Goal: Information Seeking & Learning: Learn about a topic

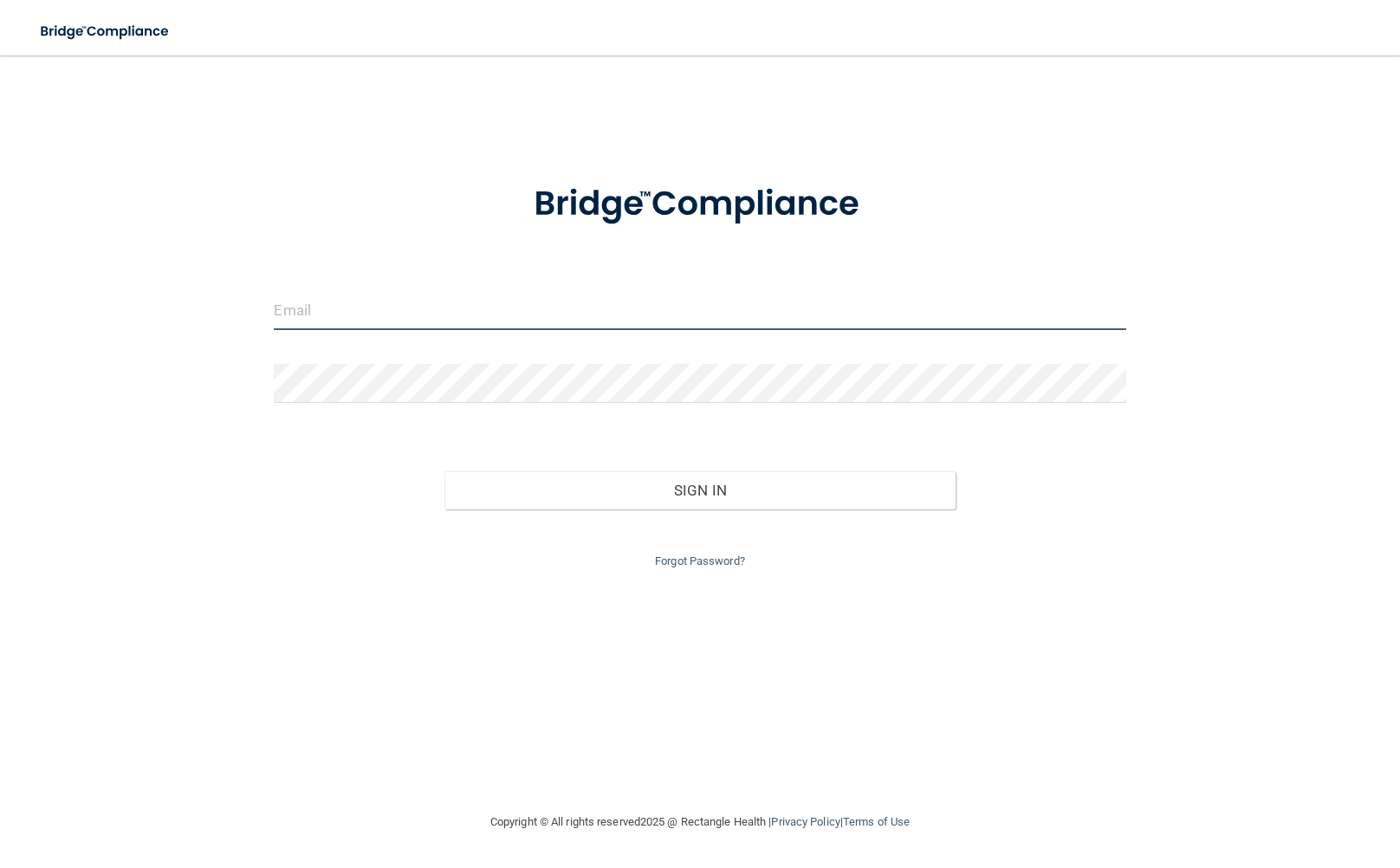
click at [376, 307] on input "email" at bounding box center [700, 310] width 852 height 39
type input "[EMAIL_ADDRESS][DOMAIN_NAME]"
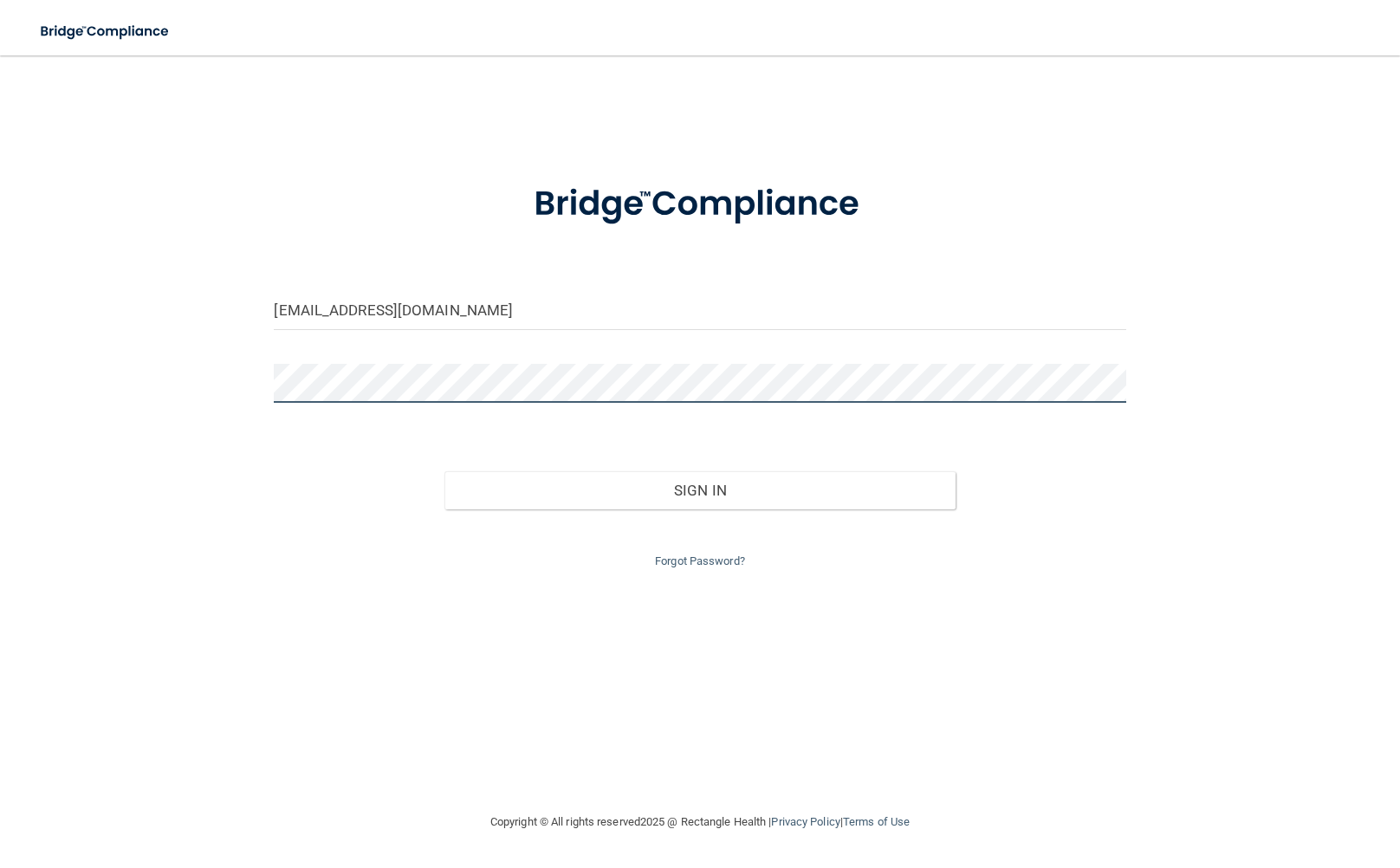
click at [445, 471] on button "Sign In" at bounding box center [700, 491] width 512 height 38
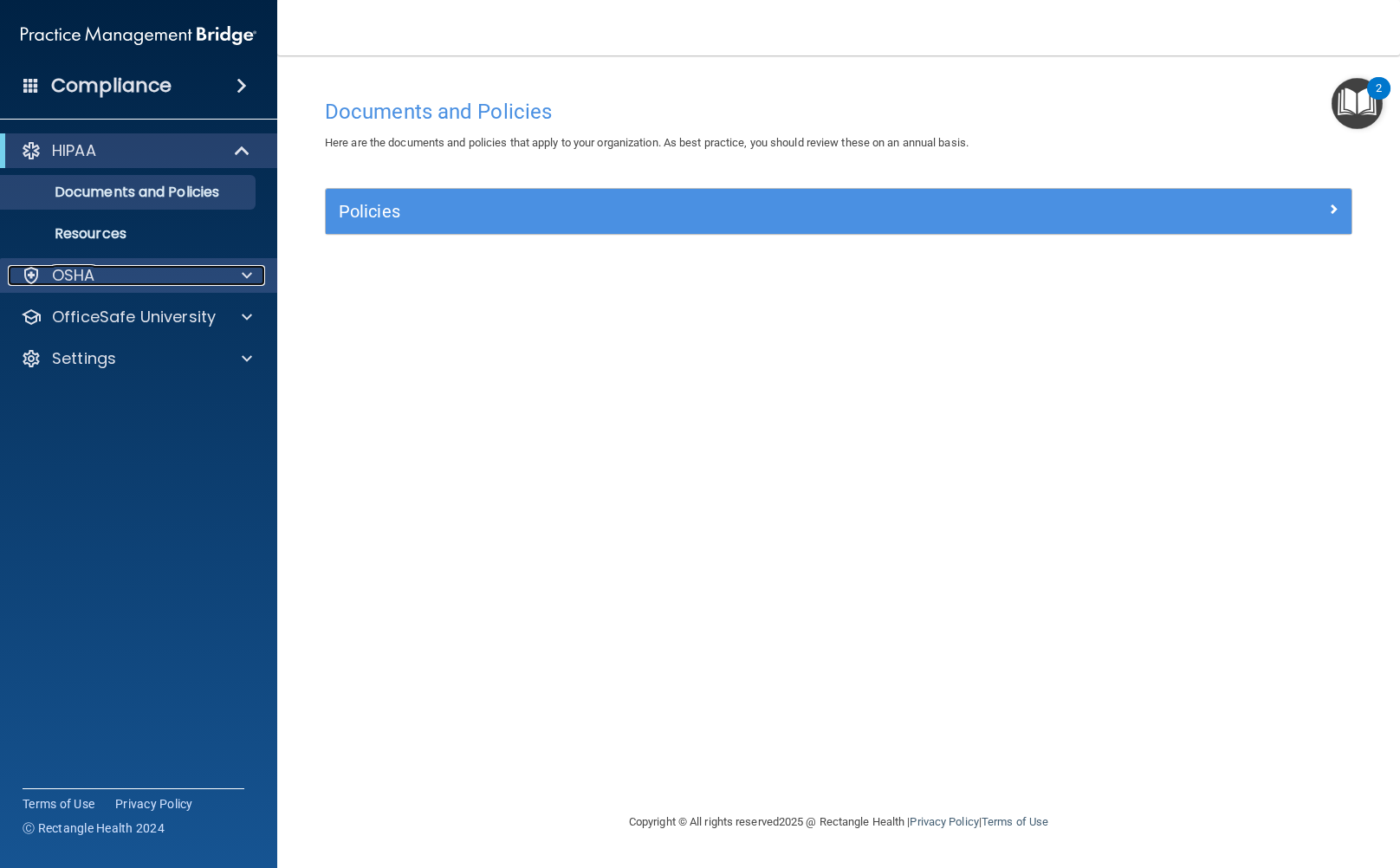
click at [189, 286] on div "OSHA" at bounding box center [115, 276] width 215 height 21
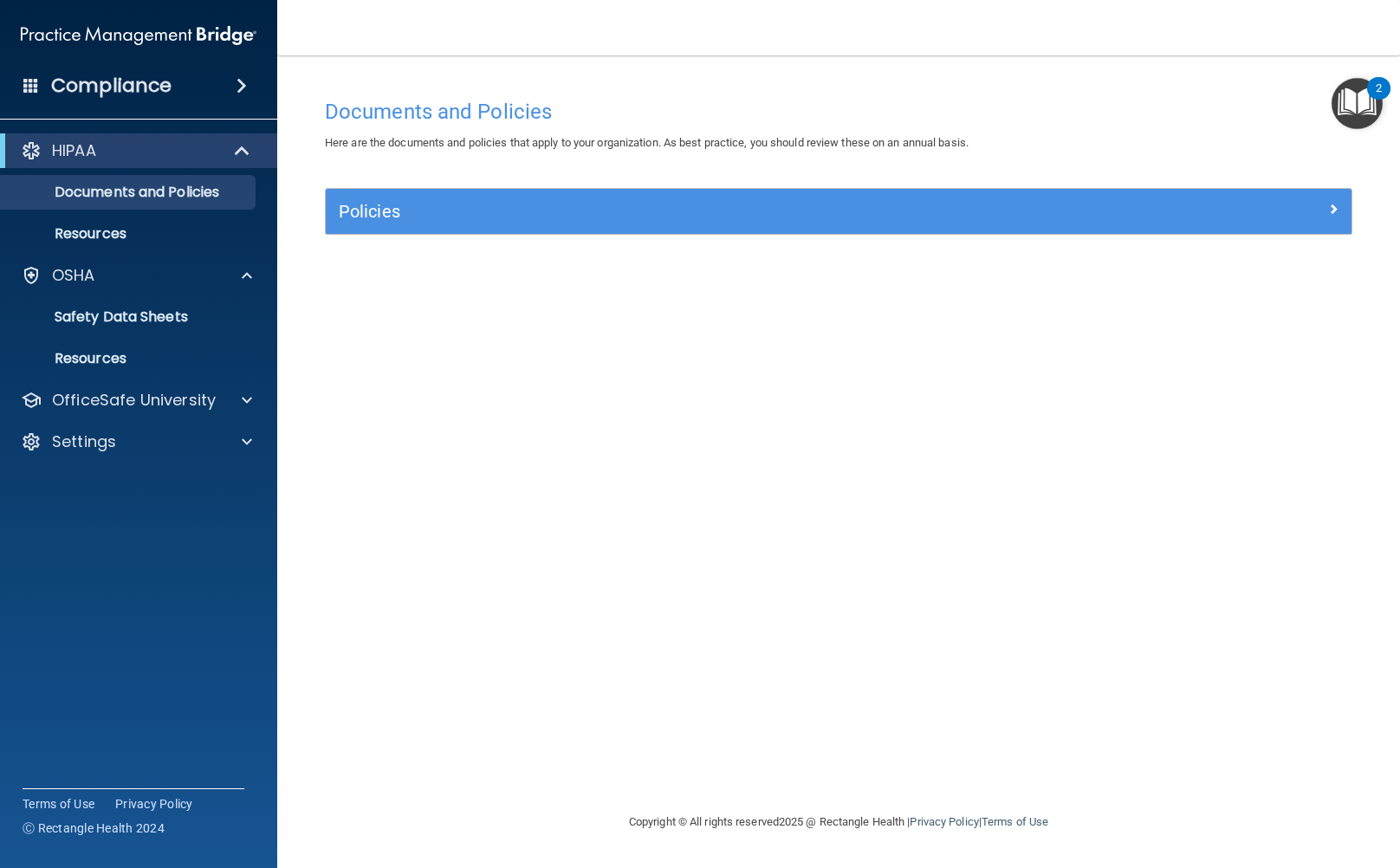
click at [509, 372] on div "Documents and Policies Here are the documents and policies that apply to your o…" at bounding box center [839, 450] width 1054 height 721
click at [139, 194] on p "Documents and Policies" at bounding box center [129, 193] width 237 height 17
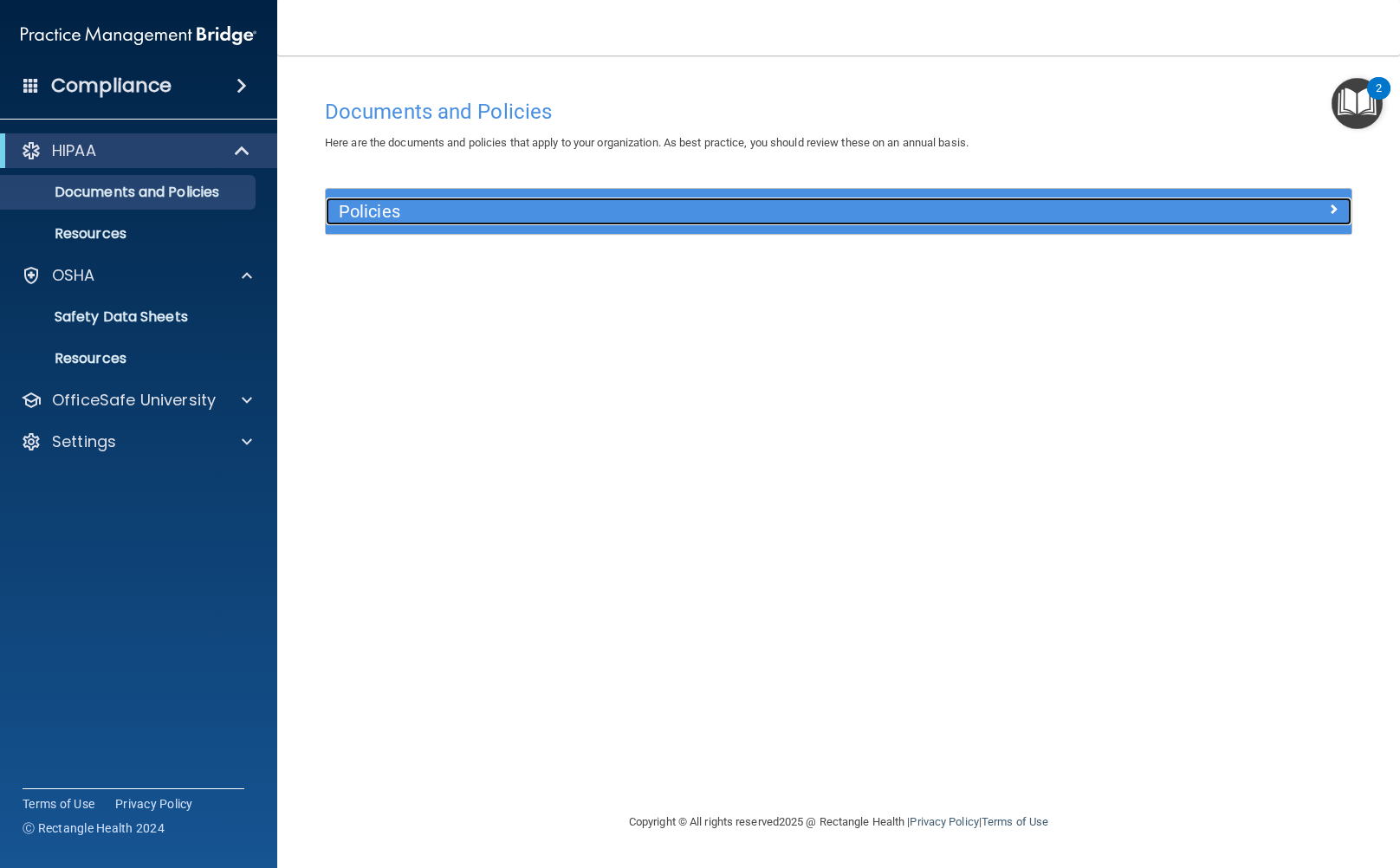
click at [774, 197] on div "Policies" at bounding box center [710, 211] width 769 height 28
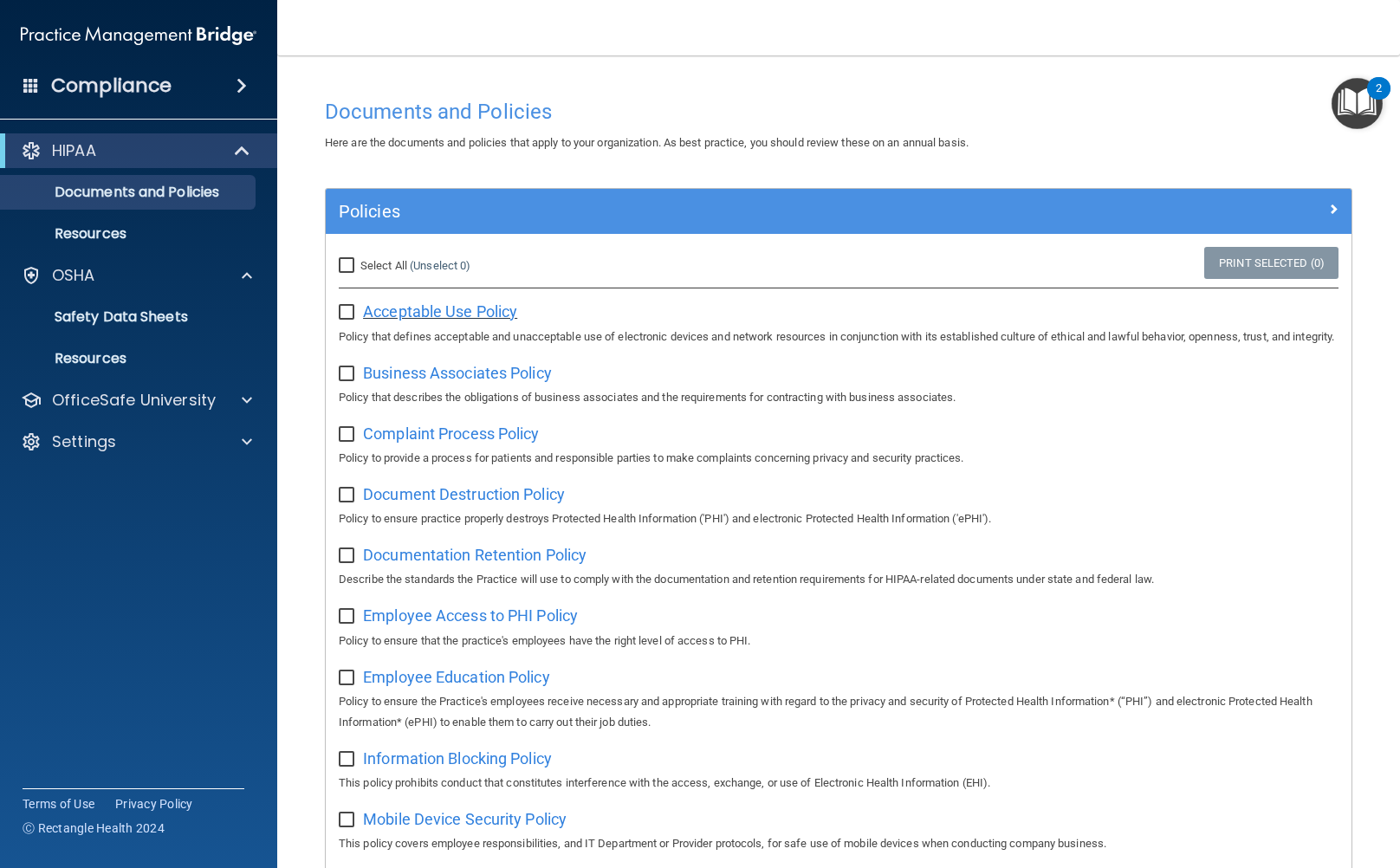
click at [486, 318] on span "Acceptable Use Policy" at bounding box center [440, 311] width 154 height 18
click at [344, 312] on input "checkbox" at bounding box center [349, 312] width 20 height 13
click at [348, 320] on div "Acceptable Use Policy Policy that defines acceptable and unacceptable use of el…" at bounding box center [839, 322] width 1000 height 50
click at [344, 312] on input "checkbox" at bounding box center [349, 312] width 20 height 13
checkbox input "false"
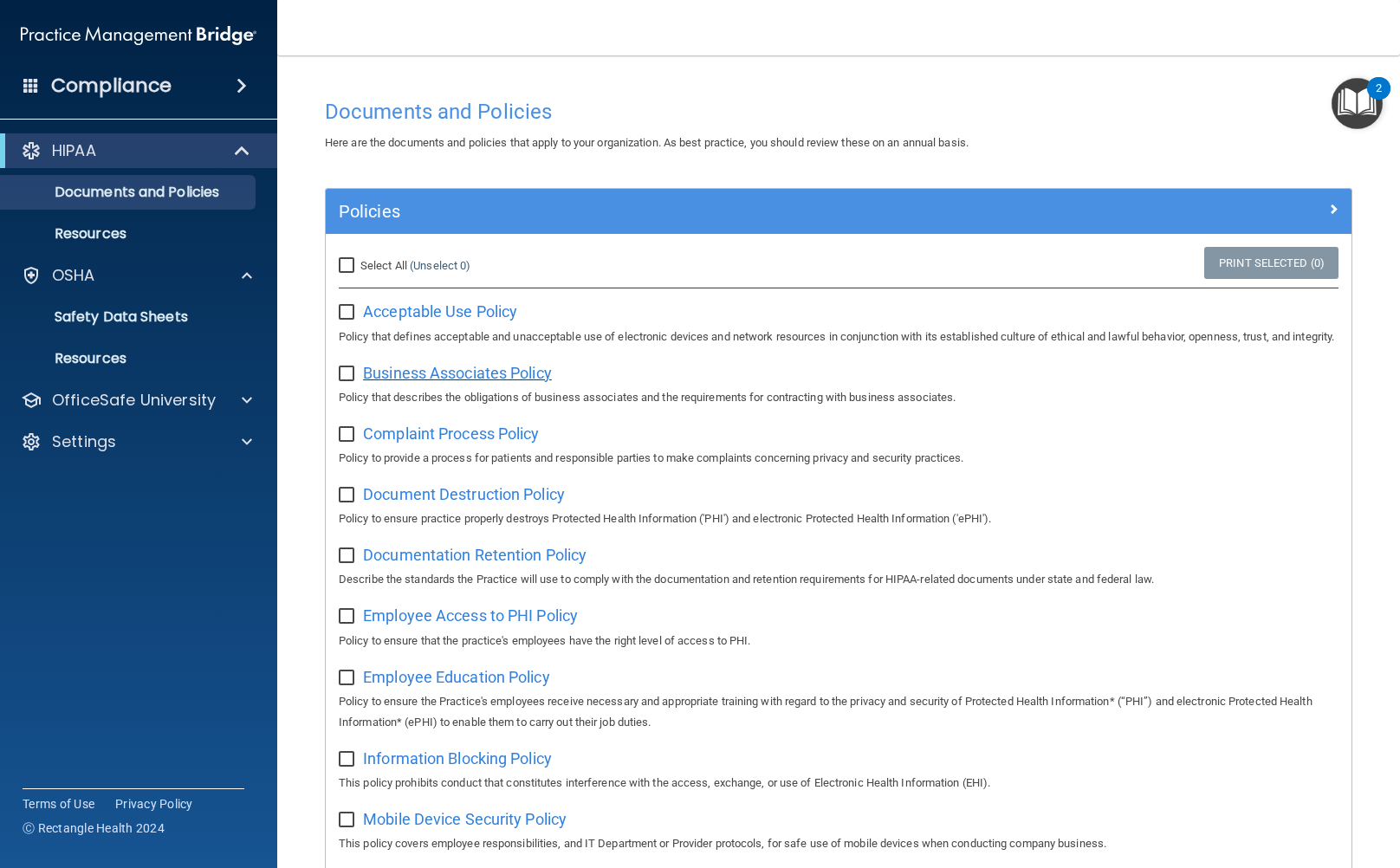
click at [392, 382] on span "Business Associates Policy" at bounding box center [457, 373] width 189 height 18
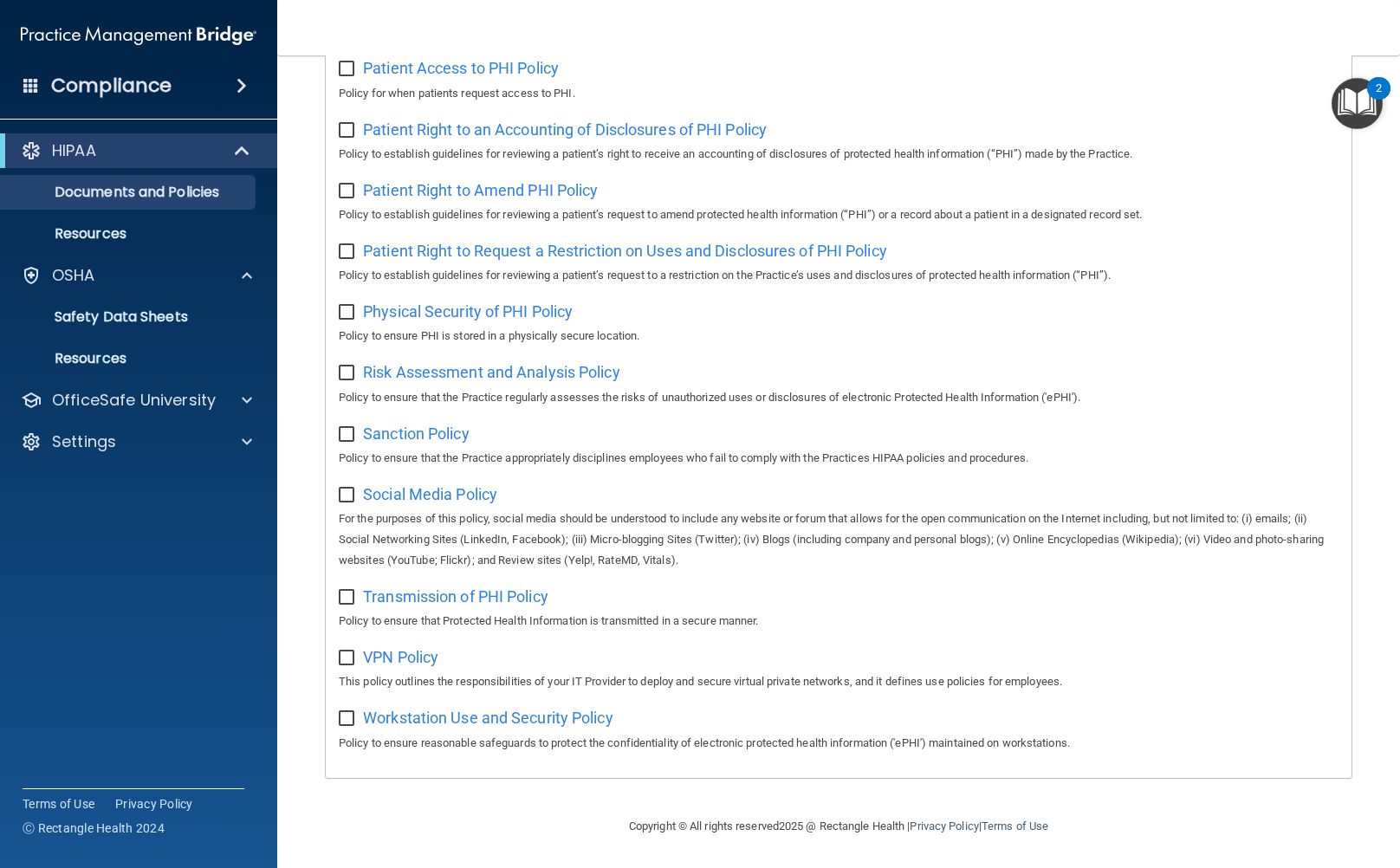
scroll to position [384, 0]
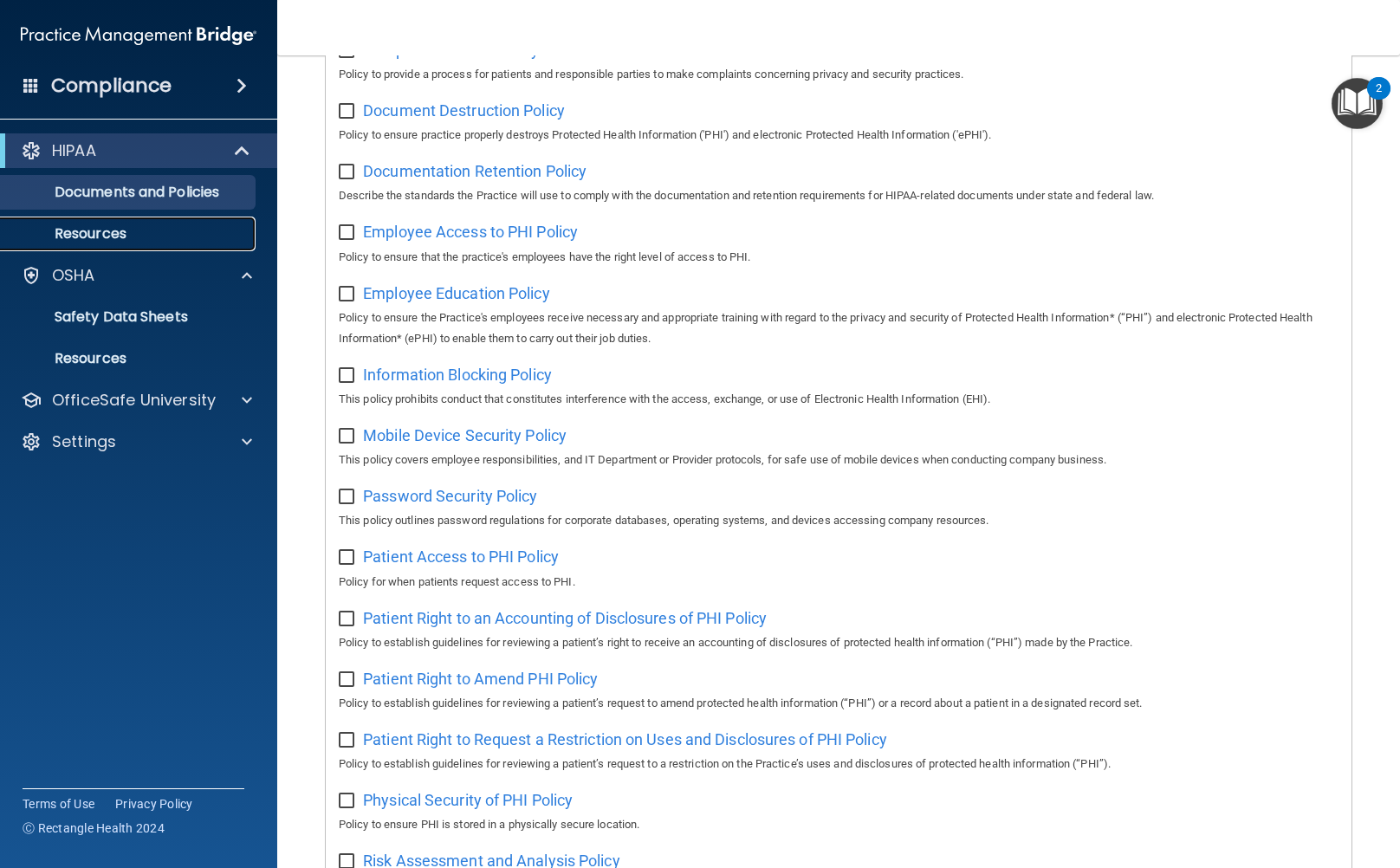
click at [62, 221] on link "Resources" at bounding box center [119, 234] width 273 height 34
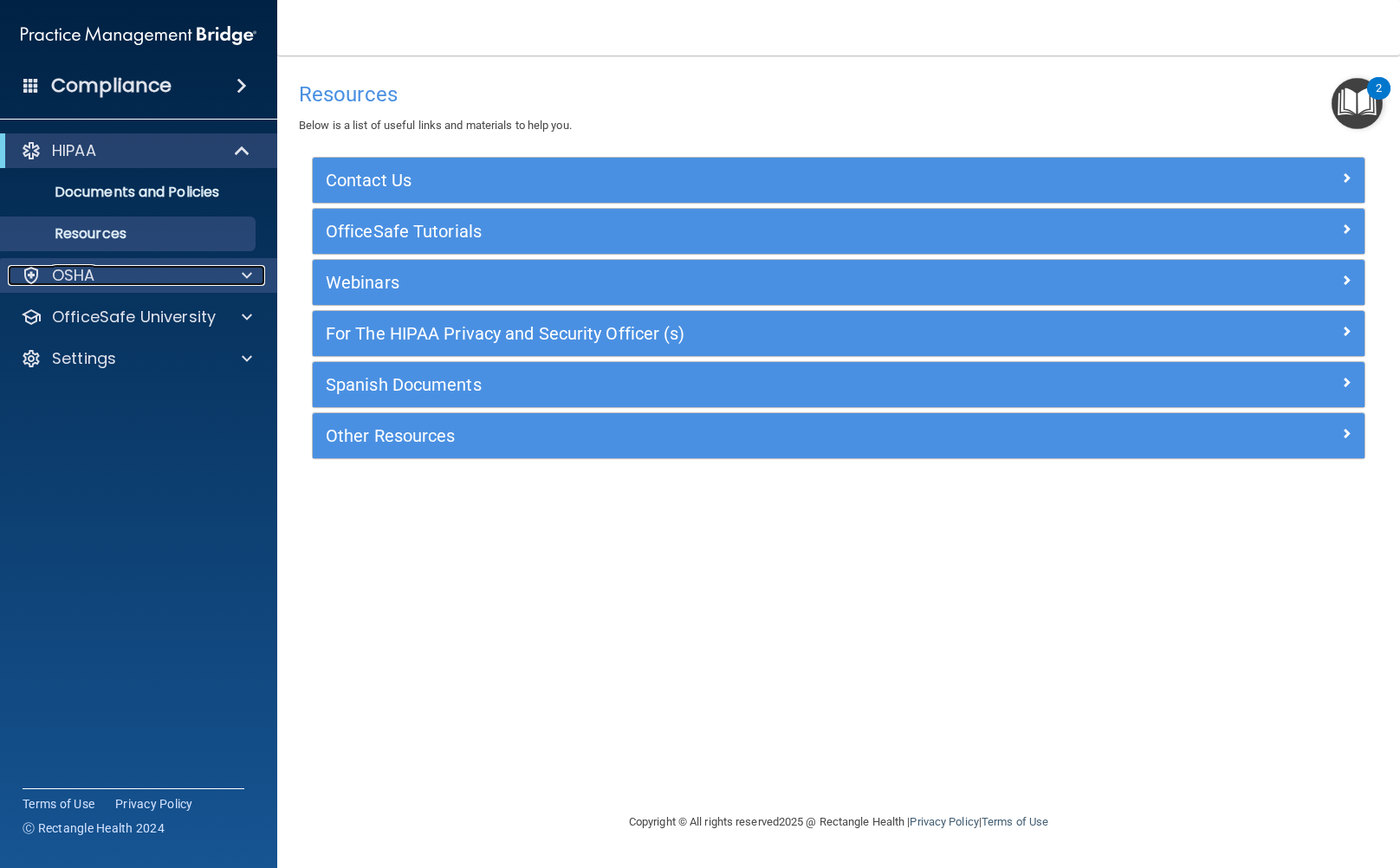
click at [90, 286] on p "OSHA" at bounding box center [73, 276] width 43 height 21
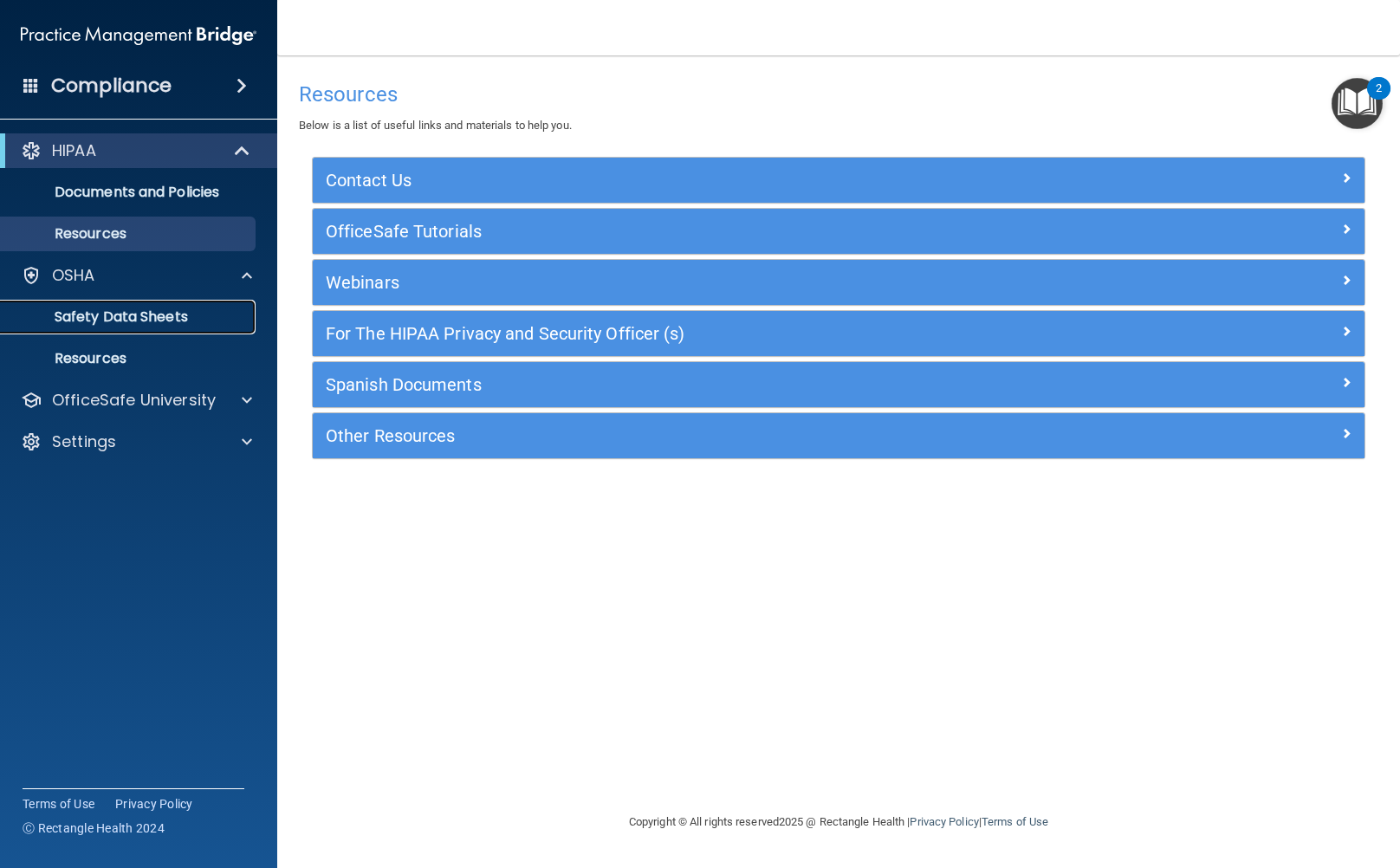
click at [94, 318] on p "Safety Data Sheets" at bounding box center [129, 317] width 237 height 17
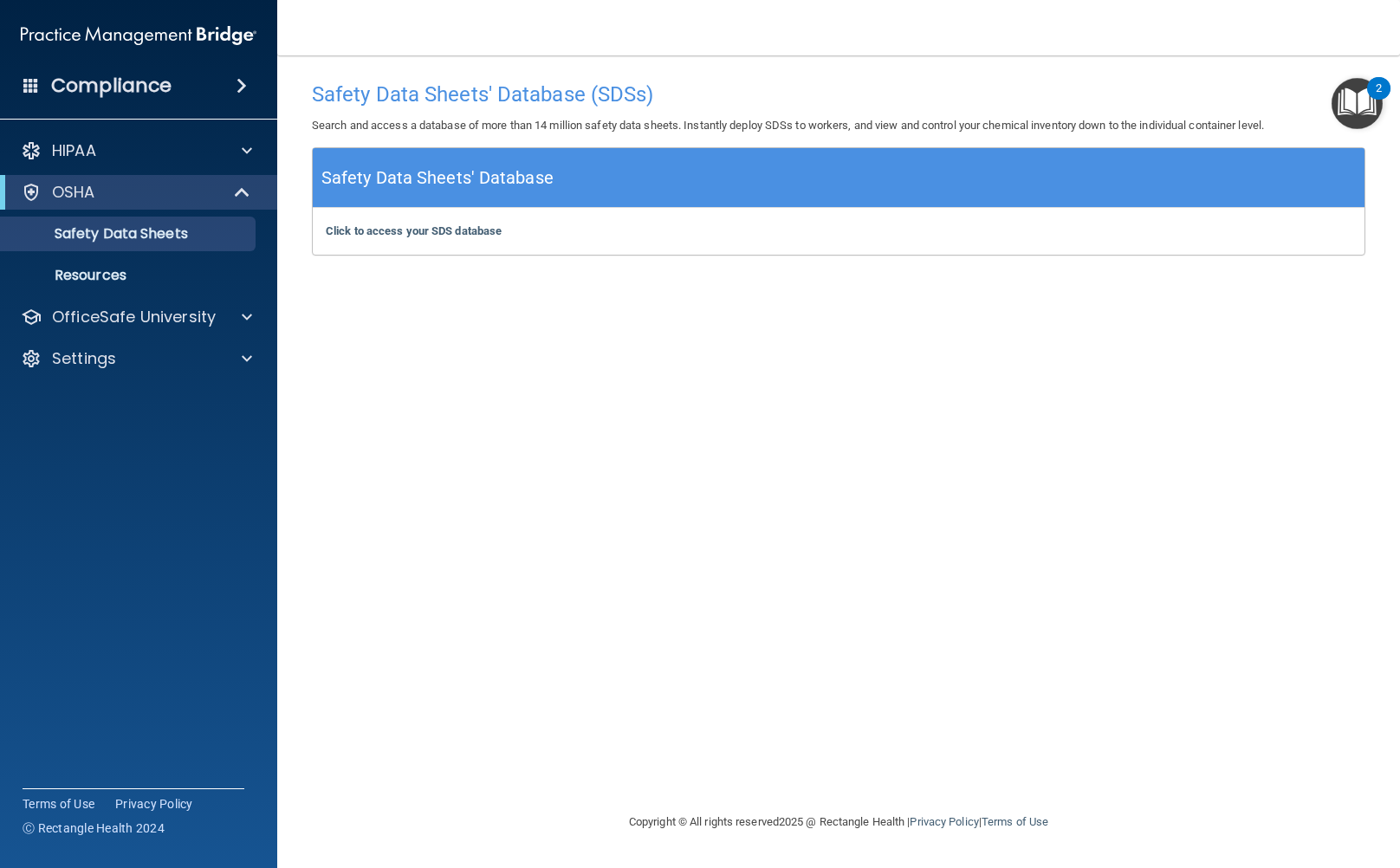
click at [1341, 95] on img "Open Resource Center, 2 new notifications" at bounding box center [1357, 103] width 51 height 51
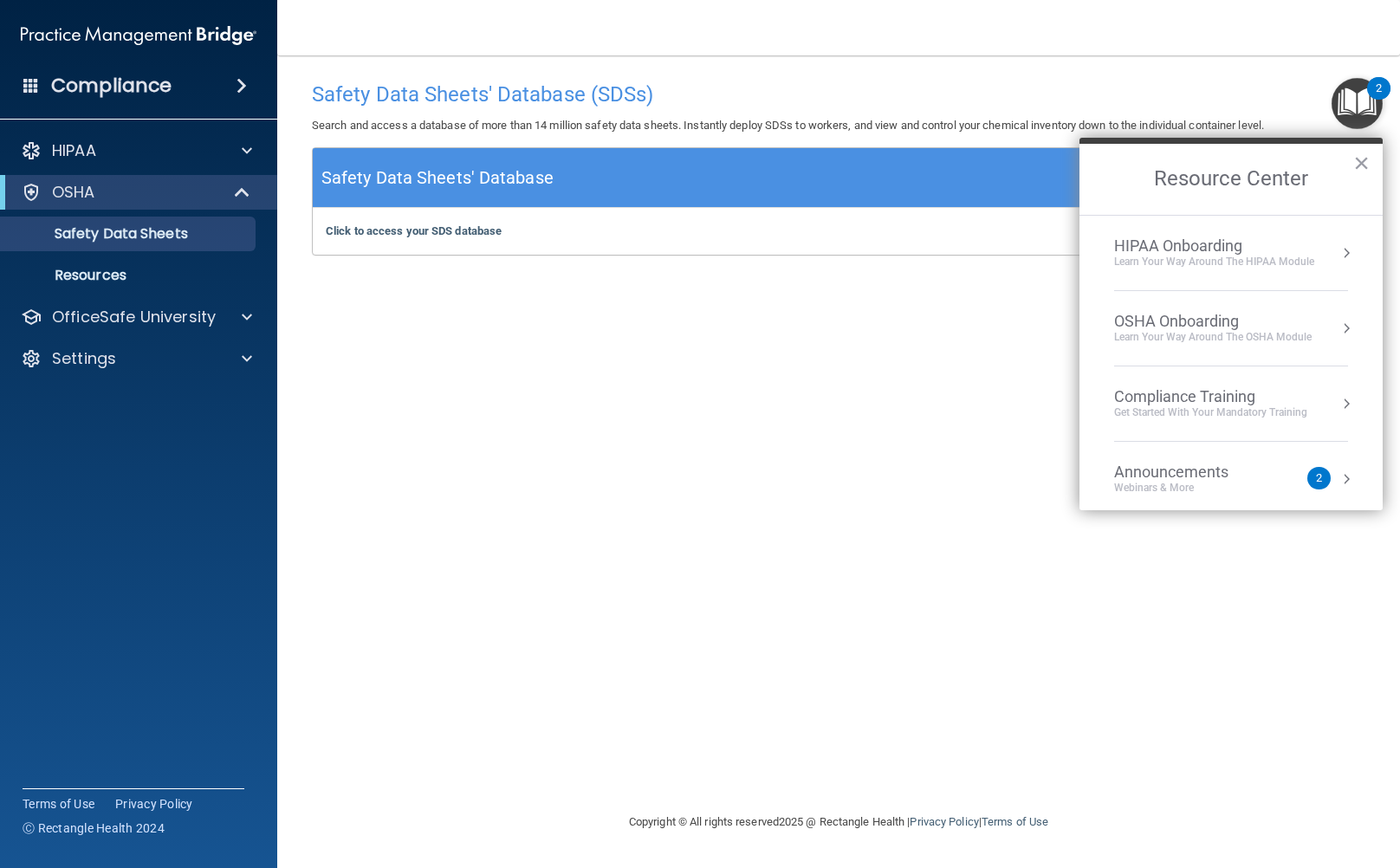
click at [1175, 266] on div "Learn Your Way around the HIPAA module" at bounding box center [1214, 262] width 200 height 14
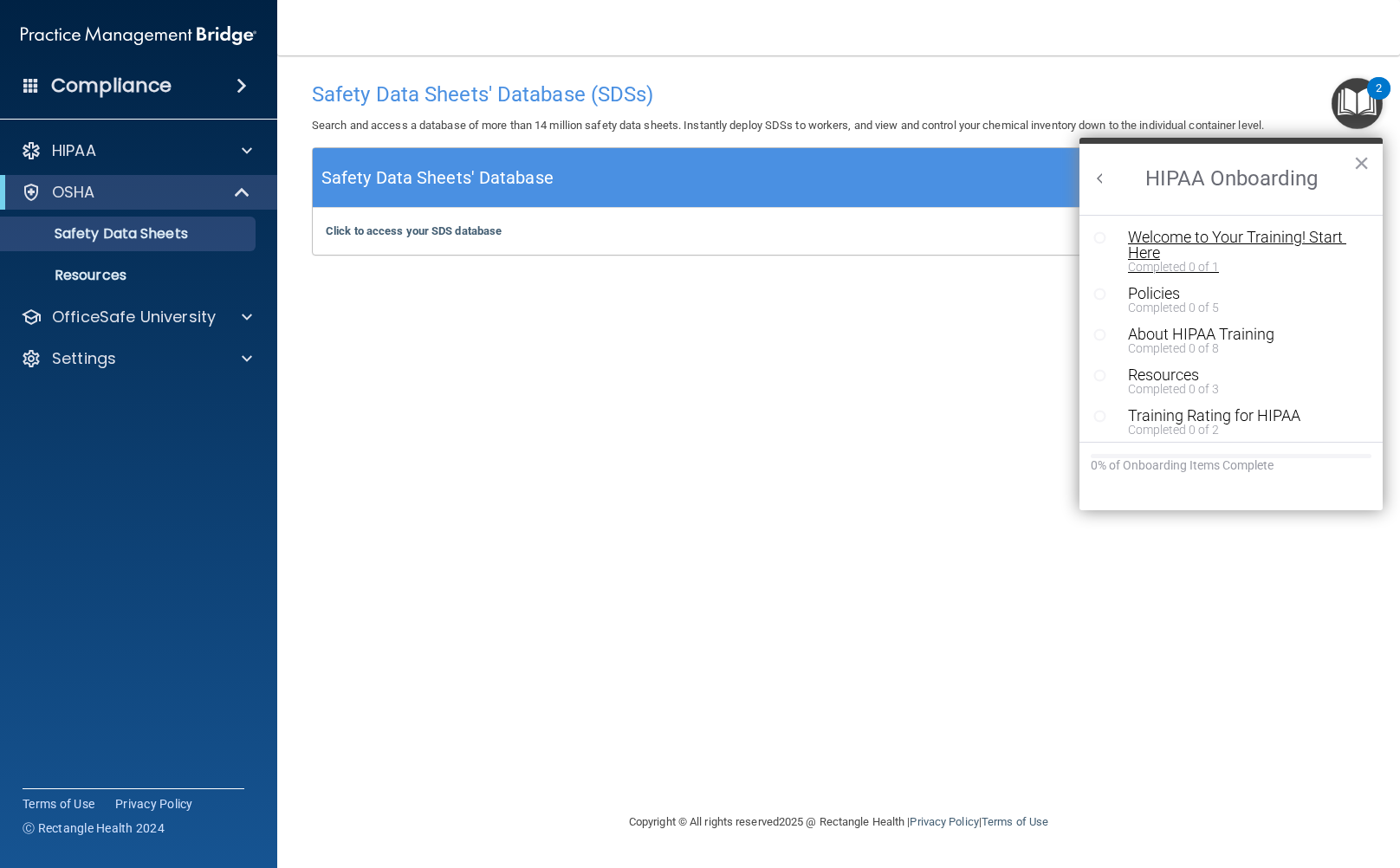
click at [1168, 250] on div "Welcome to Your Training! Start Here" at bounding box center [1237, 245] width 218 height 32
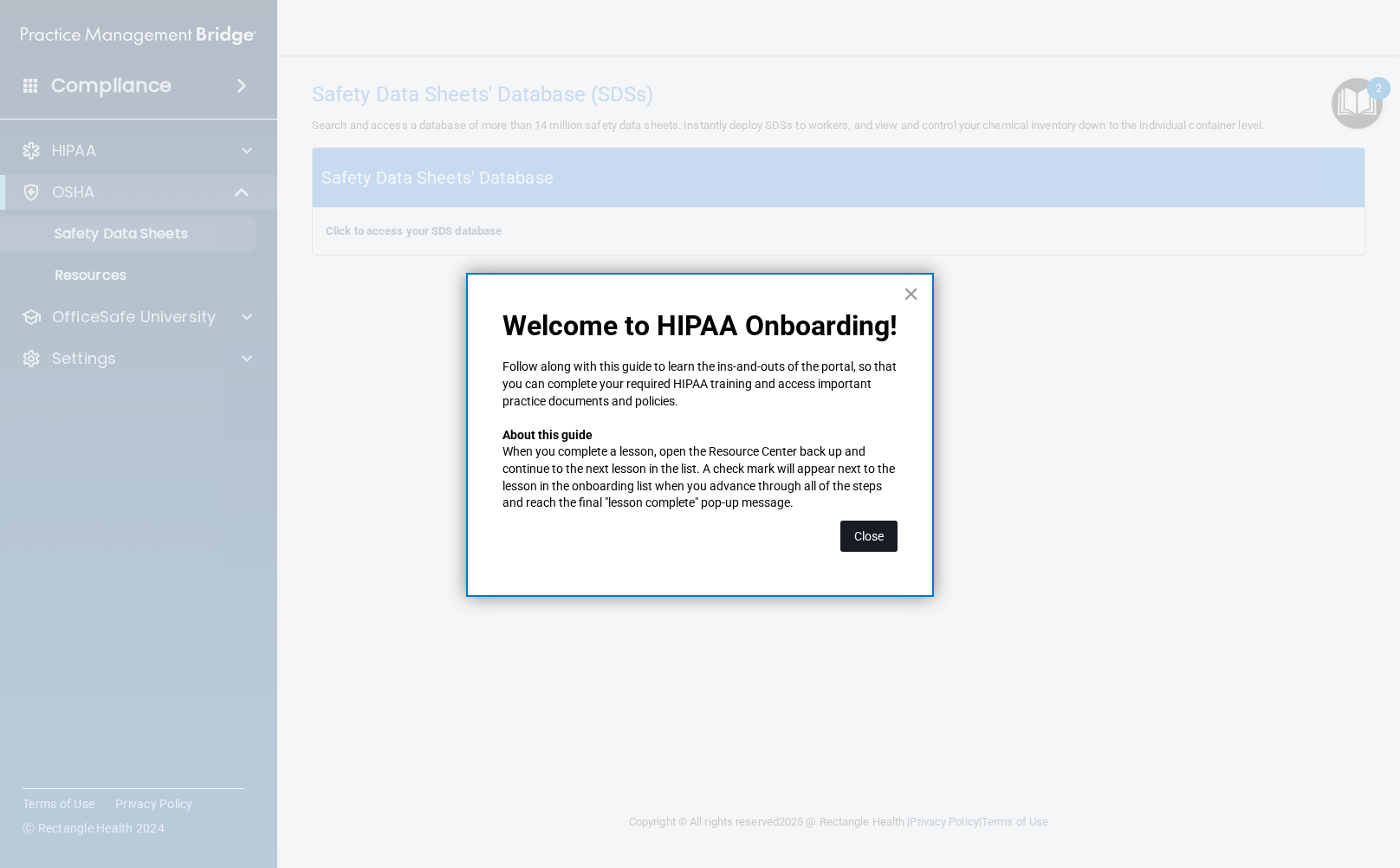
click at [866, 540] on button "Close" at bounding box center [869, 537] width 57 height 32
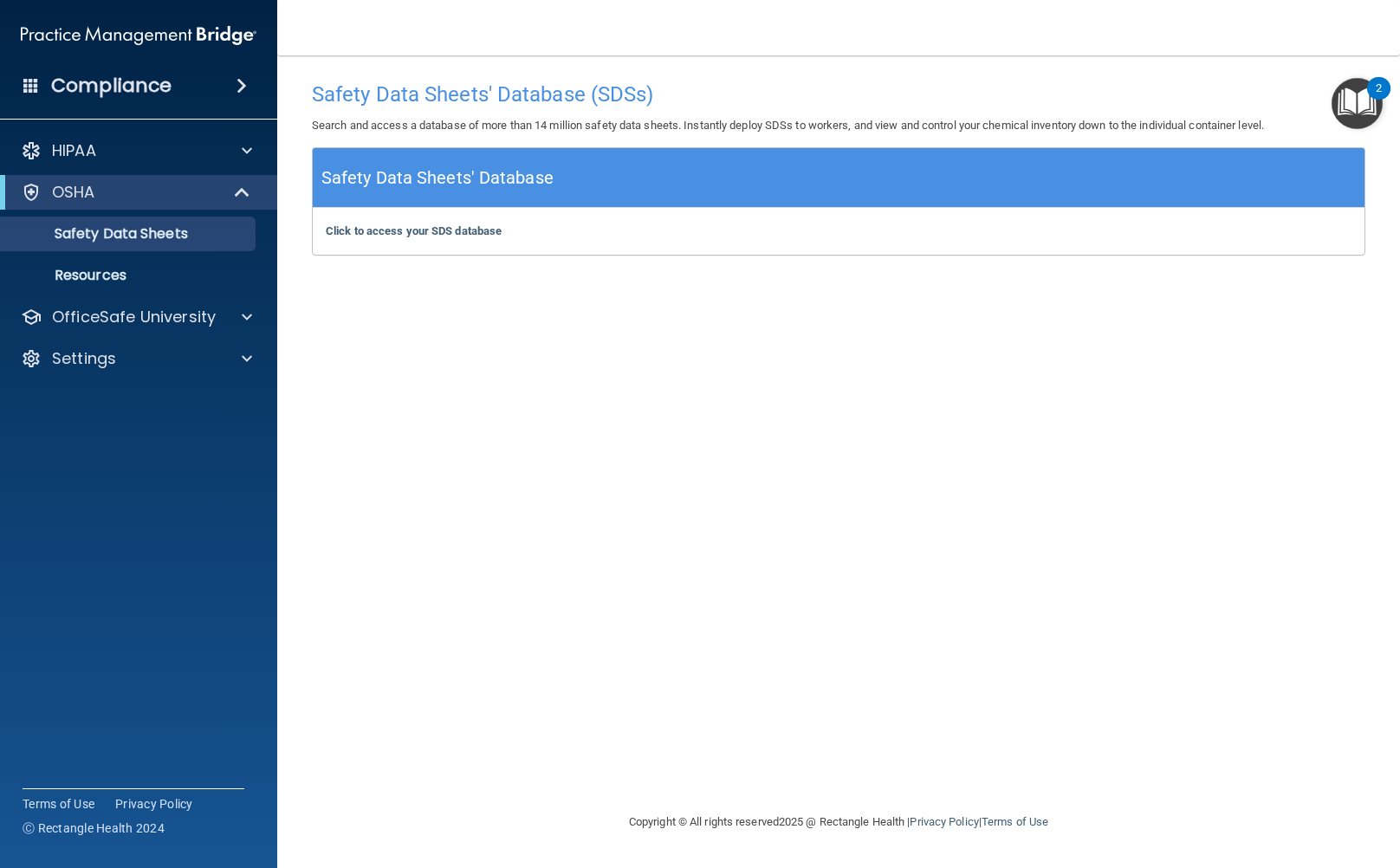
click at [1345, 94] on img "Open Resource Center, 2 new notifications" at bounding box center [1357, 103] width 51 height 51
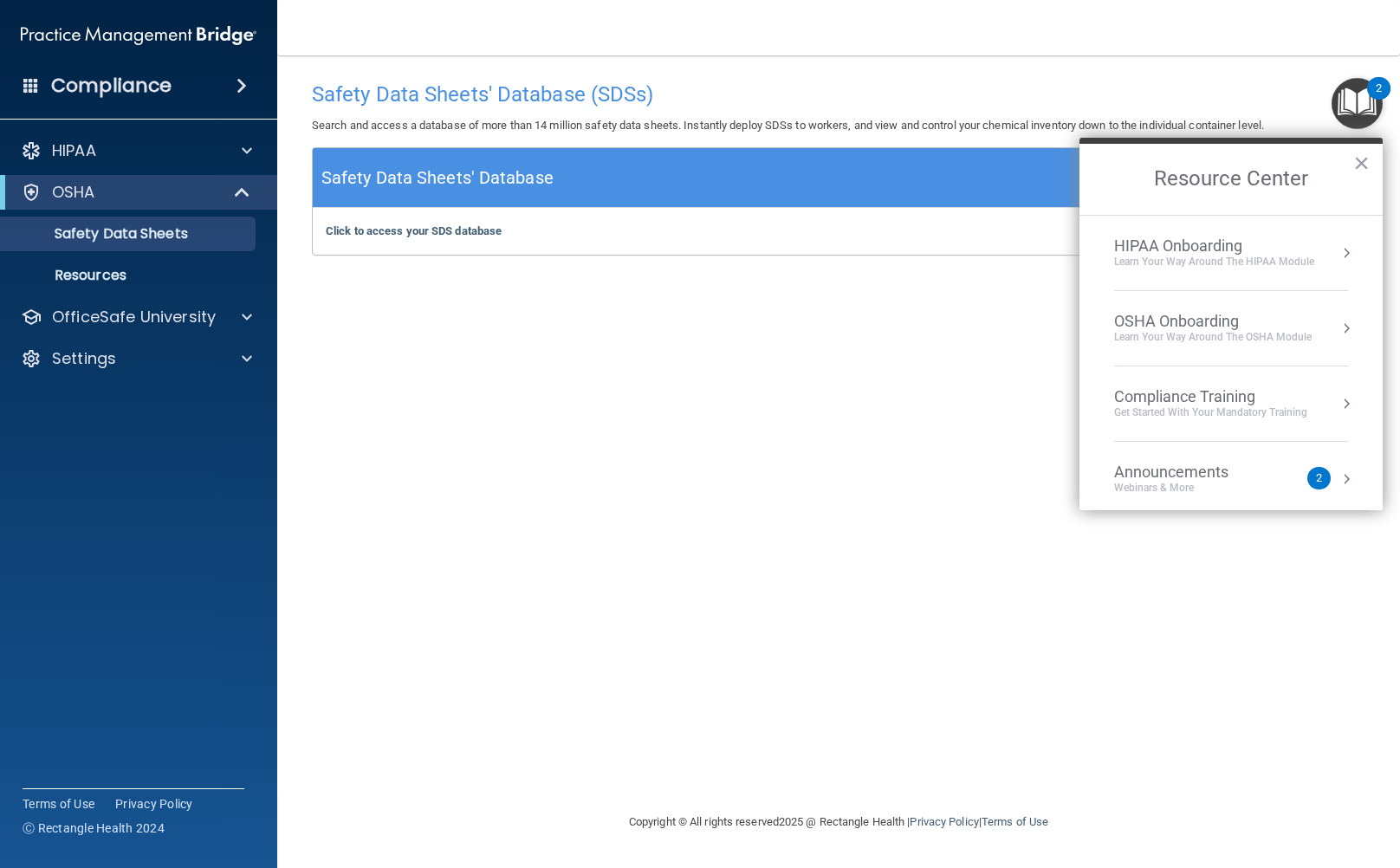
click at [1306, 240] on div "HIPAA Onboarding" at bounding box center [1214, 246] width 200 height 19
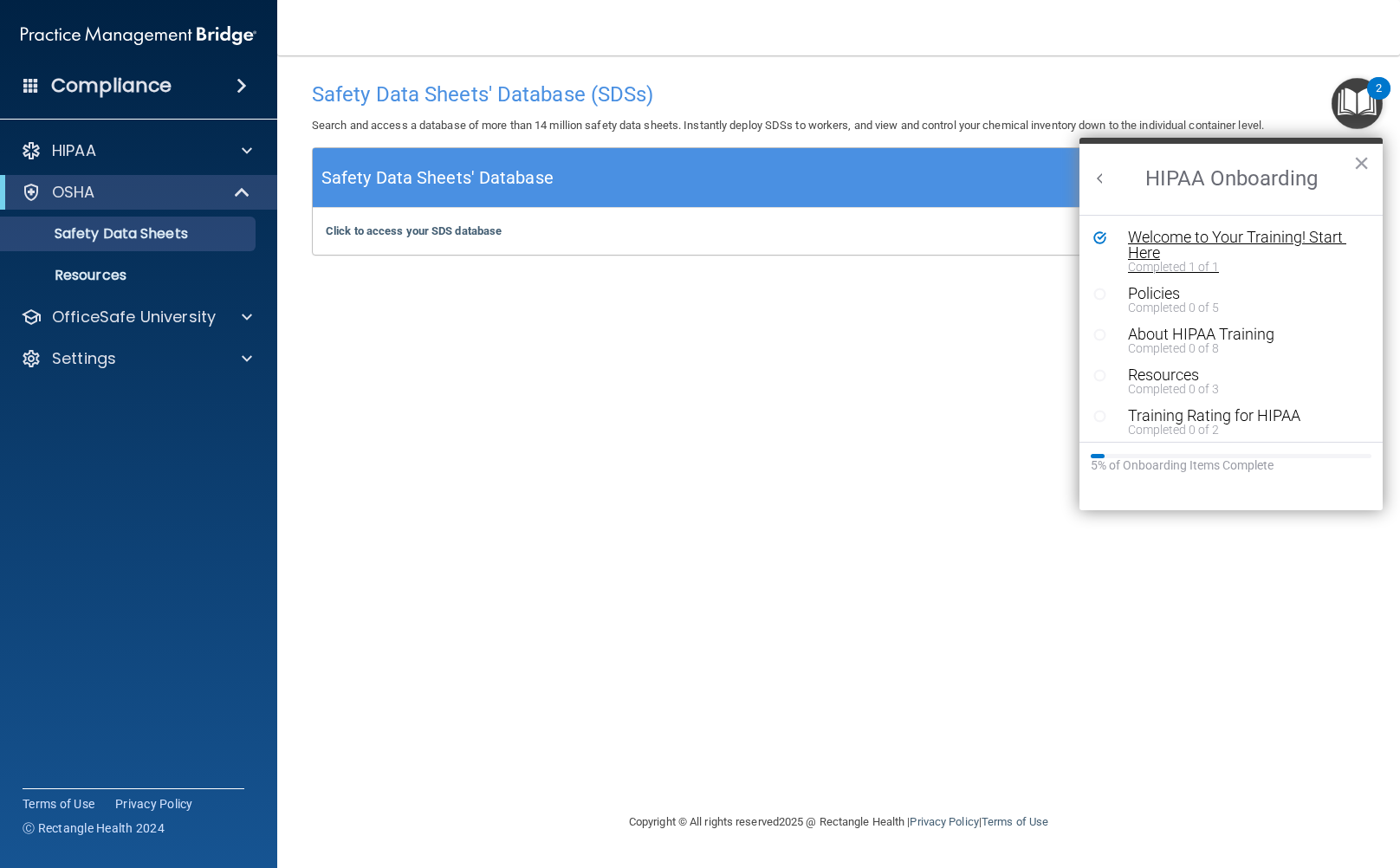
click at [1201, 243] on div "Welcome to Your Training! Start Here" at bounding box center [1237, 245] width 218 height 32
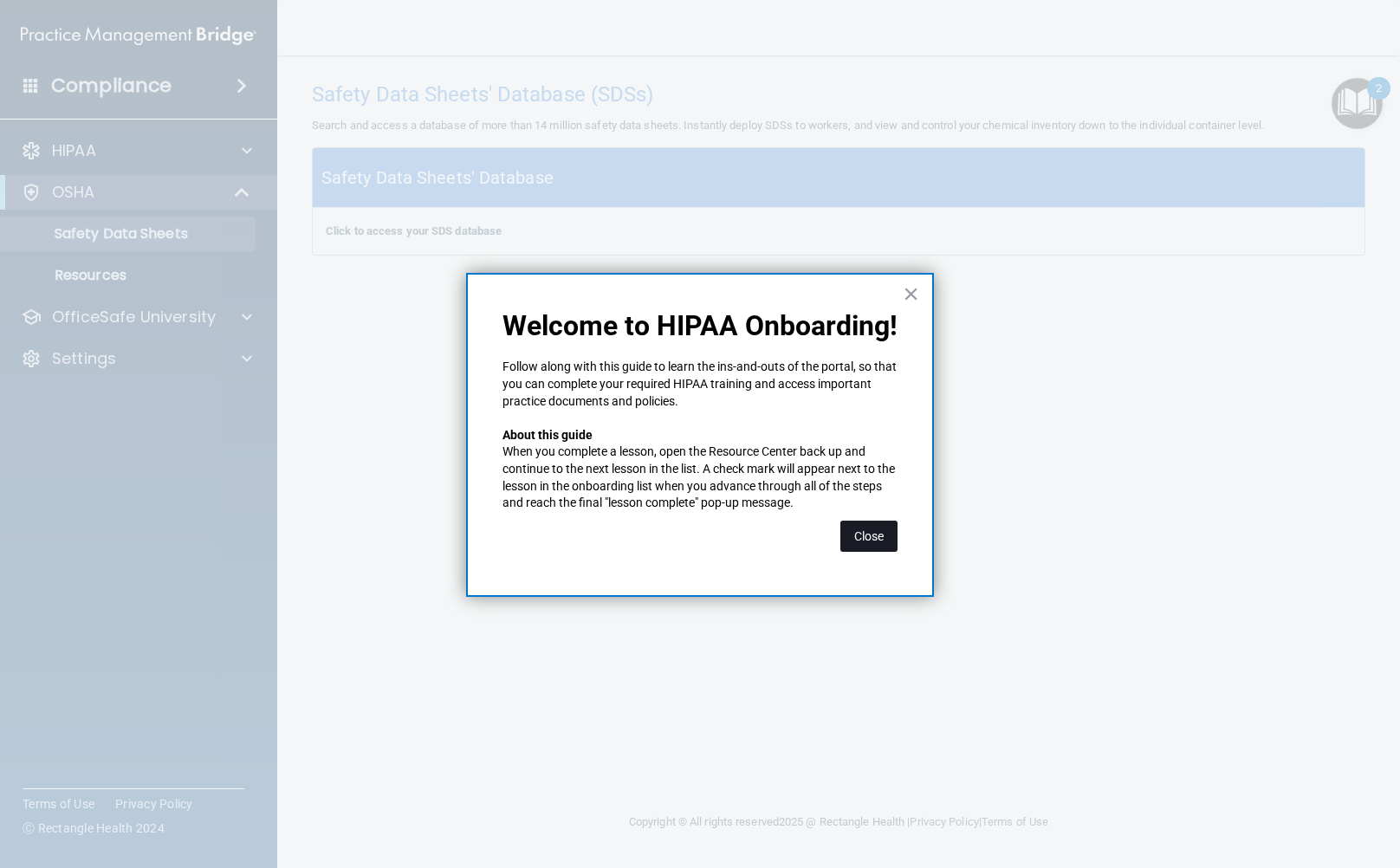
click at [843, 539] on button "Close" at bounding box center [869, 537] width 57 height 32
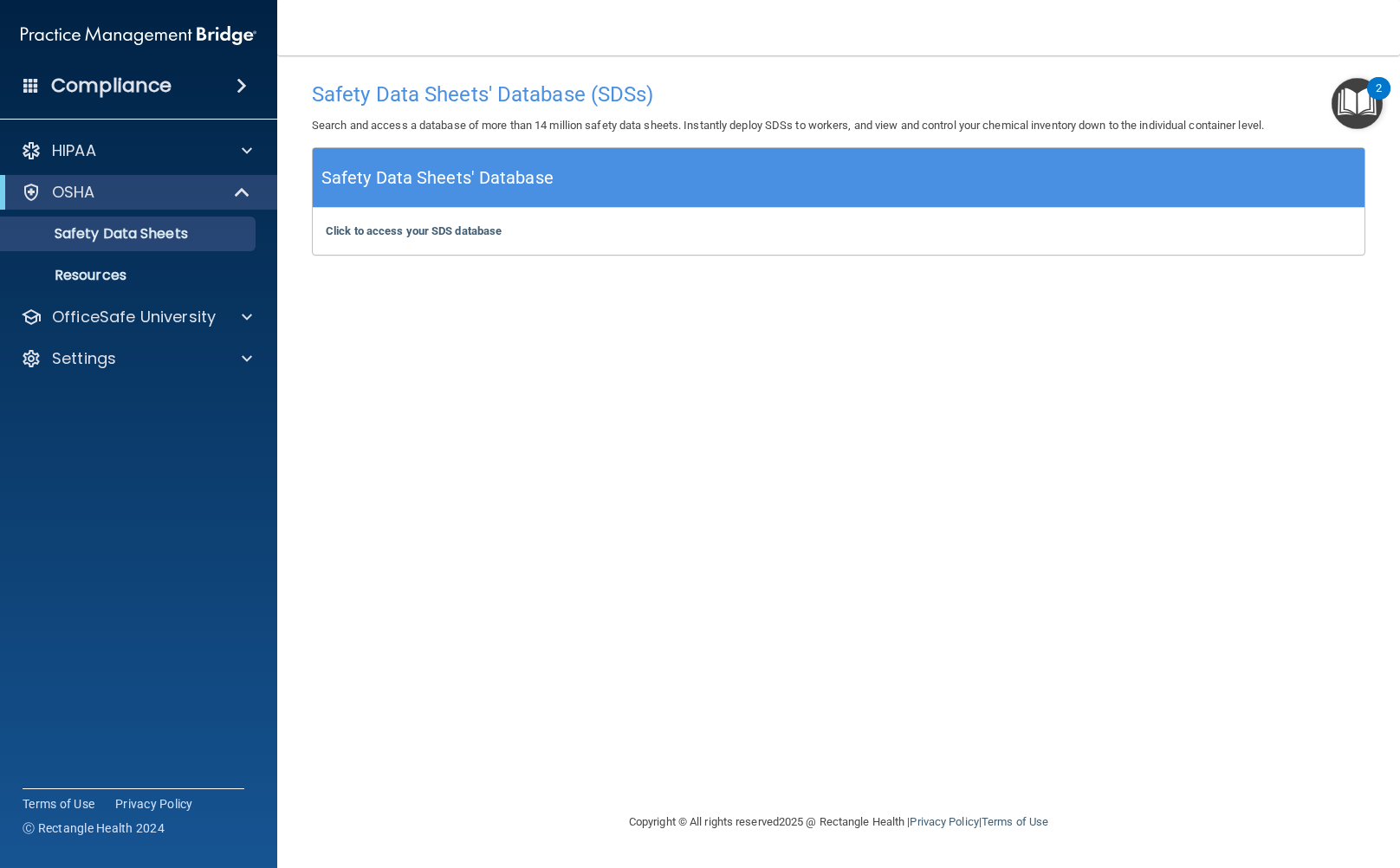
click at [1366, 106] on img "Open Resource Center, 2 new notifications" at bounding box center [1357, 103] width 51 height 51
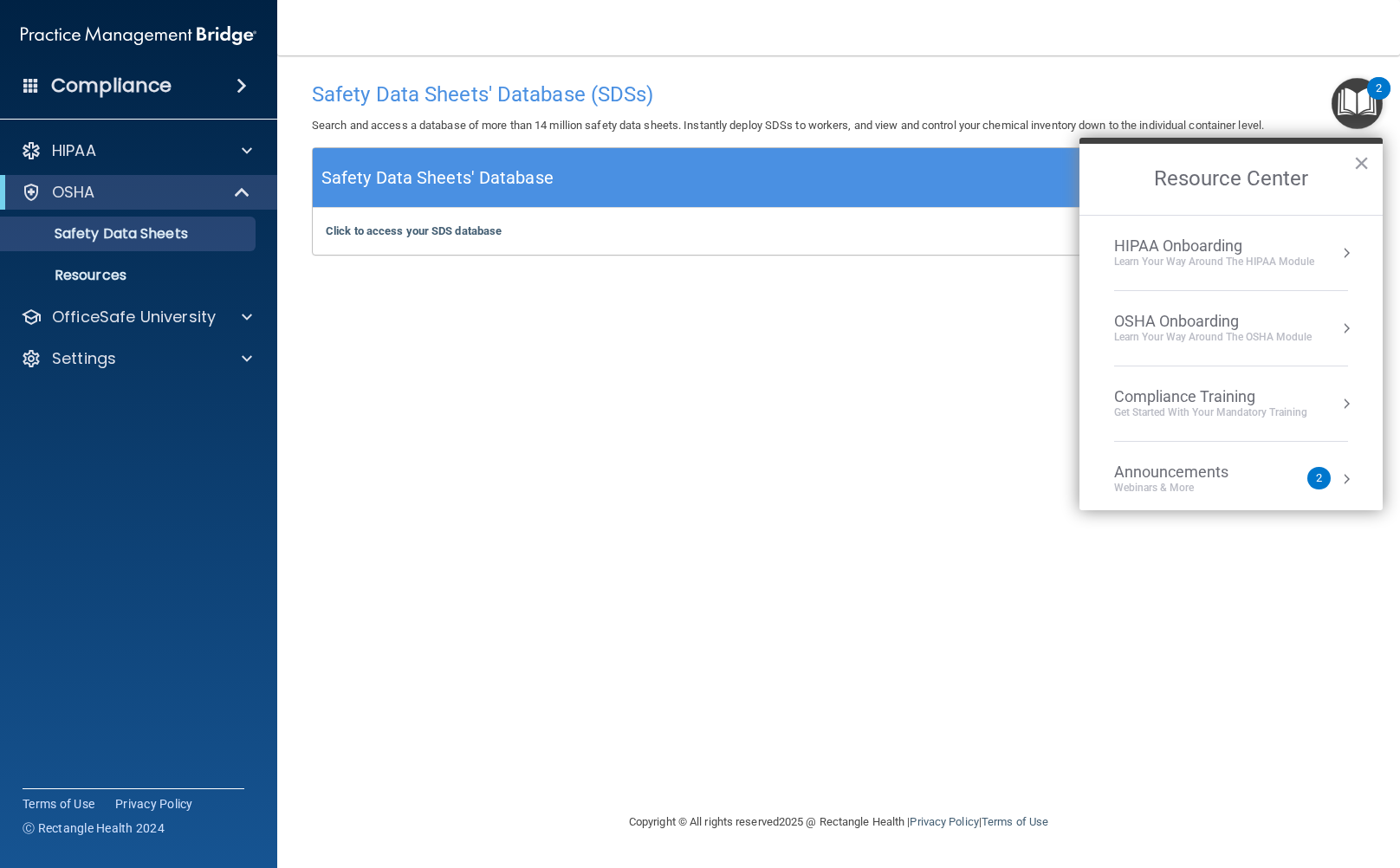
click at [1164, 237] on div "HIPAA Onboarding" at bounding box center [1214, 246] width 200 height 19
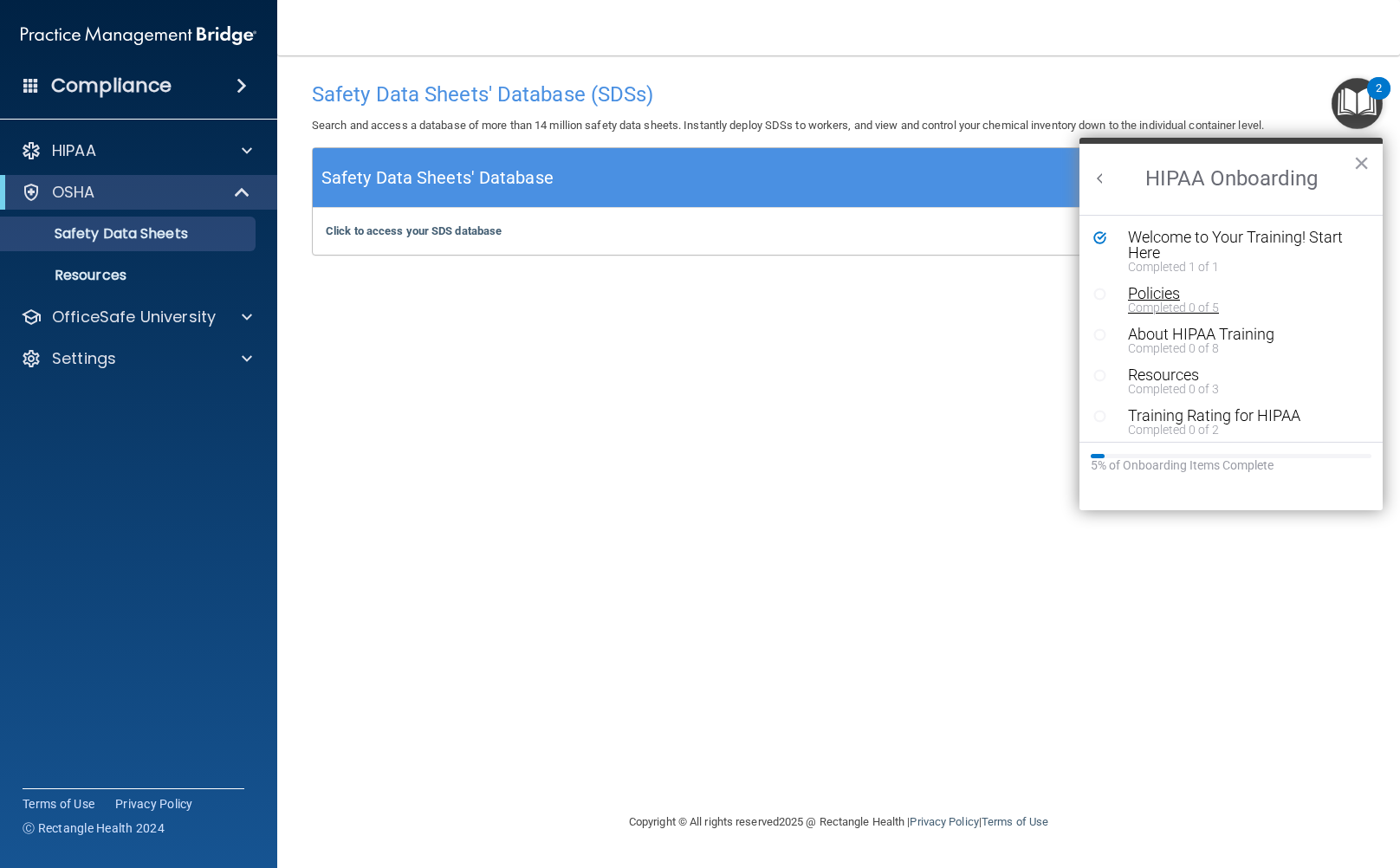
click at [1155, 292] on div "Policies" at bounding box center [1237, 293] width 218 height 15
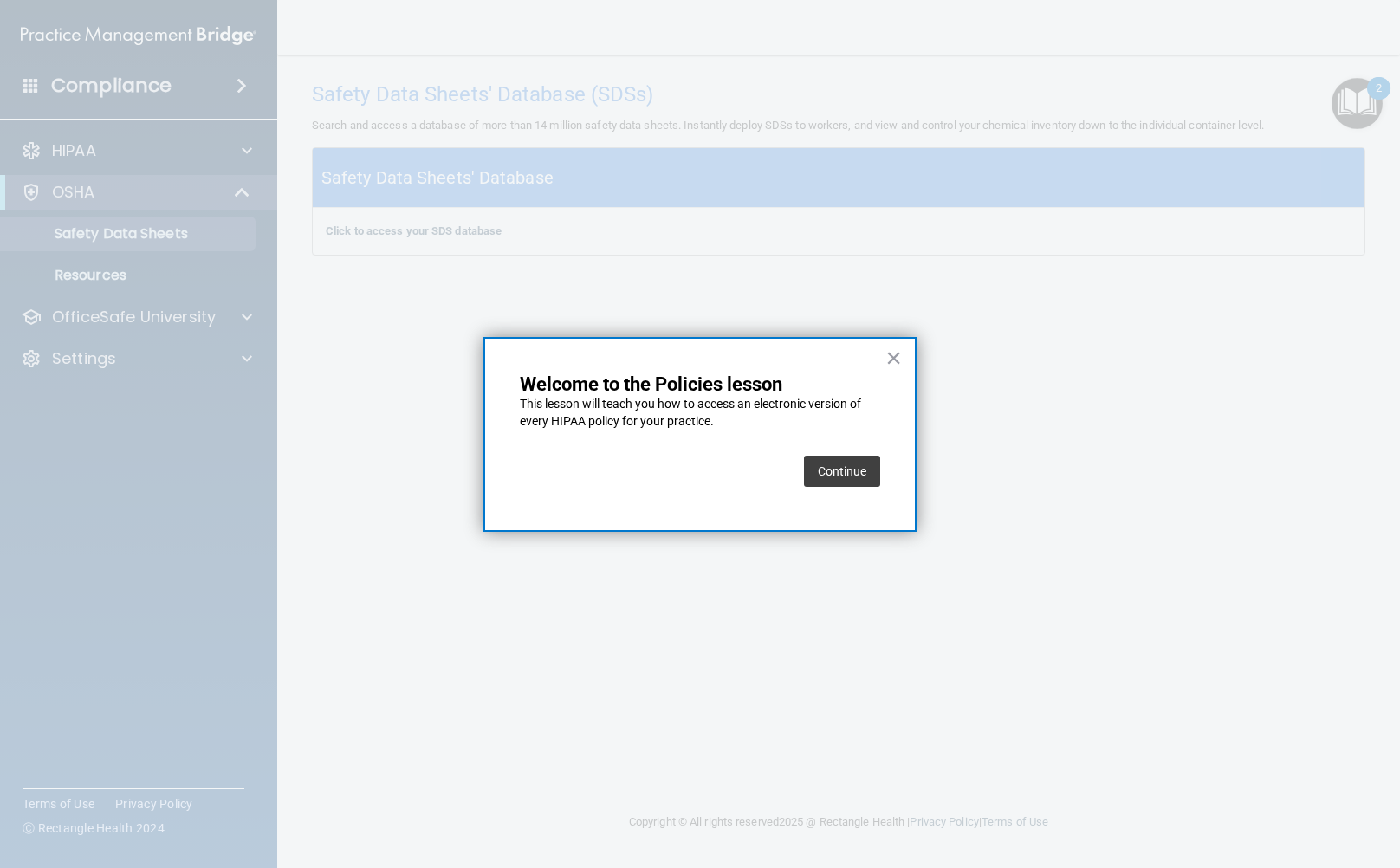
click at [829, 465] on button "Continue" at bounding box center [842, 471] width 77 height 32
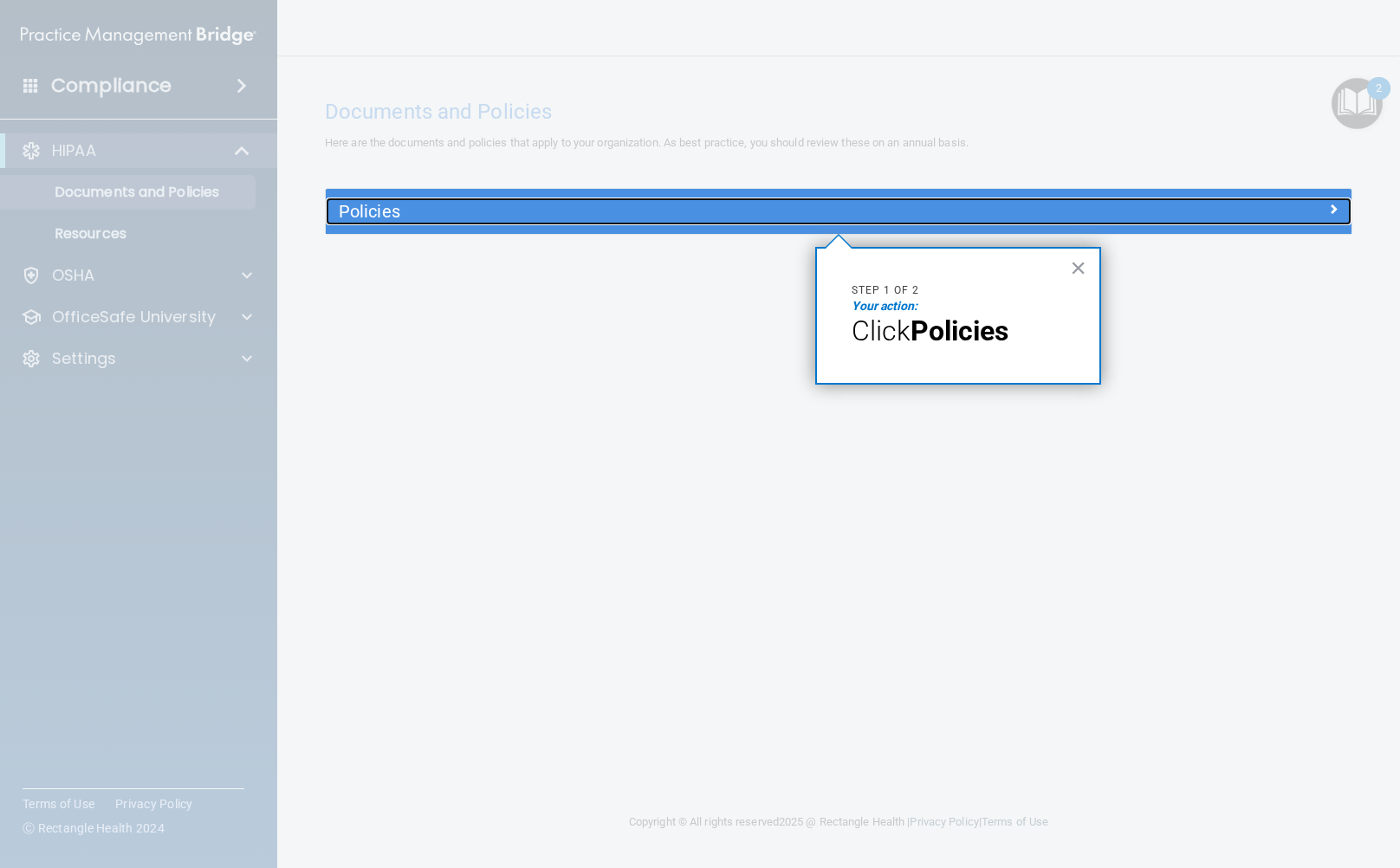
click at [562, 205] on h5 "Policies" at bounding box center [711, 212] width 744 height 19
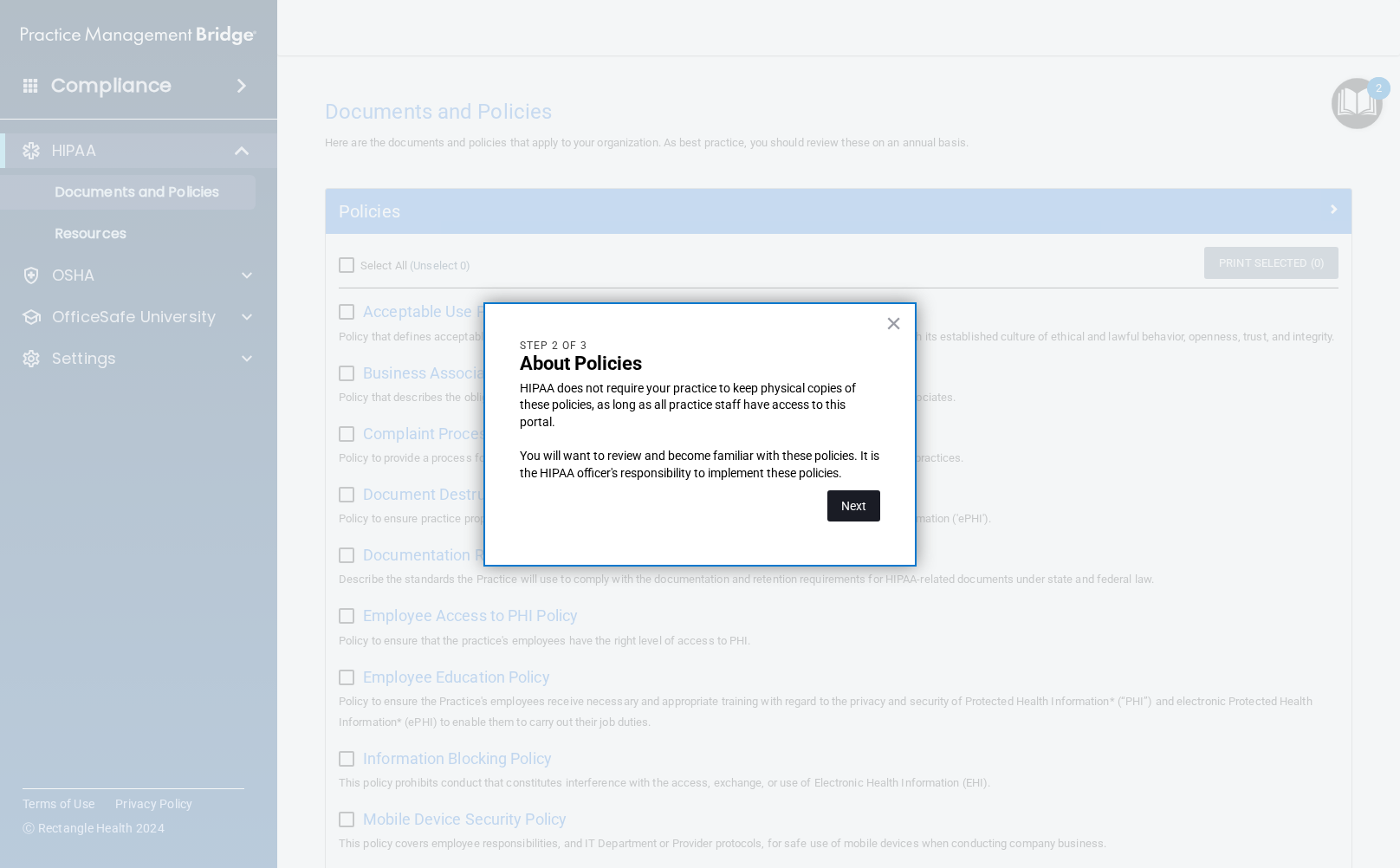
click at [861, 518] on button "Next" at bounding box center [854, 506] width 53 height 32
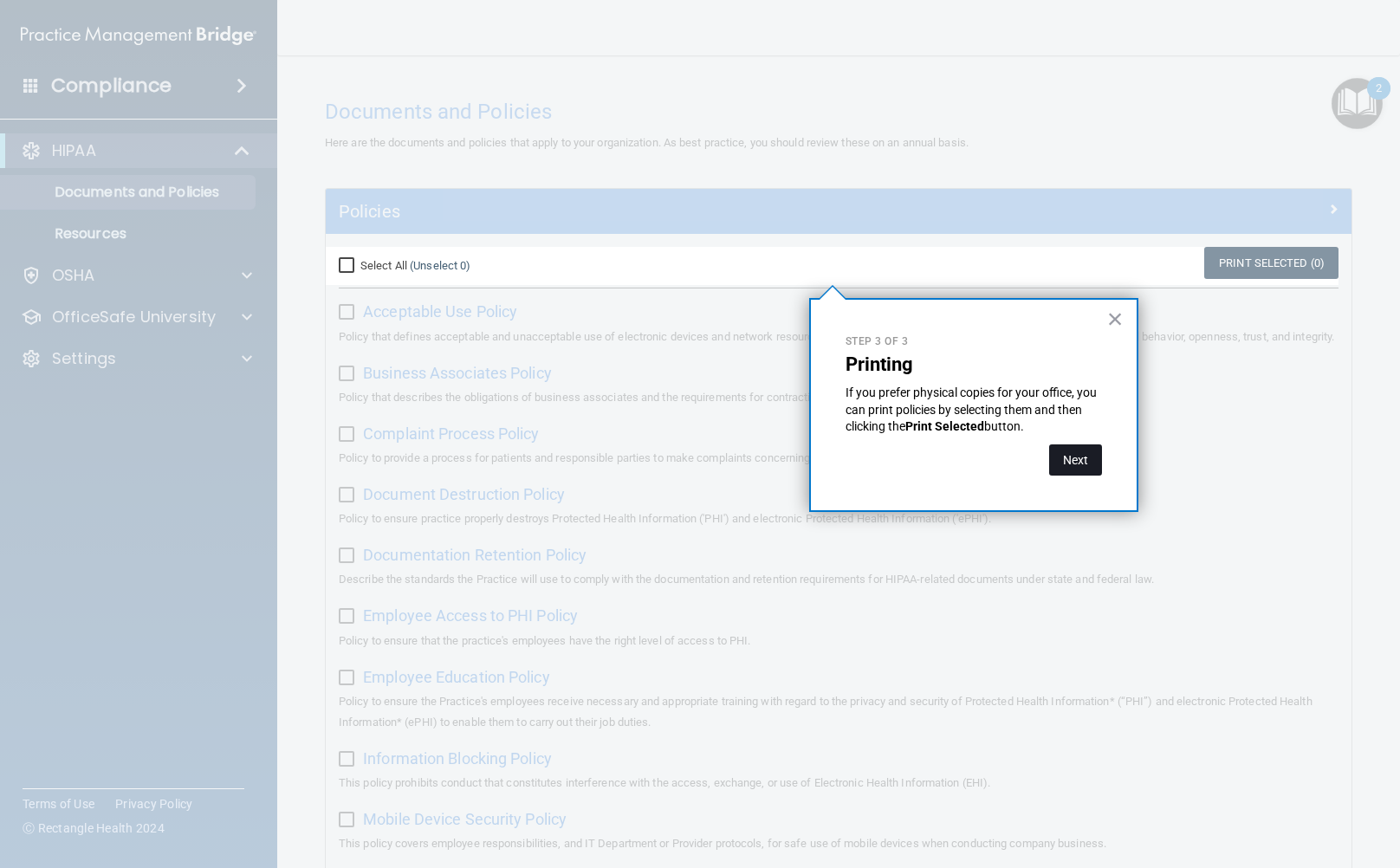
click at [1082, 466] on button "Next" at bounding box center [1075, 460] width 53 height 32
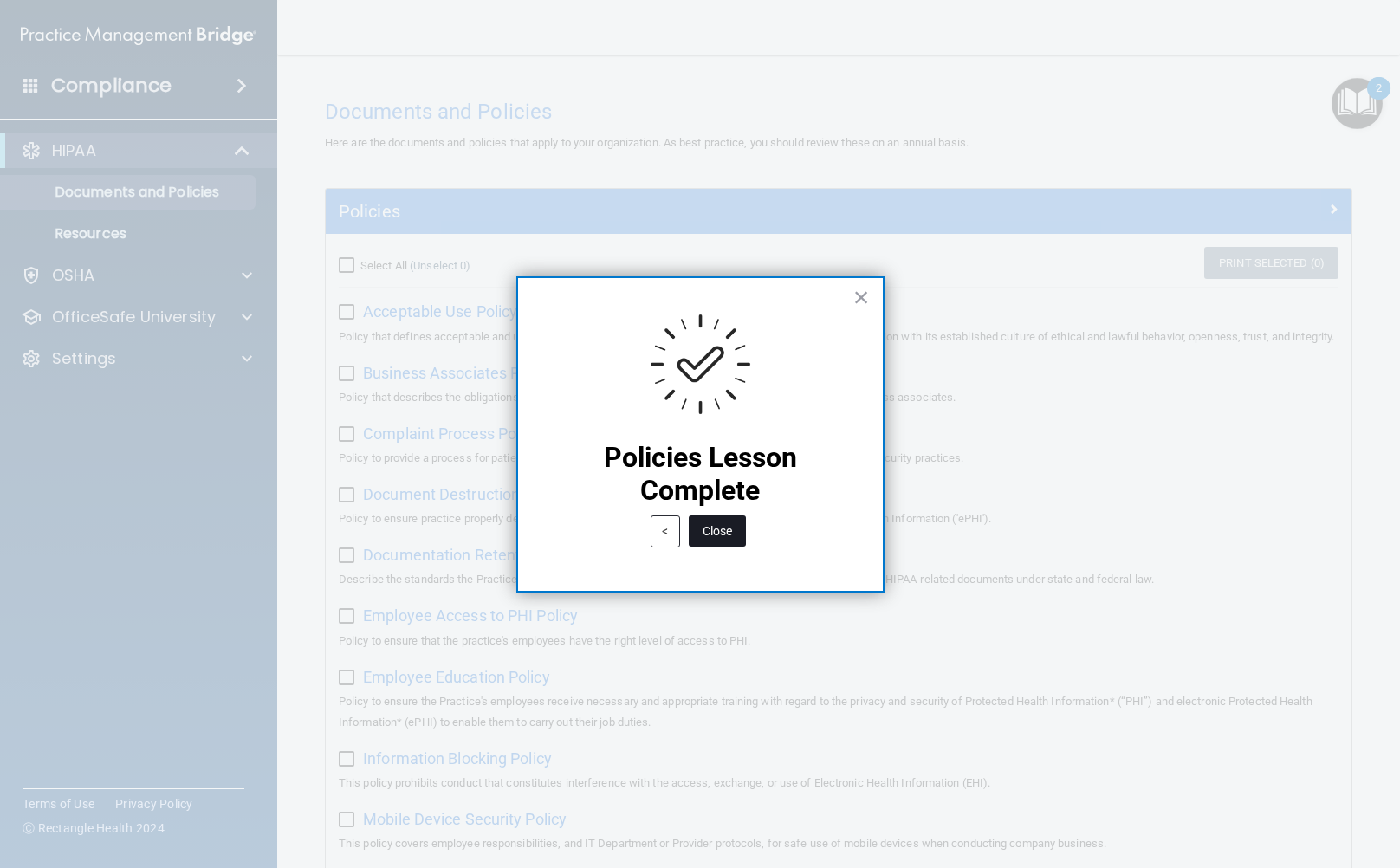
click at [723, 537] on button "Close" at bounding box center [718, 531] width 57 height 32
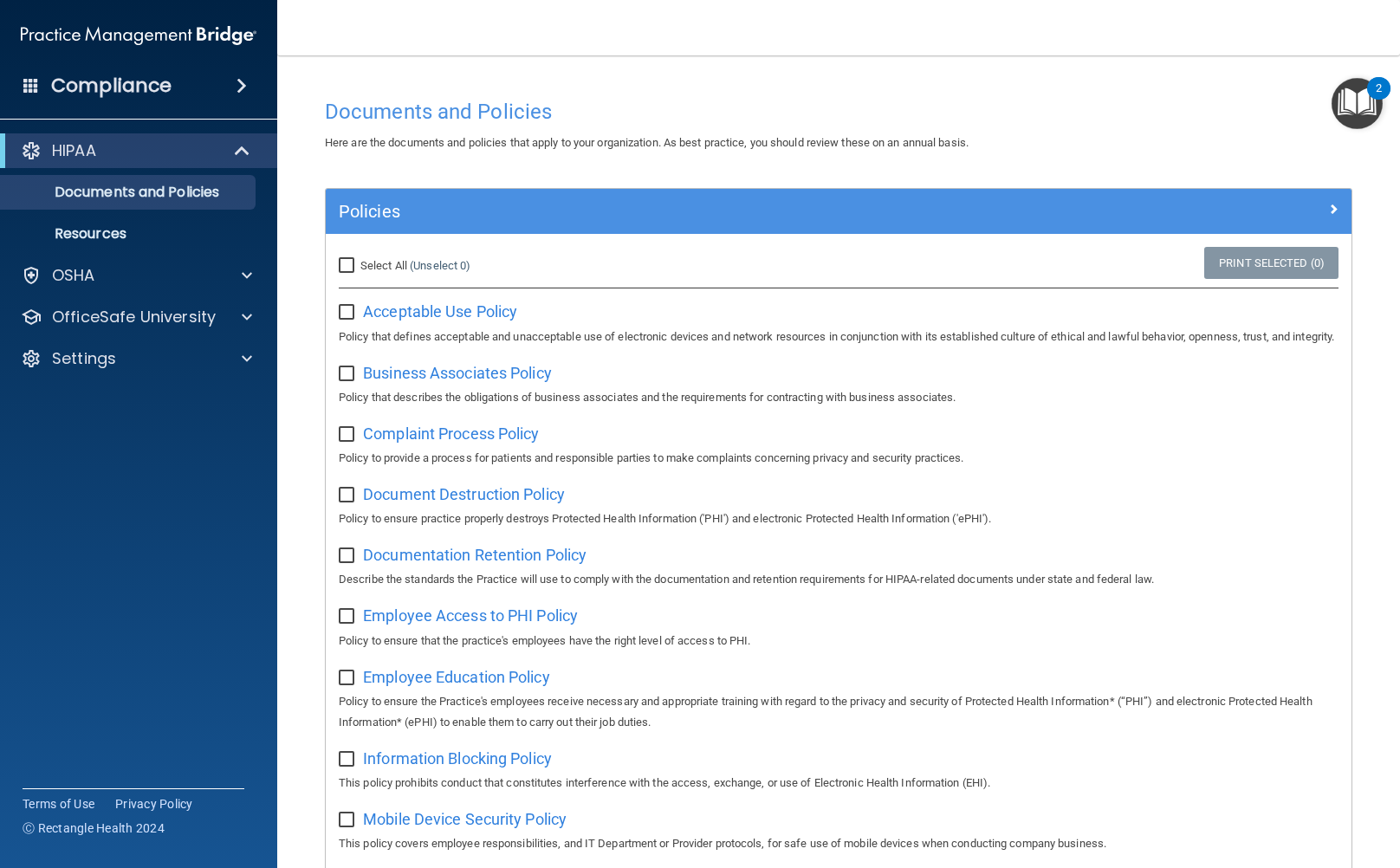
click at [1343, 111] on img "Open Resource Center, 2 new notifications" at bounding box center [1357, 103] width 51 height 51
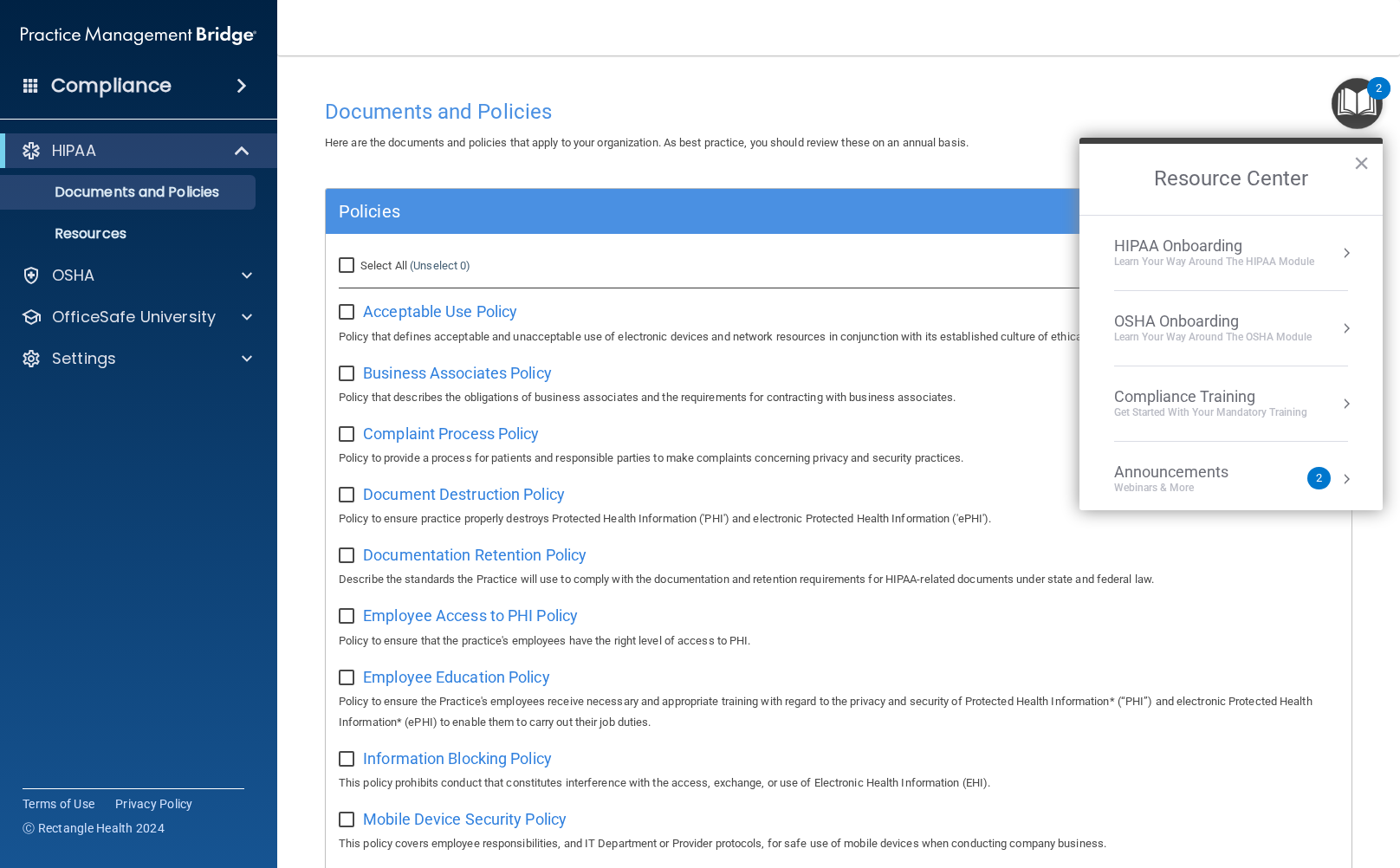
click at [1196, 255] on div "Learn Your Way around the HIPAA module" at bounding box center [1214, 262] width 200 height 14
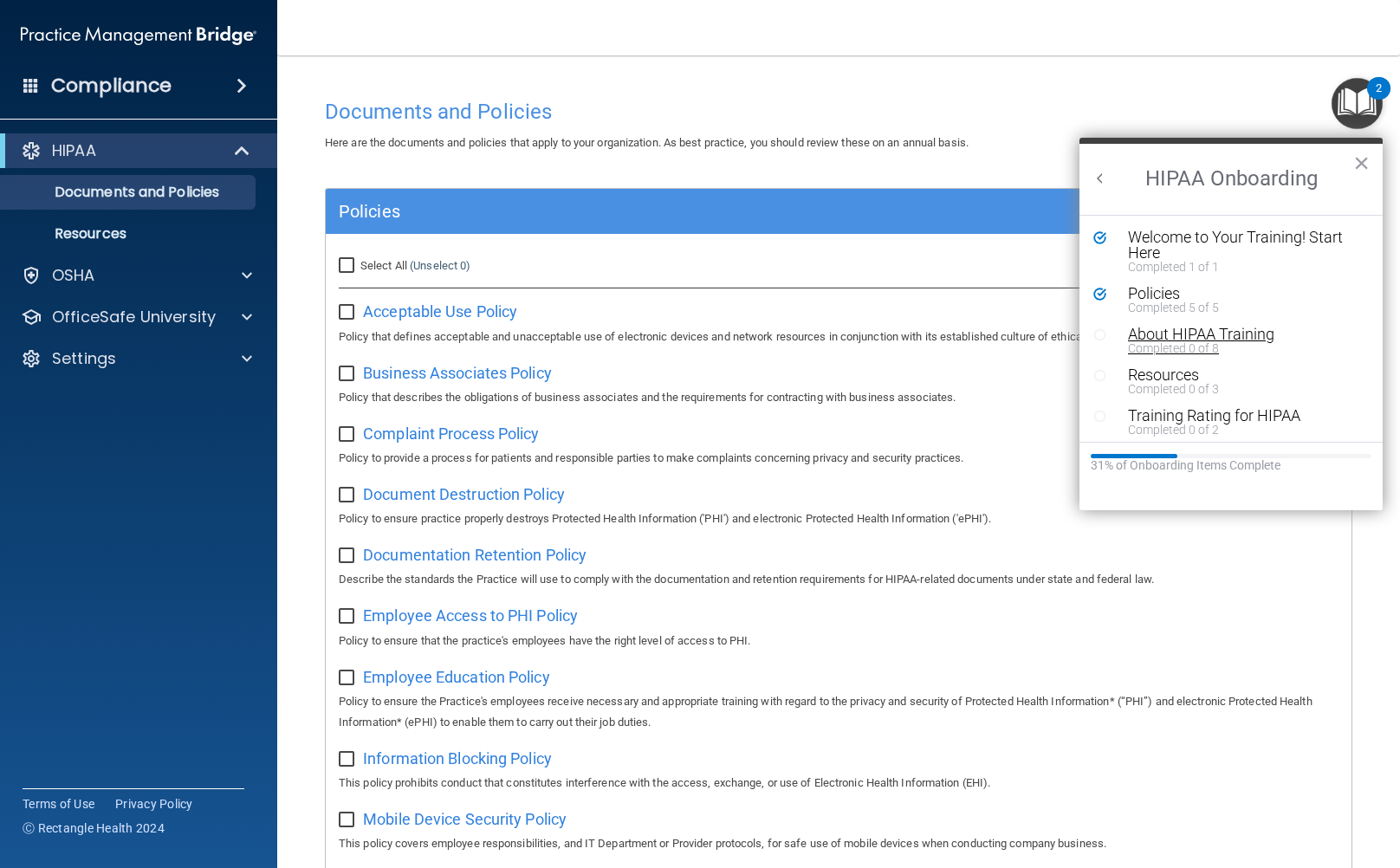
click at [1182, 344] on div "Completed 0 of 8" at bounding box center [1237, 348] width 218 height 12
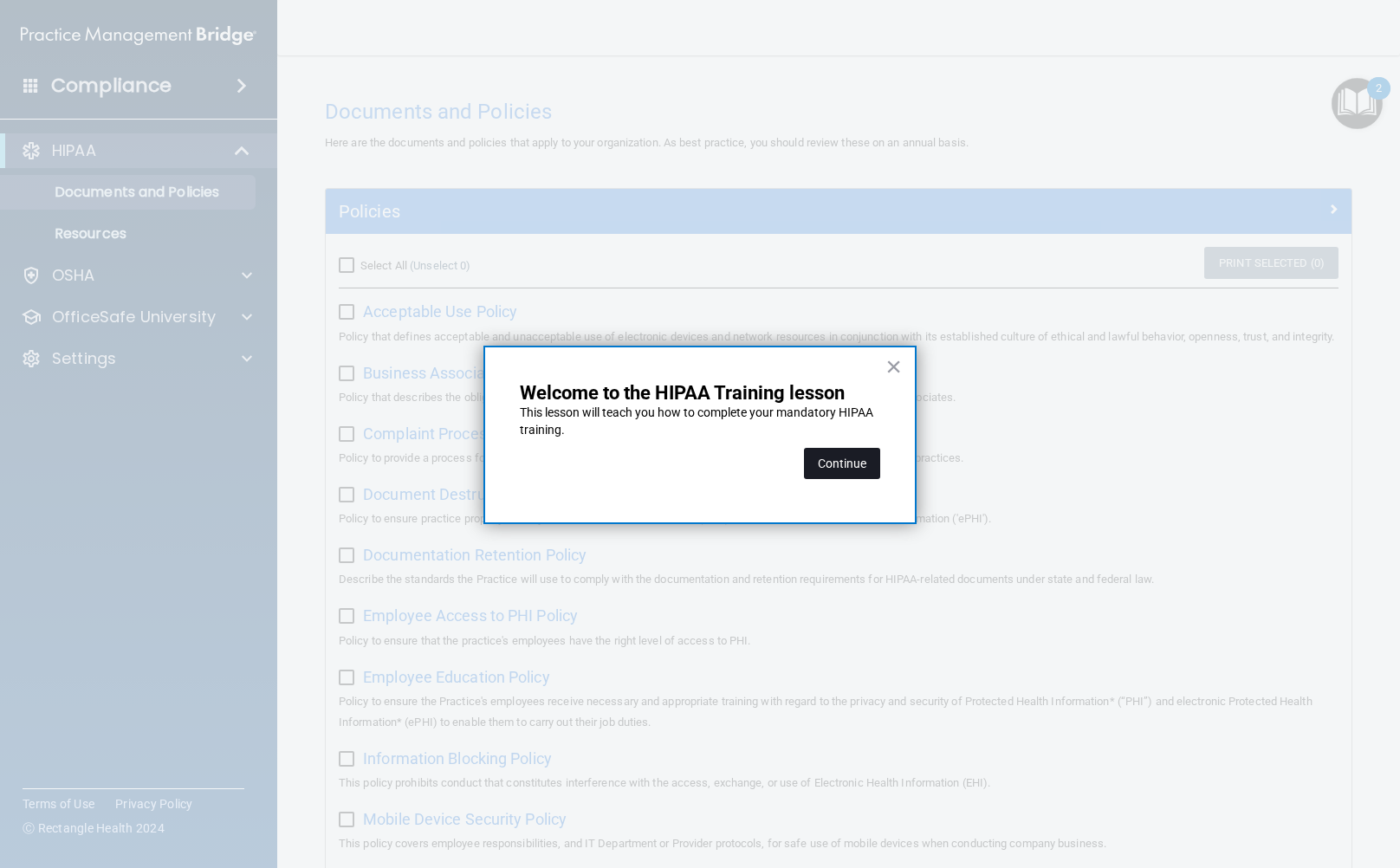
click at [826, 455] on button "Continue" at bounding box center [842, 464] width 77 height 32
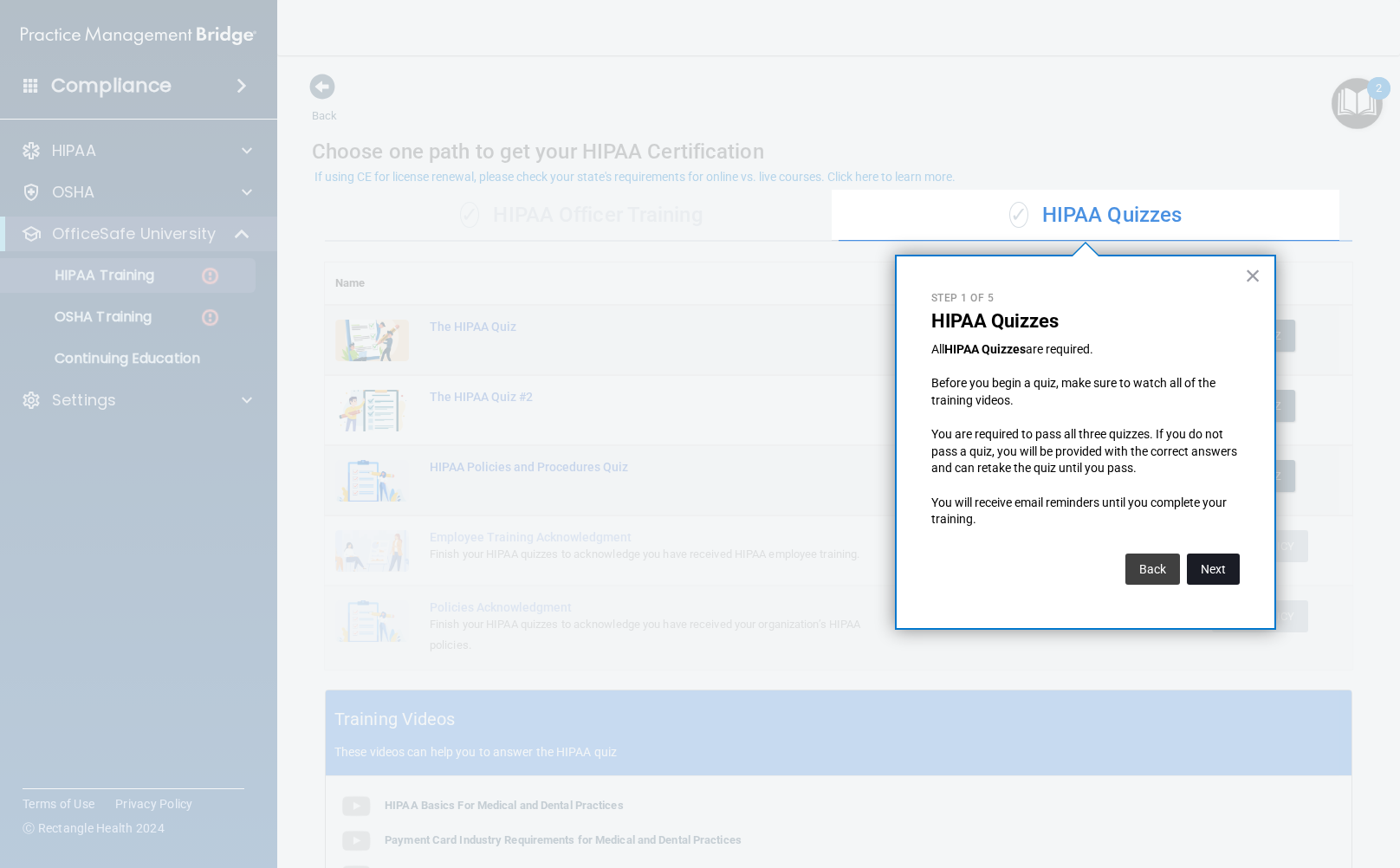
click at [1200, 573] on button "Next" at bounding box center [1213, 569] width 53 height 32
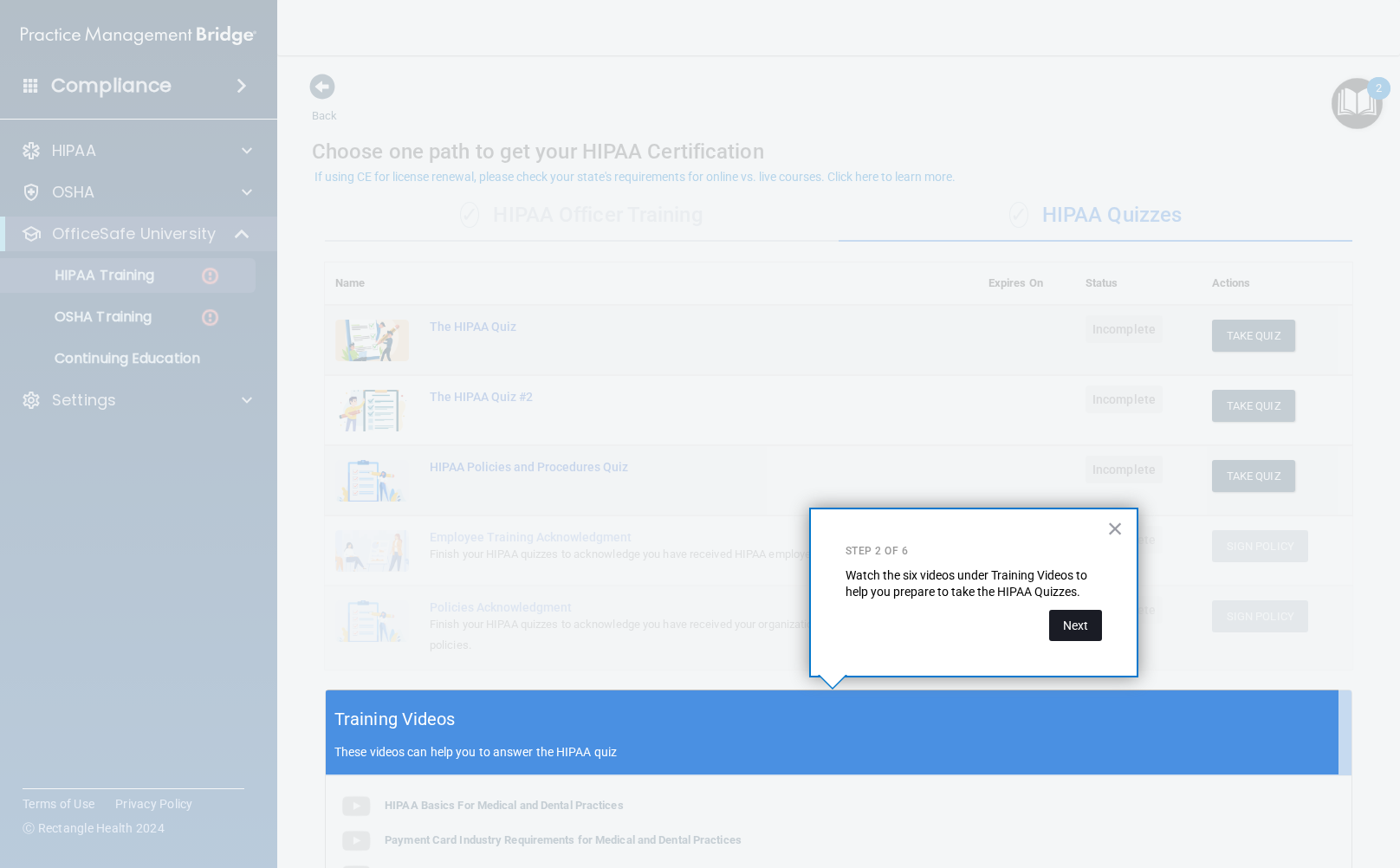
click at [1084, 639] on button "Next" at bounding box center [1075, 626] width 53 height 32
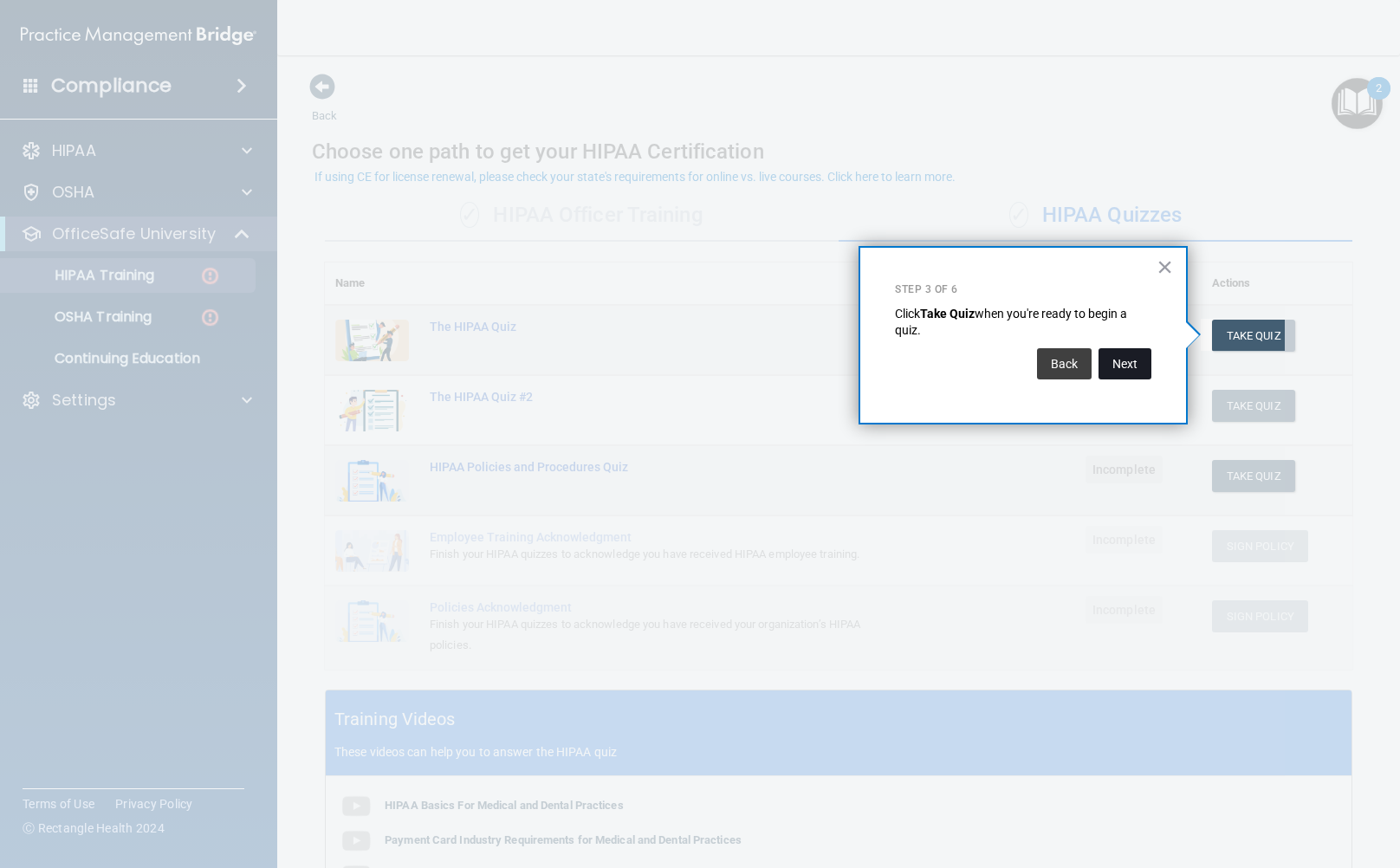
click at [1127, 376] on button "Next" at bounding box center [1125, 364] width 53 height 32
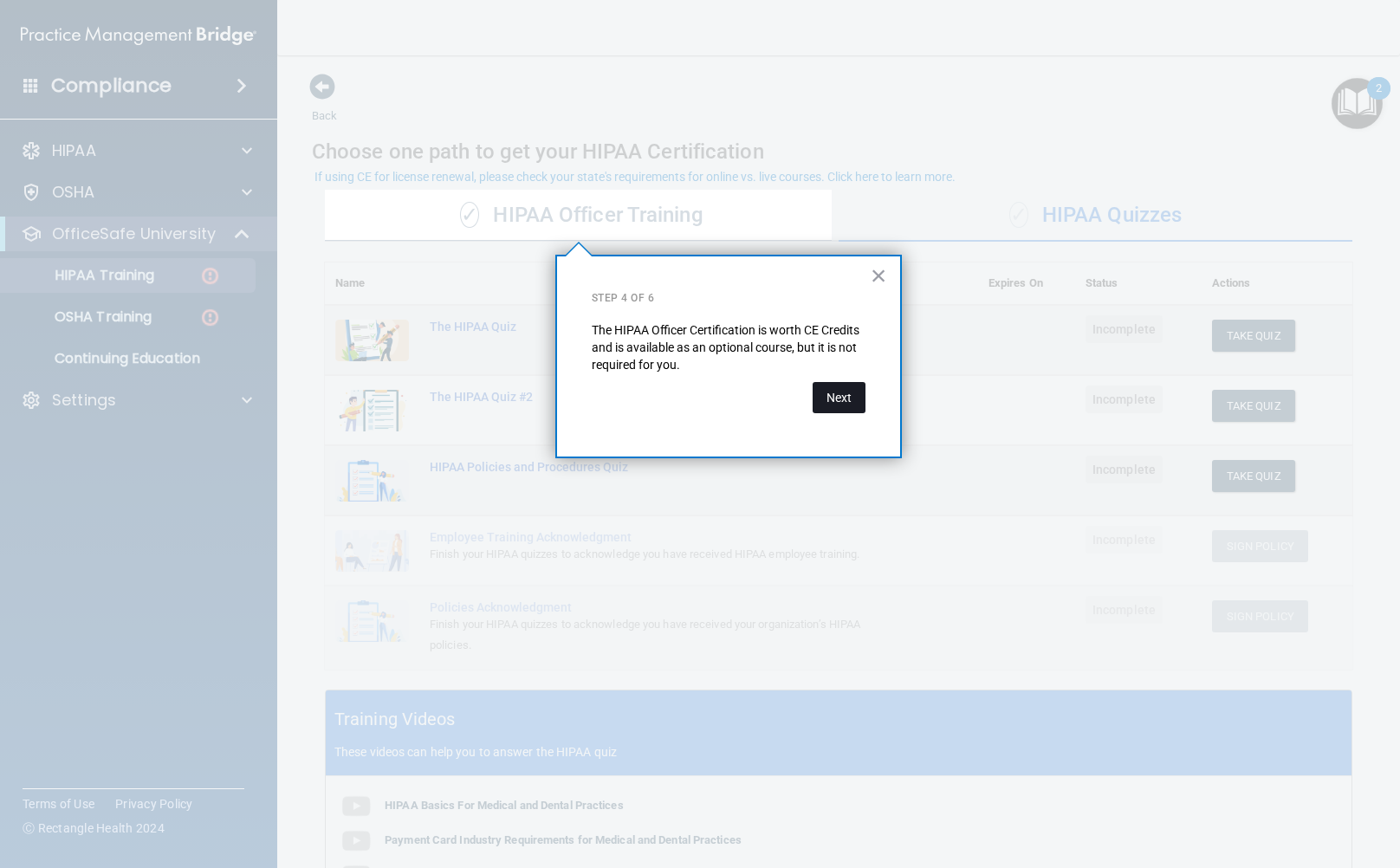
click at [814, 392] on button "Next" at bounding box center [838, 398] width 53 height 32
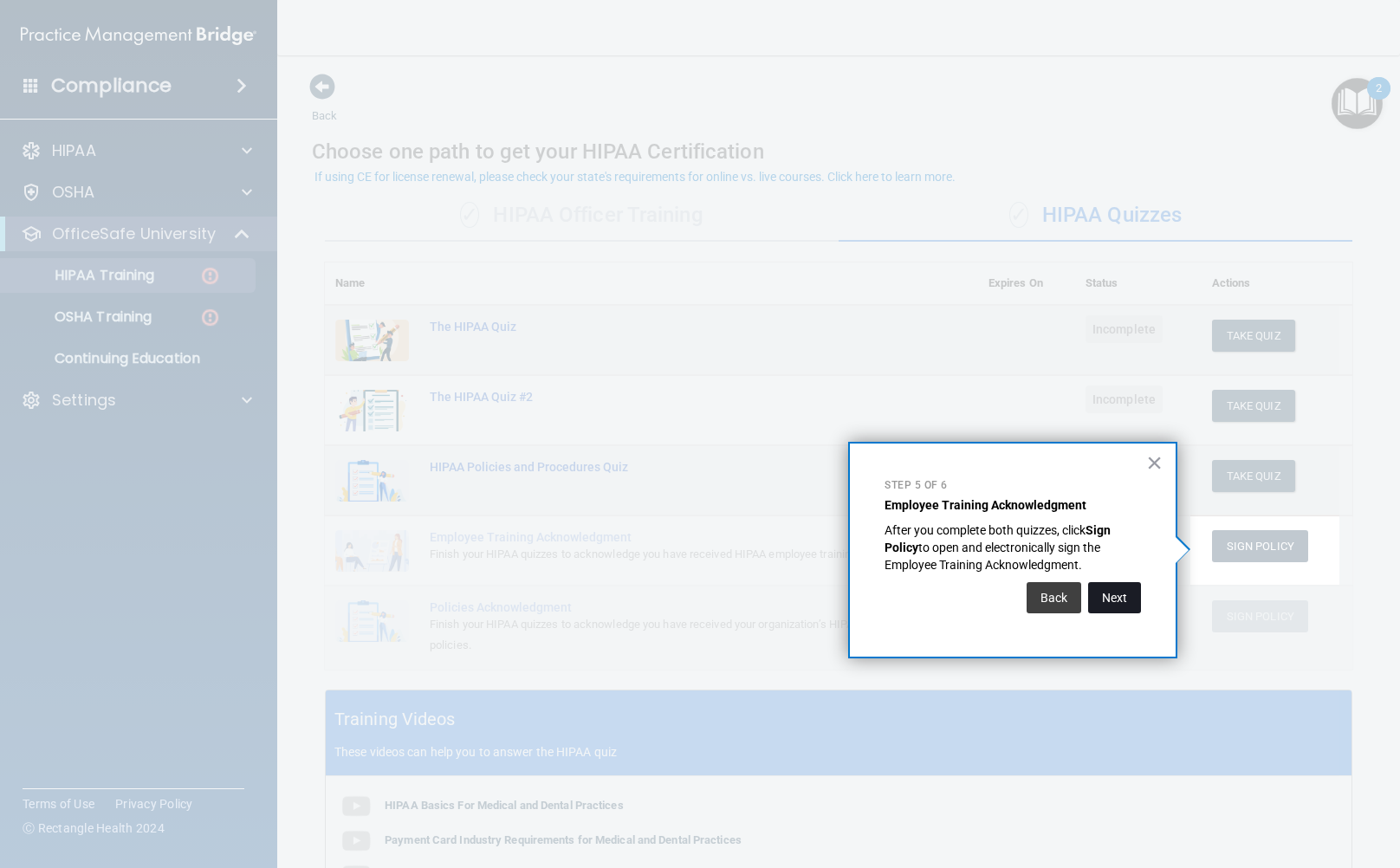
click at [1107, 593] on button "Next" at bounding box center [1114, 598] width 53 height 32
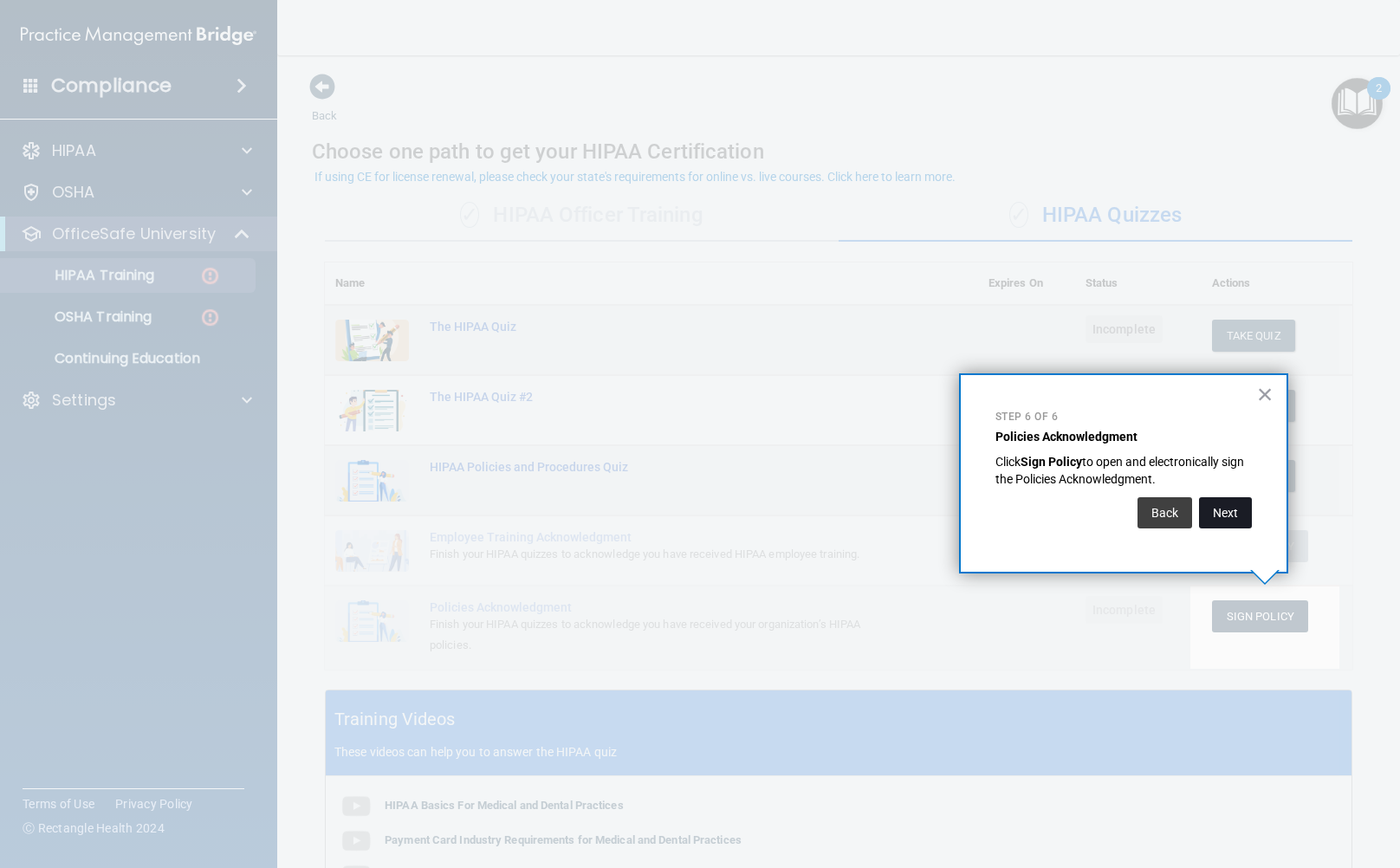
click at [1222, 517] on button "Next" at bounding box center [1226, 513] width 53 height 32
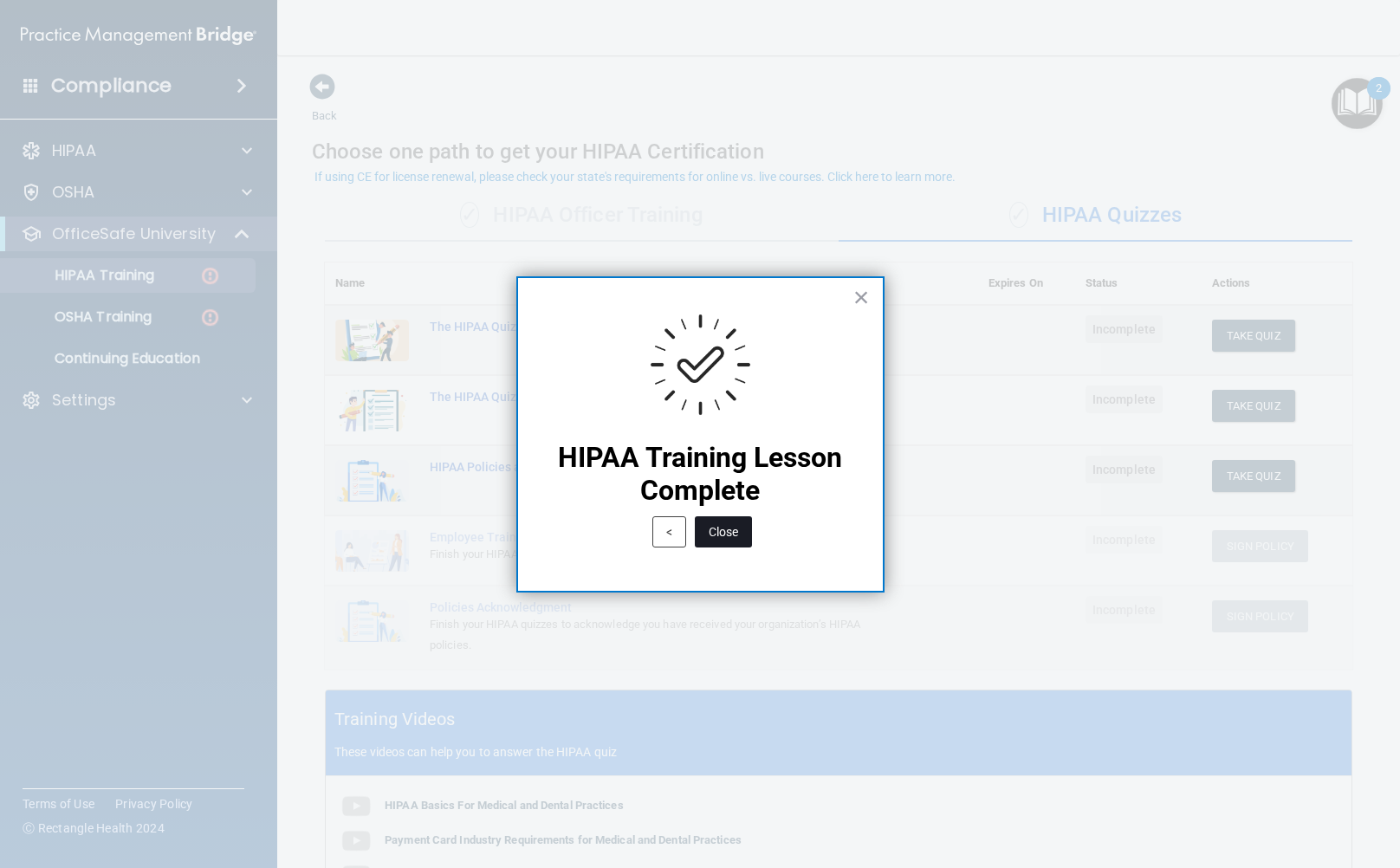
click at [733, 530] on button "Close" at bounding box center [723, 532] width 57 height 32
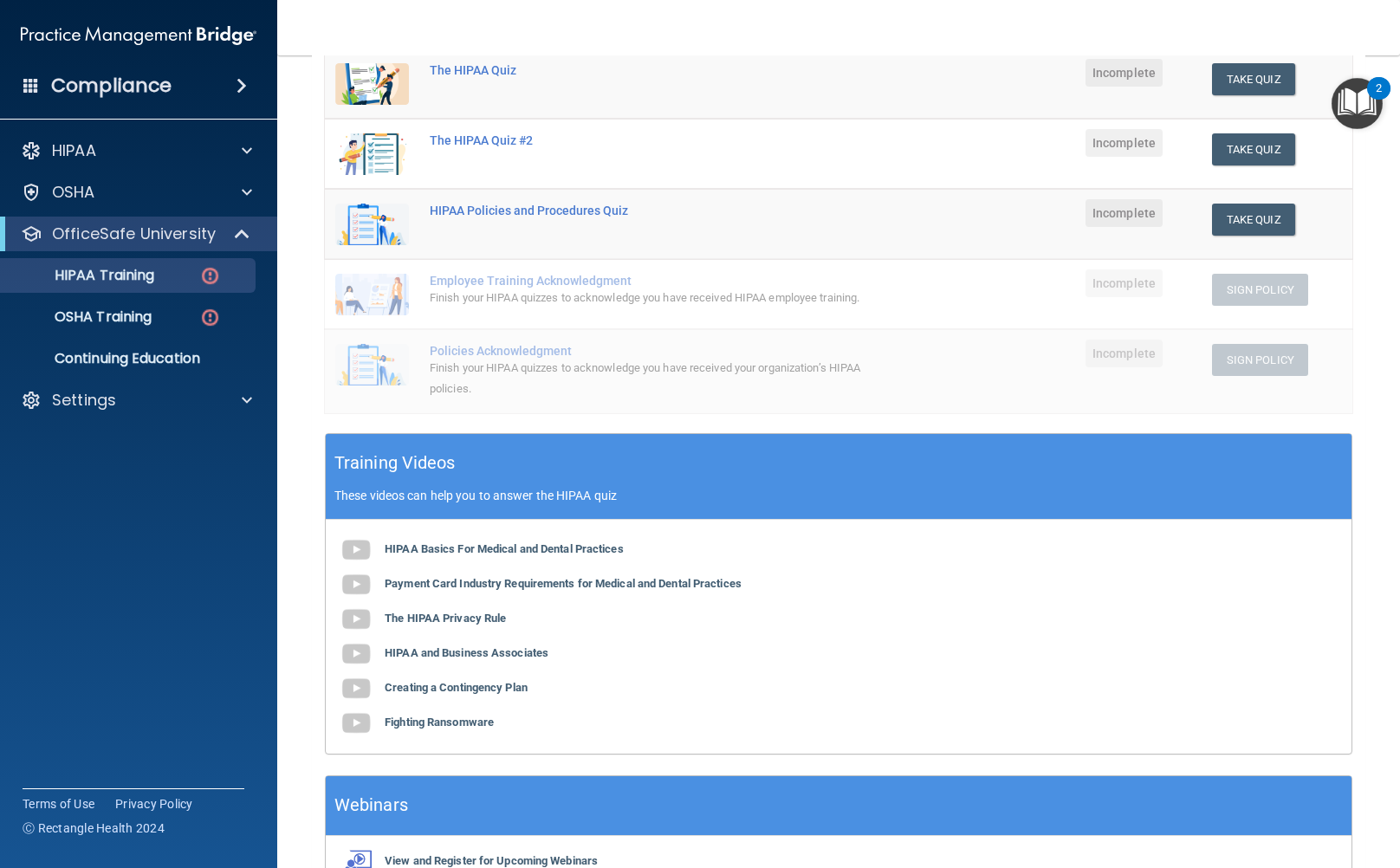
scroll to position [260, 0]
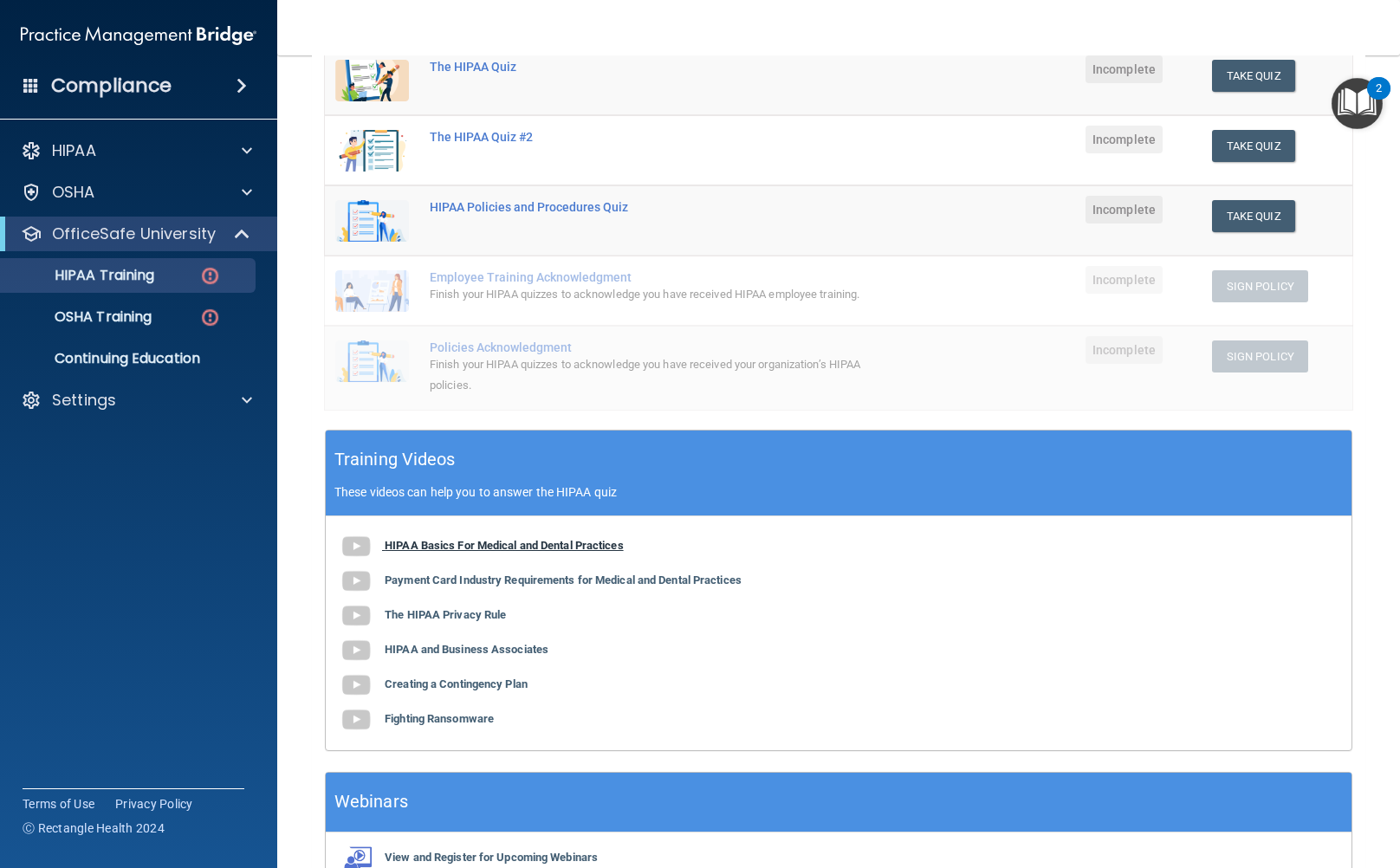
click at [462, 547] on b "HIPAA Basics For Medical and Dental Practices" at bounding box center [505, 546] width 240 height 13
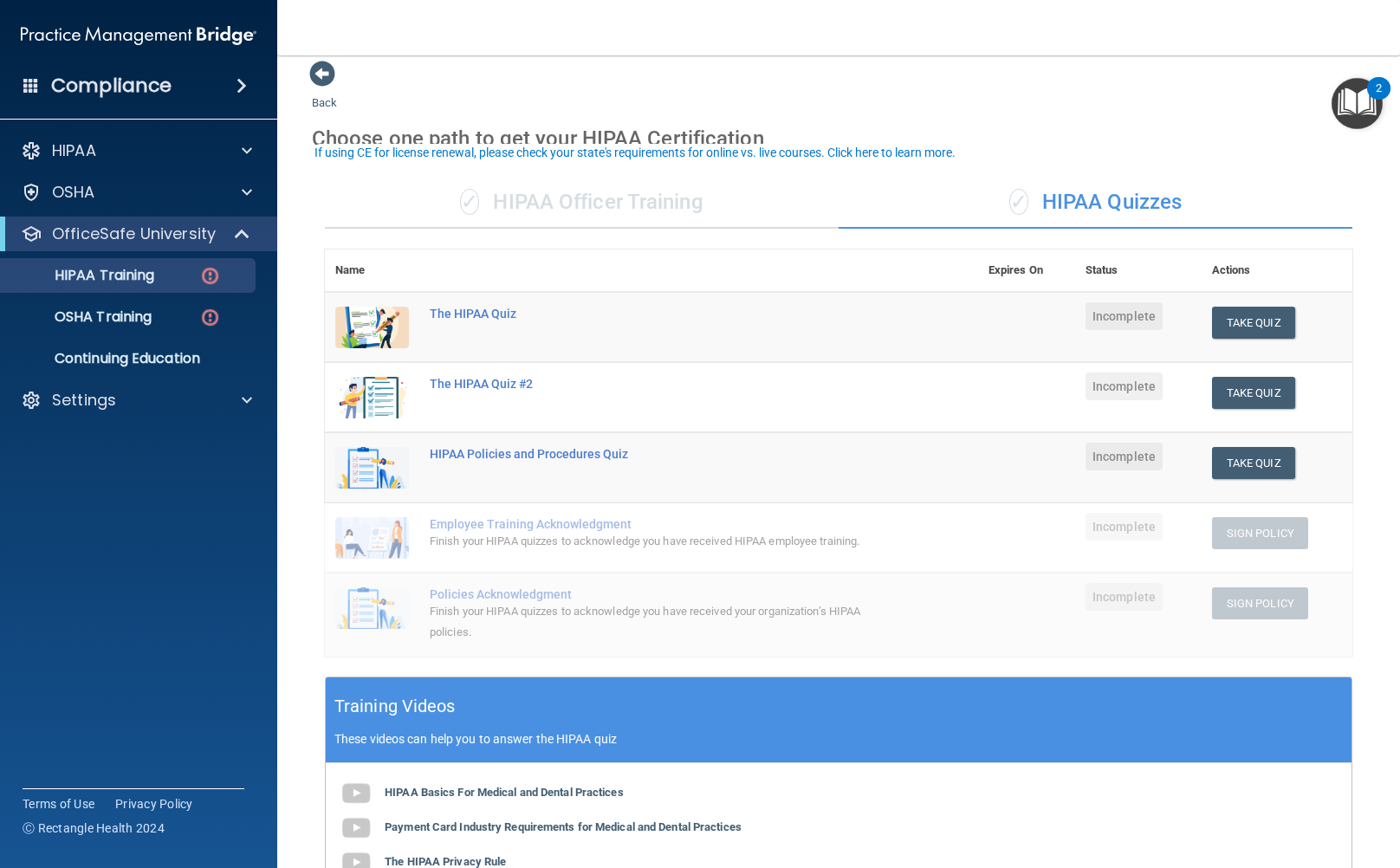
scroll to position [11, 0]
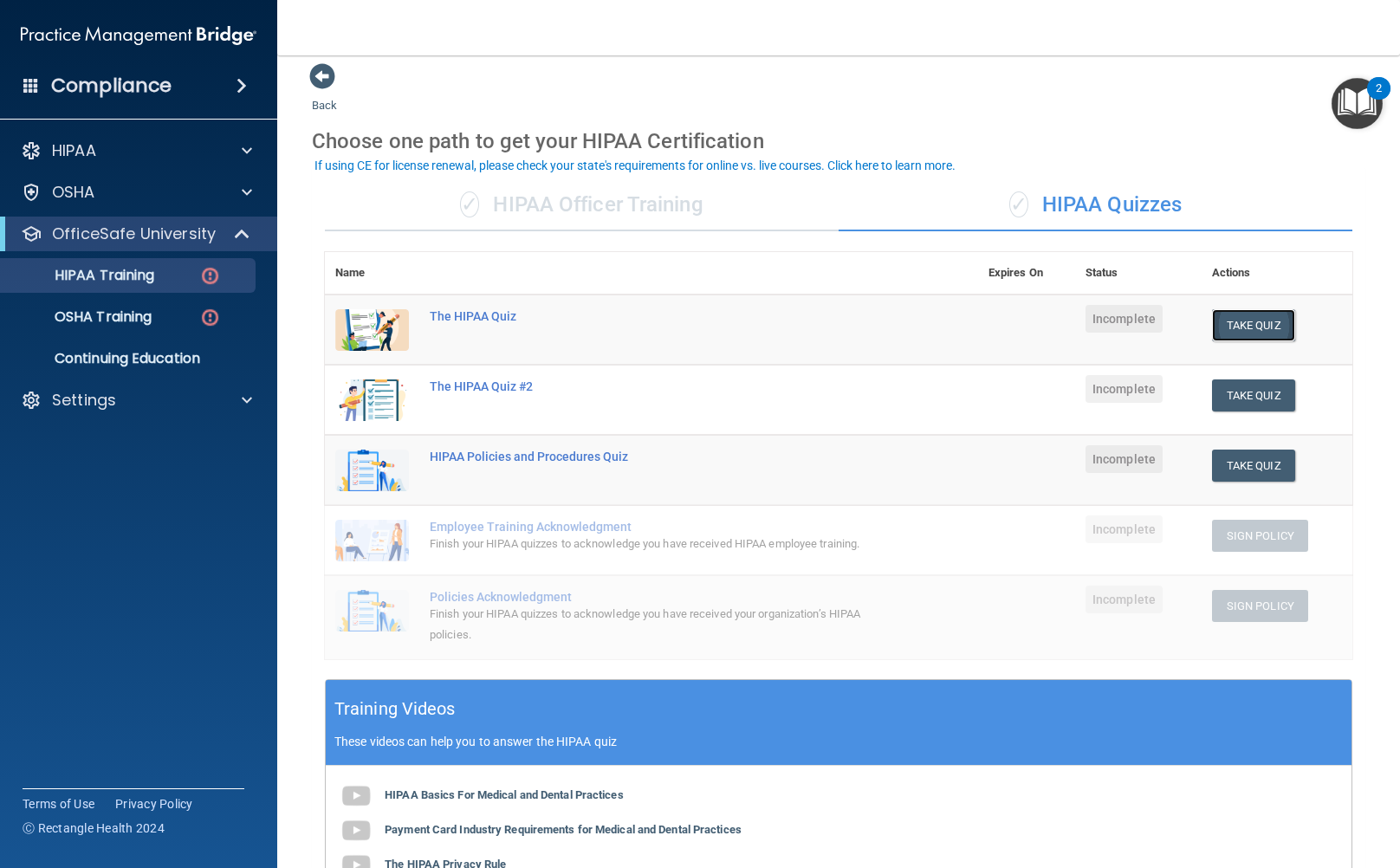
click at [1262, 312] on button "Take Quiz" at bounding box center [1253, 325] width 83 height 32
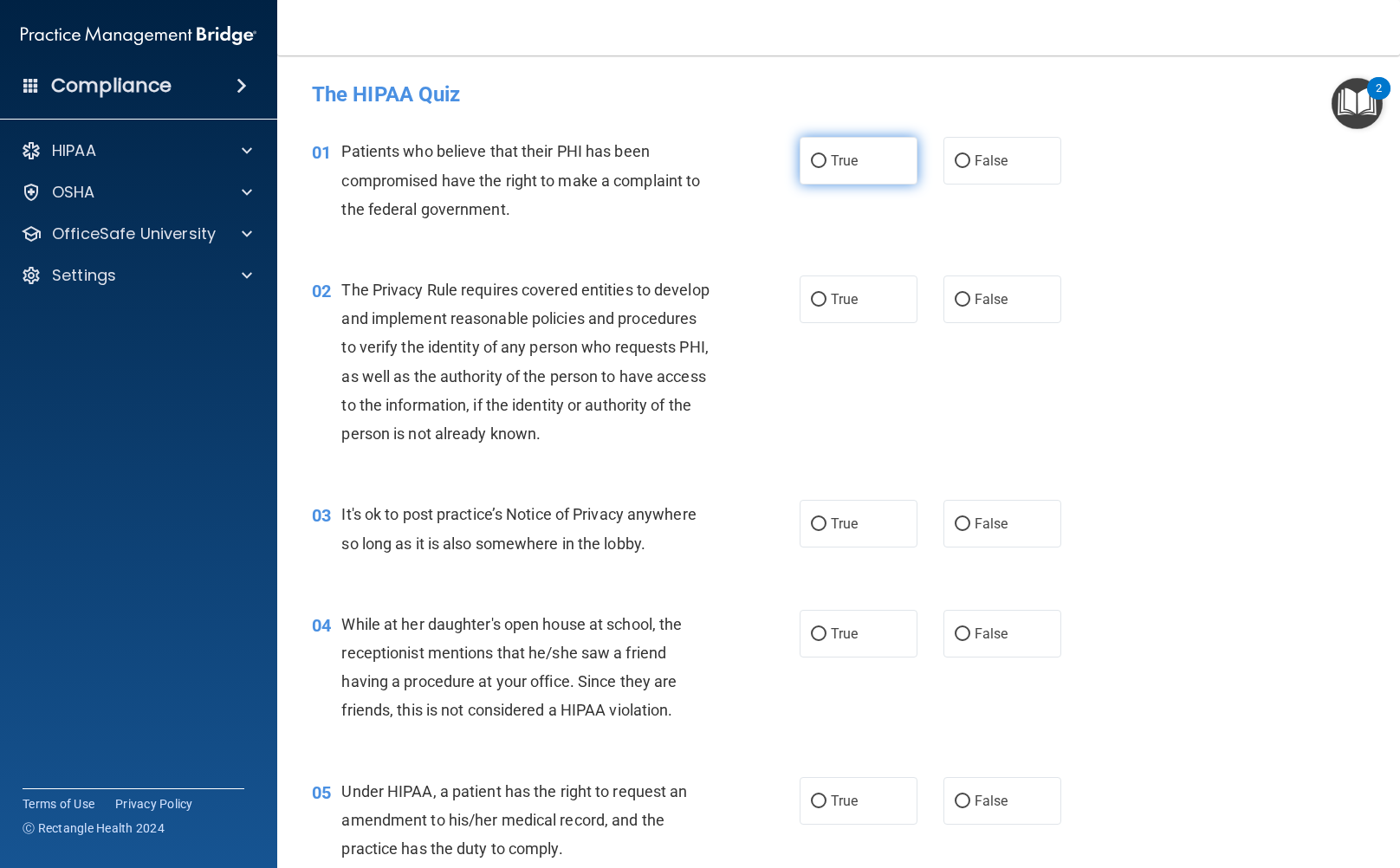
click at [831, 159] on span "True" at bounding box center [844, 160] width 27 height 16
click at [827, 159] on input "True" at bounding box center [818, 162] width 15 height 13
radio input "true"
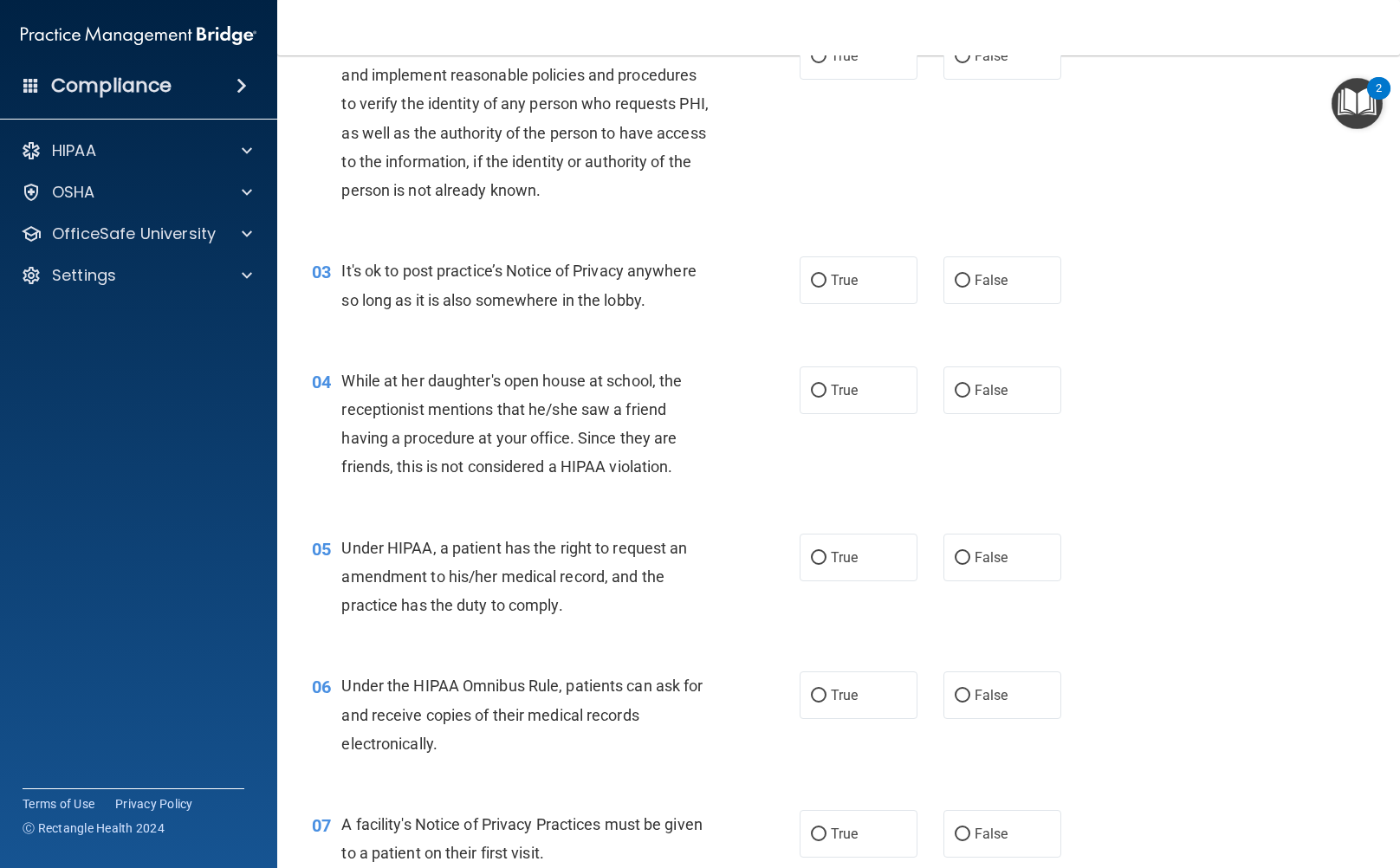
scroll to position [260, 0]
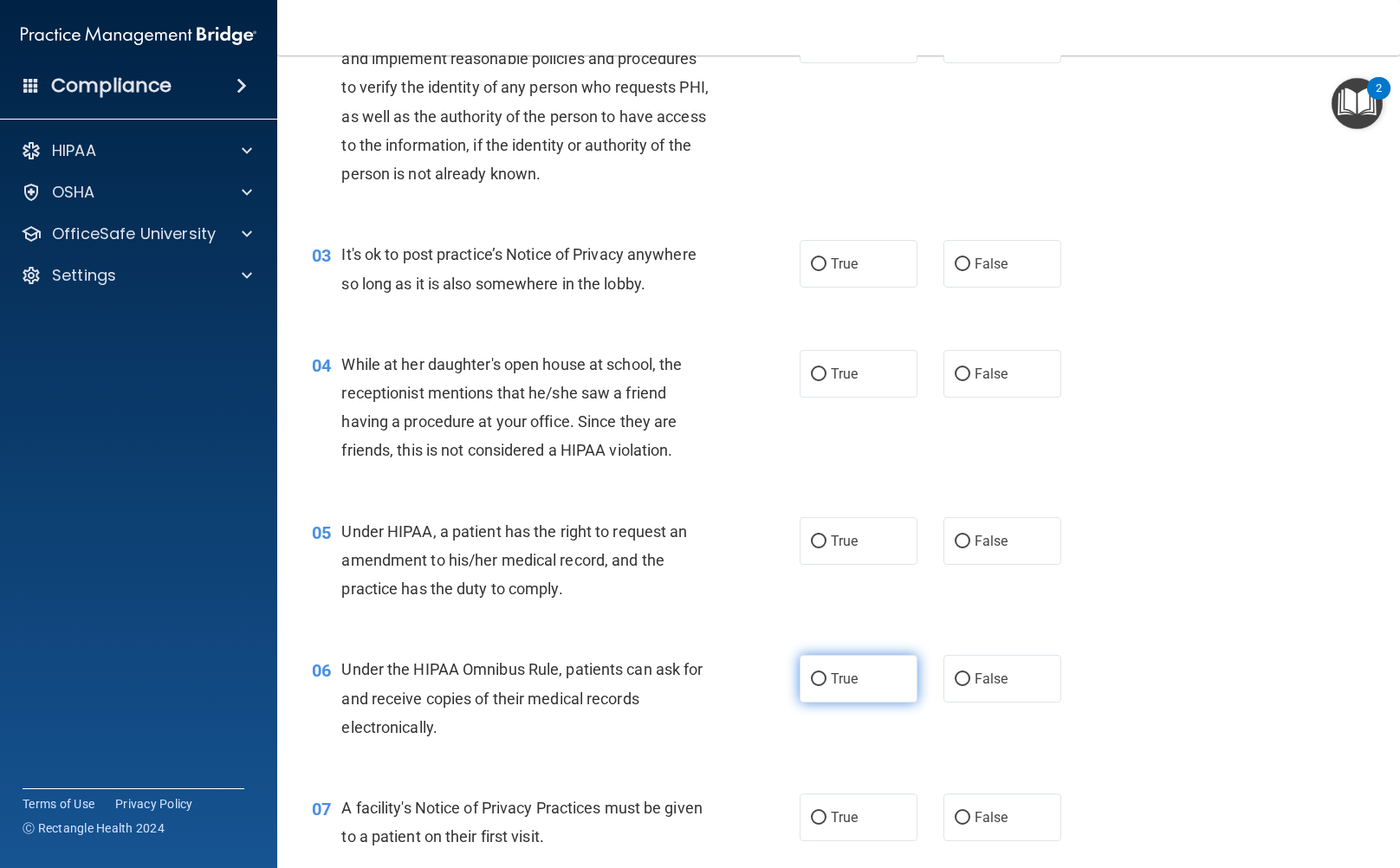
click at [802, 668] on label "True" at bounding box center [859, 679] width 118 height 48
click at [811, 674] on input "True" at bounding box center [818, 680] width 15 height 13
radio input "true"
click at [959, 376] on input "False" at bounding box center [963, 375] width 15 height 13
radio input "true"
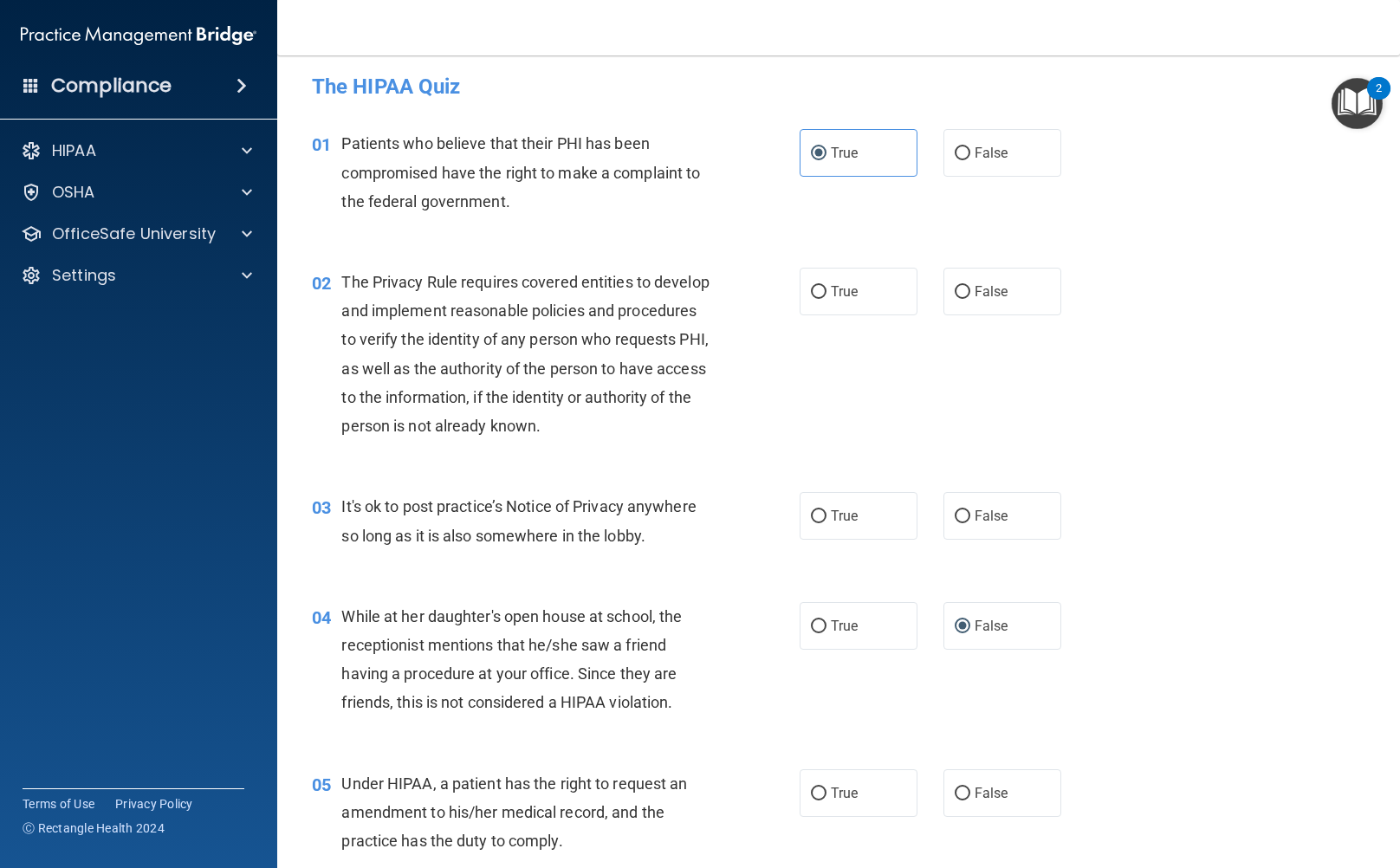
scroll to position [0, 0]
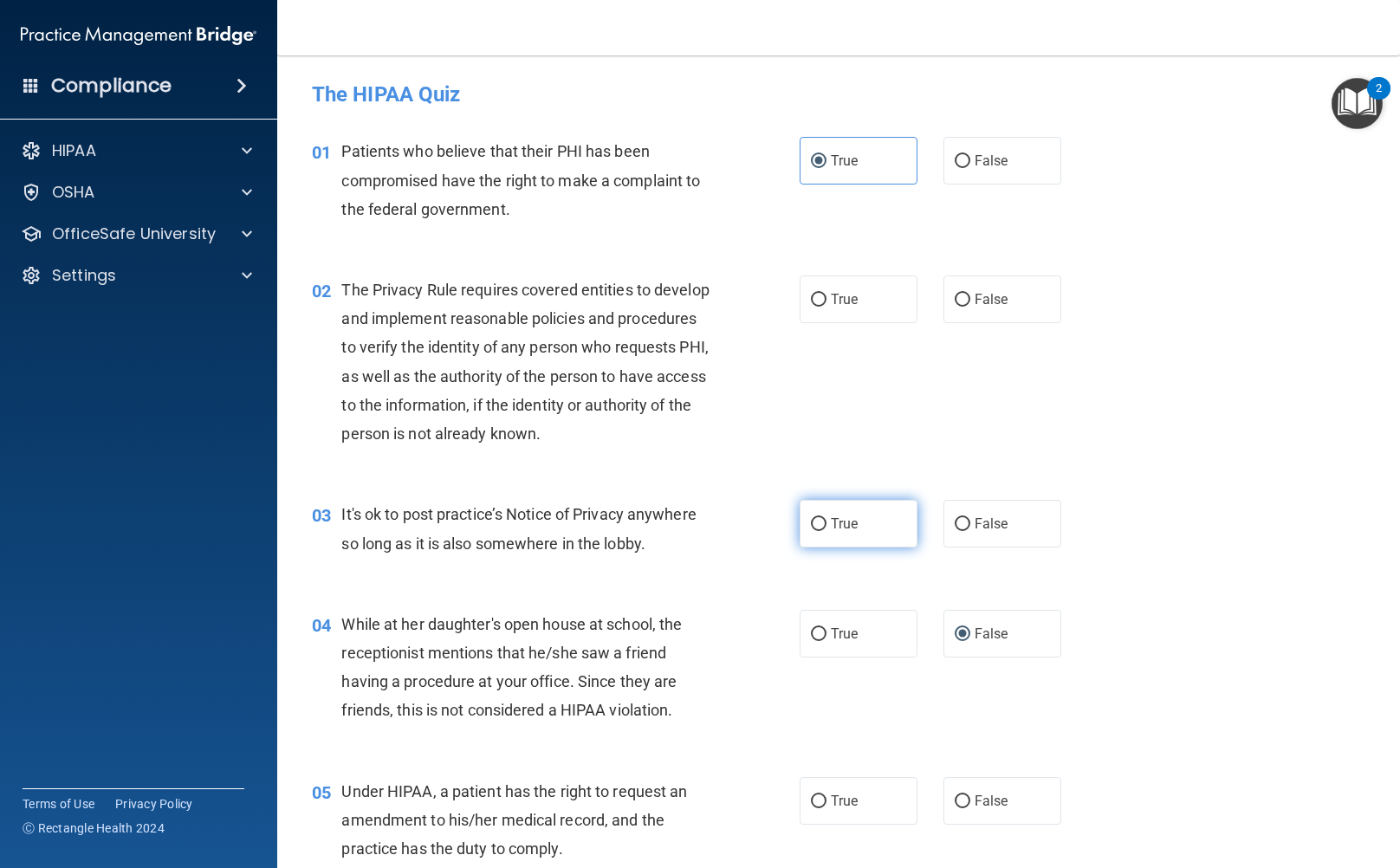
click at [820, 525] on label "True" at bounding box center [859, 524] width 118 height 48
click at [820, 525] on input "True" at bounding box center [818, 525] width 15 height 13
radio input "true"
click at [838, 298] on span "True" at bounding box center [844, 299] width 27 height 16
click at [827, 298] on input "True" at bounding box center [818, 301] width 15 height 13
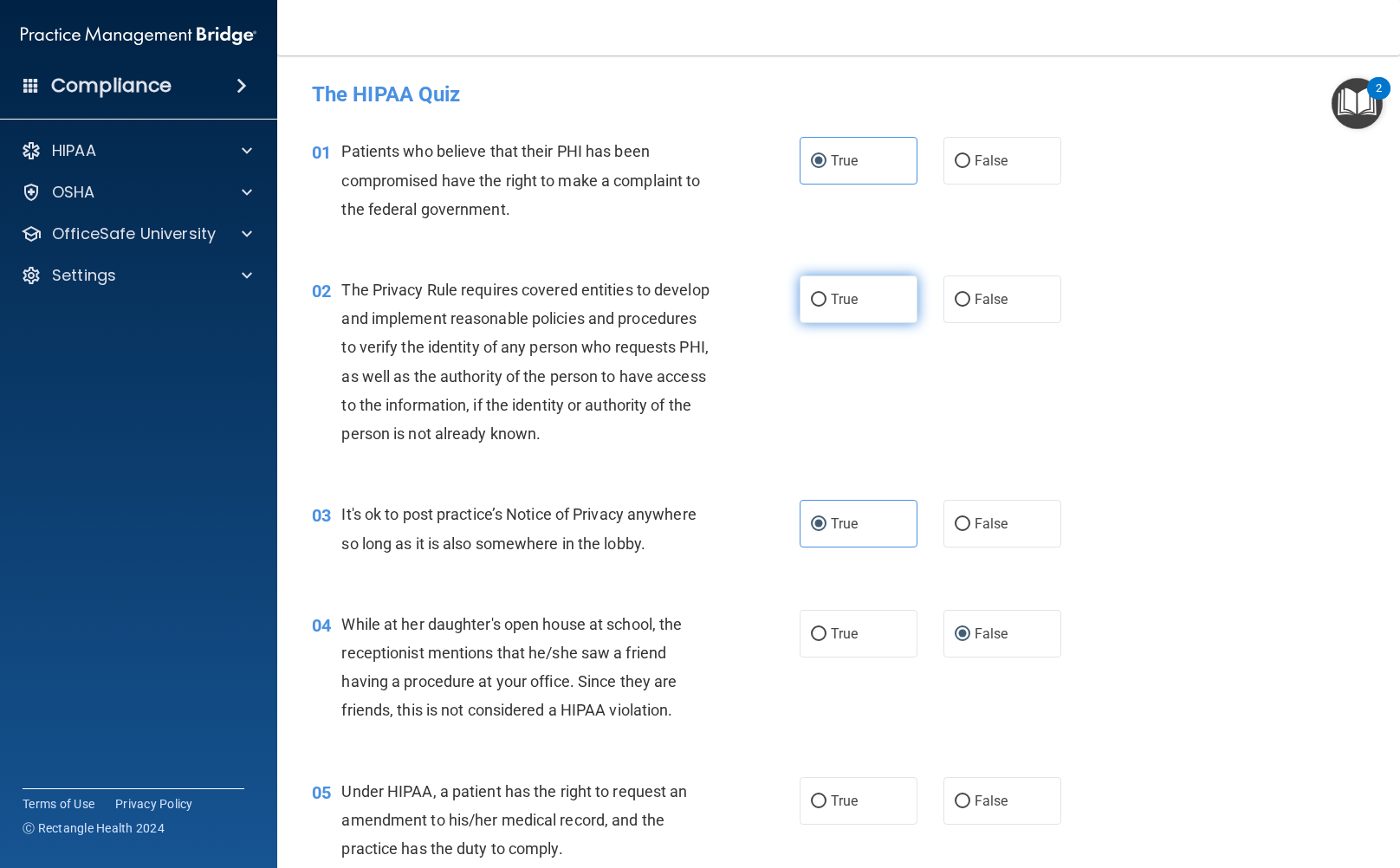
radio input "true"
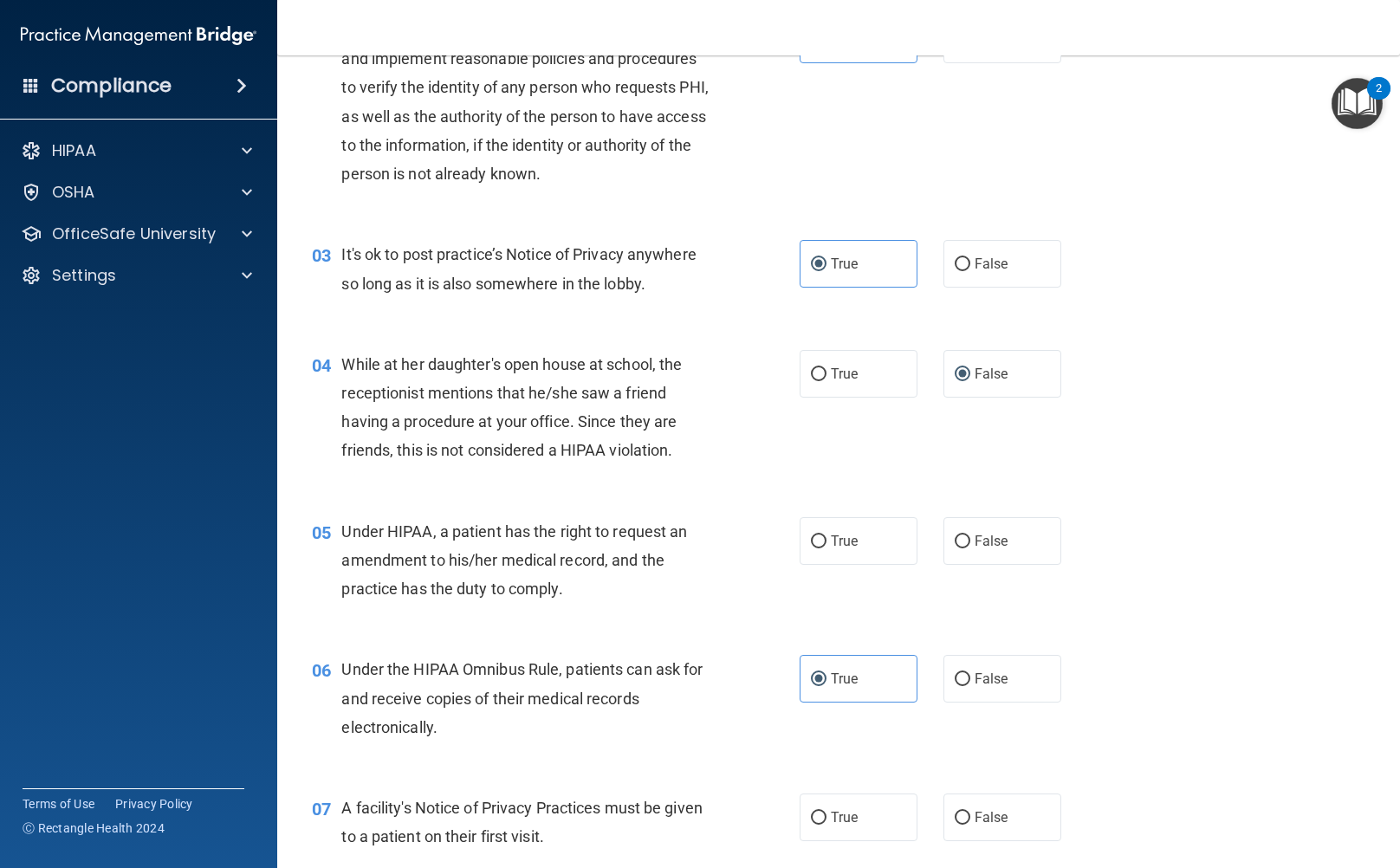
scroll to position [347, 0]
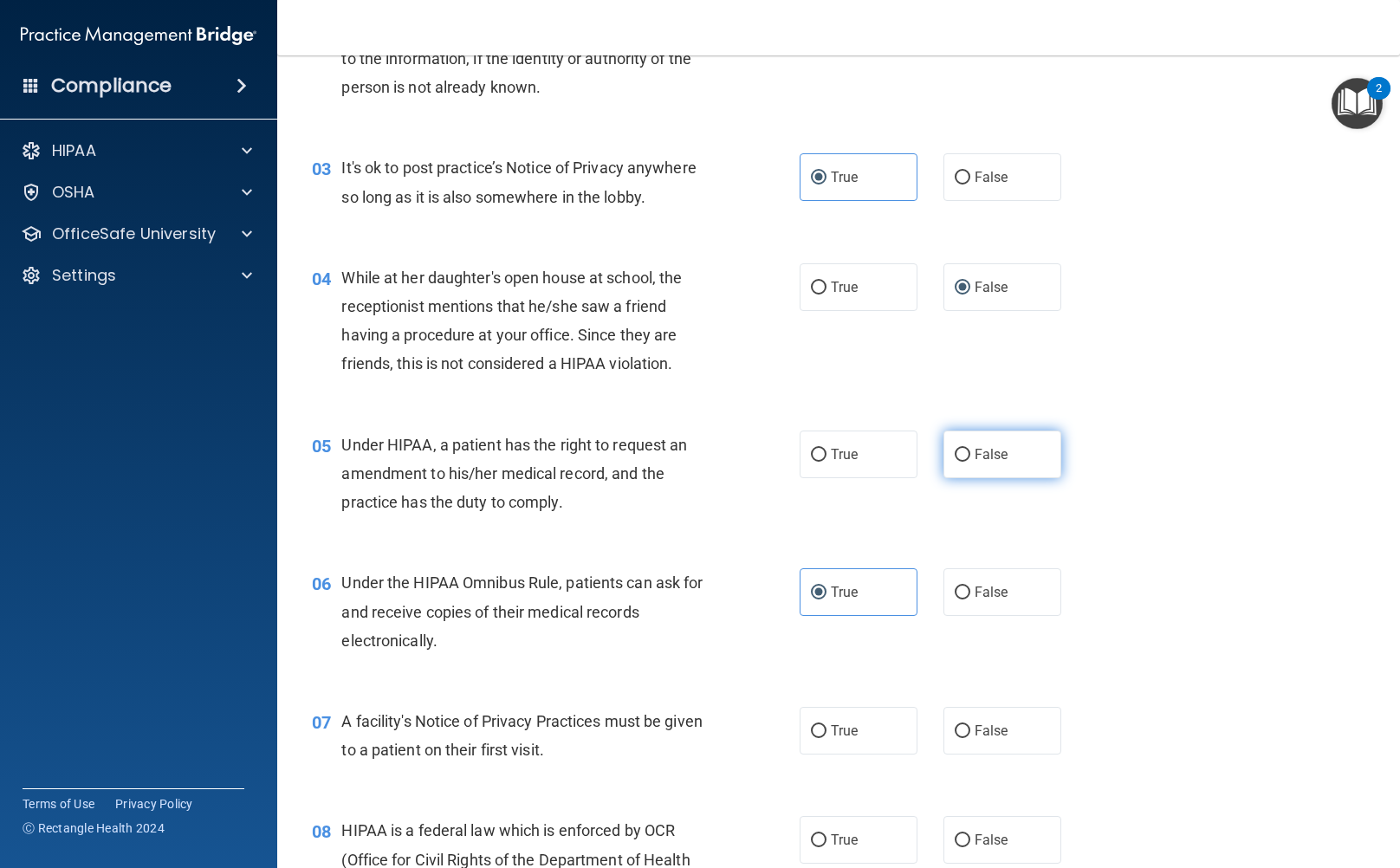
click at [964, 456] on label "False" at bounding box center [1002, 454] width 118 height 48
click at [964, 456] on input "False" at bounding box center [963, 455] width 15 height 13
radio input "true"
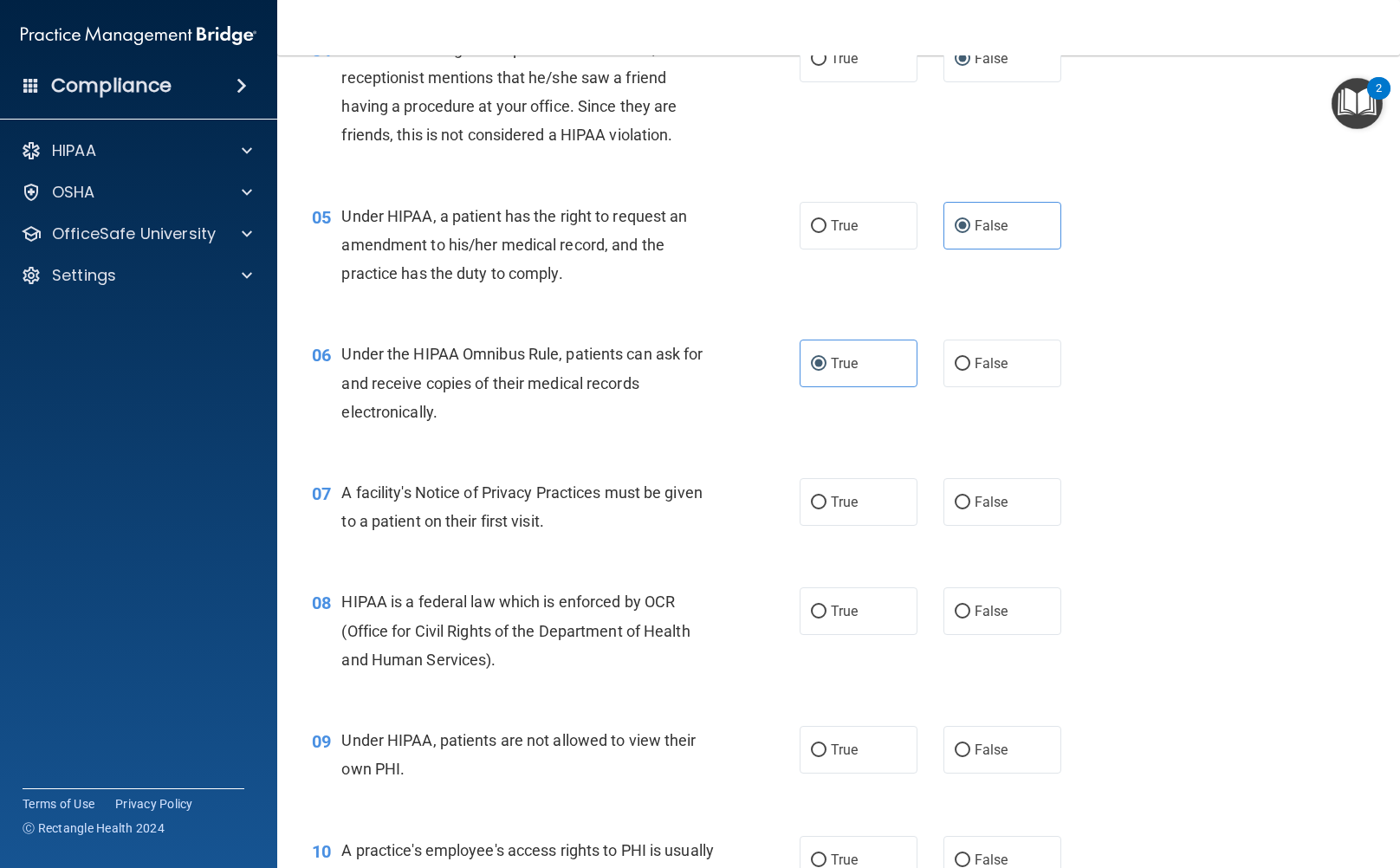
scroll to position [606, 0]
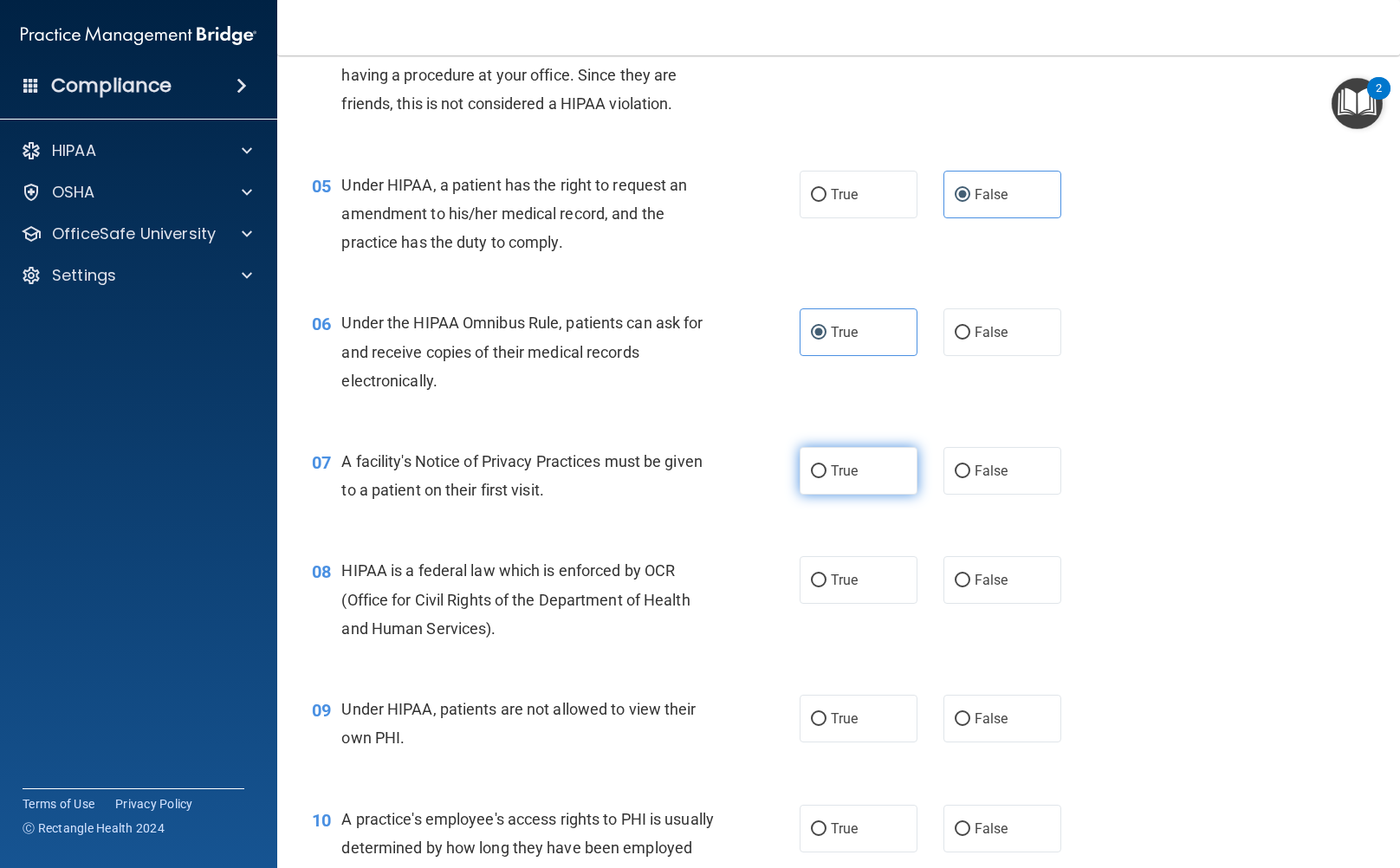
click at [811, 477] on input "True" at bounding box center [818, 472] width 15 height 13
radio input "true"
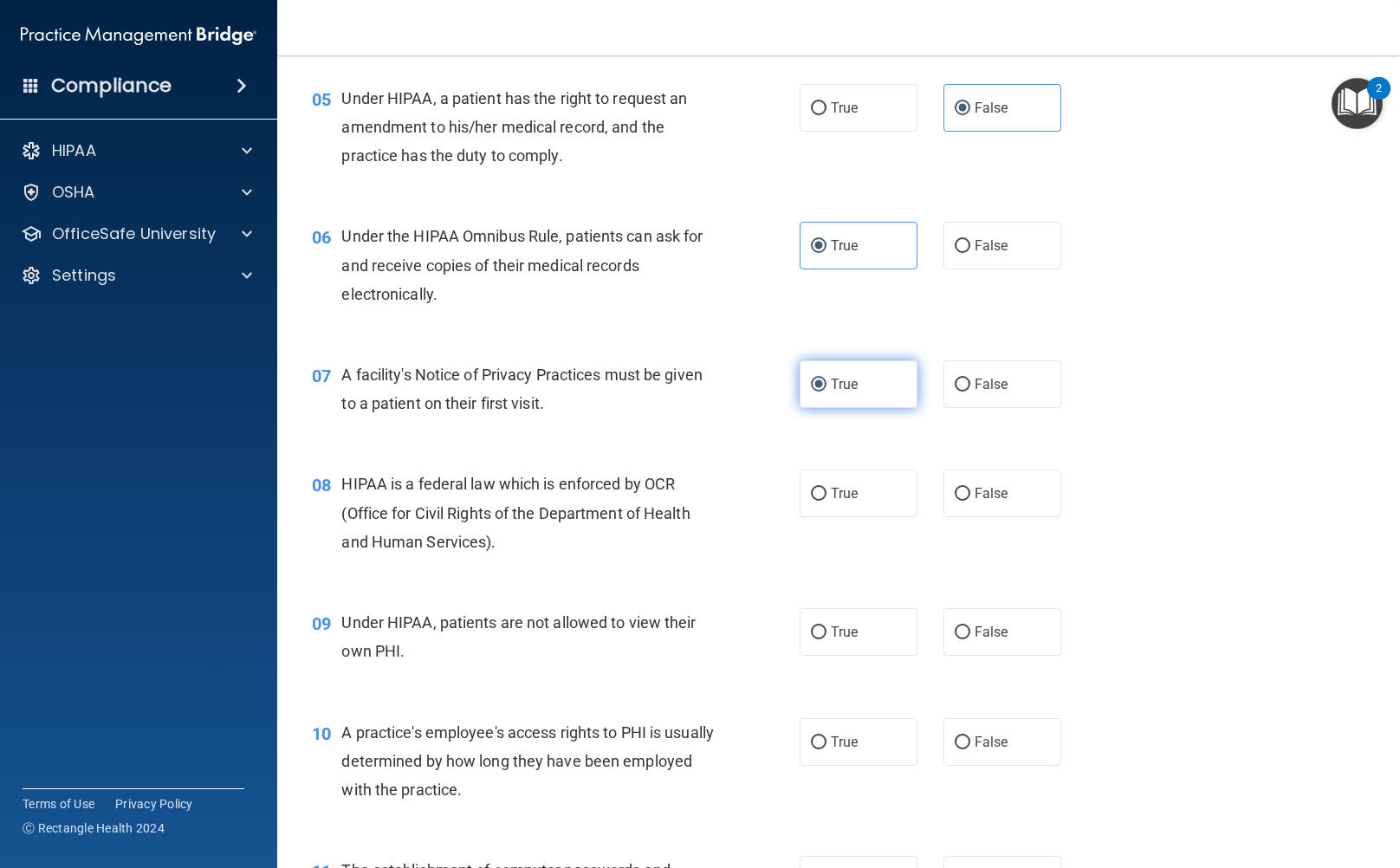
scroll to position [780, 0]
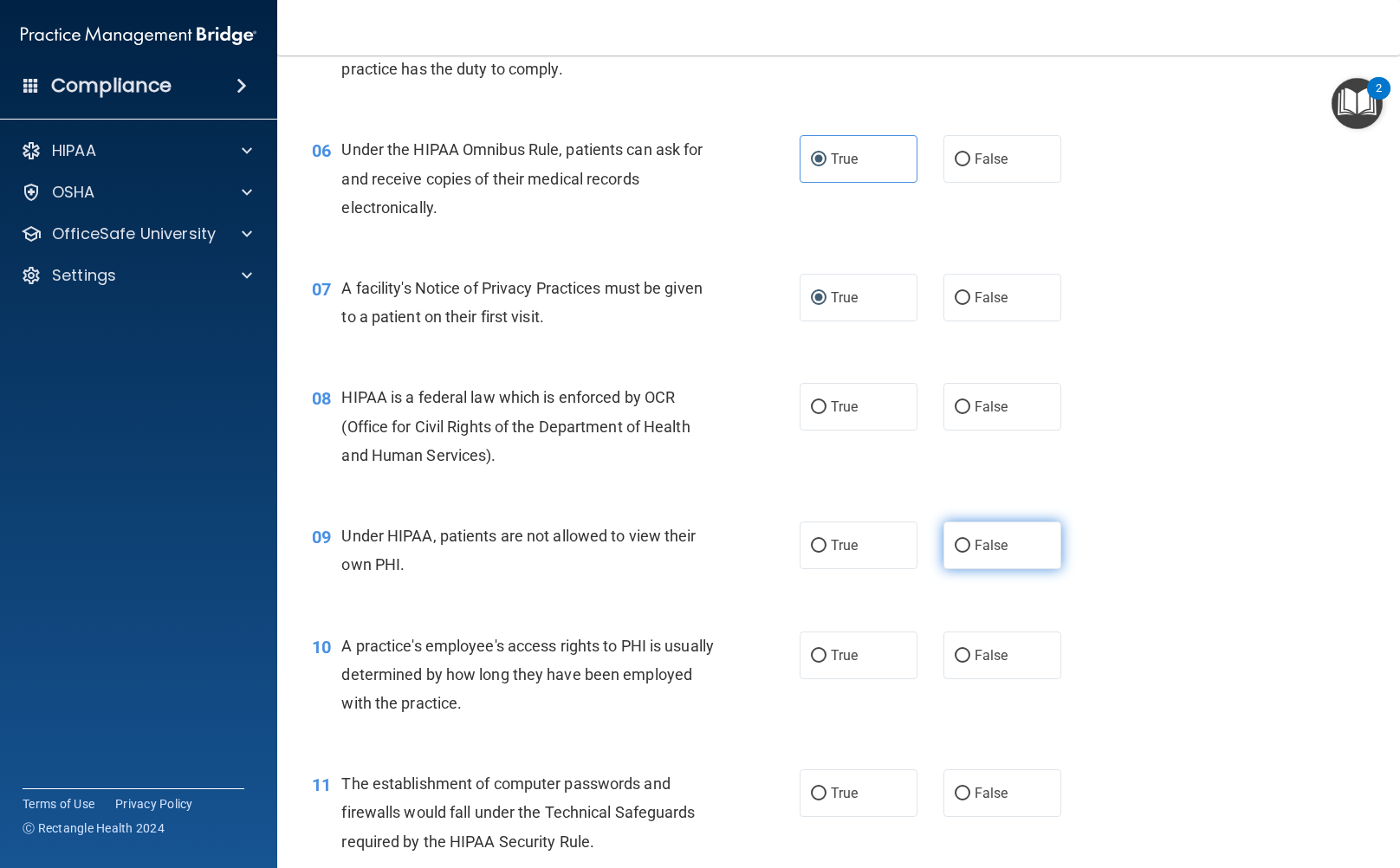
click at [967, 528] on label "False" at bounding box center [1002, 545] width 118 height 48
click at [967, 539] on input "False" at bounding box center [963, 546] width 15 height 13
radio input "true"
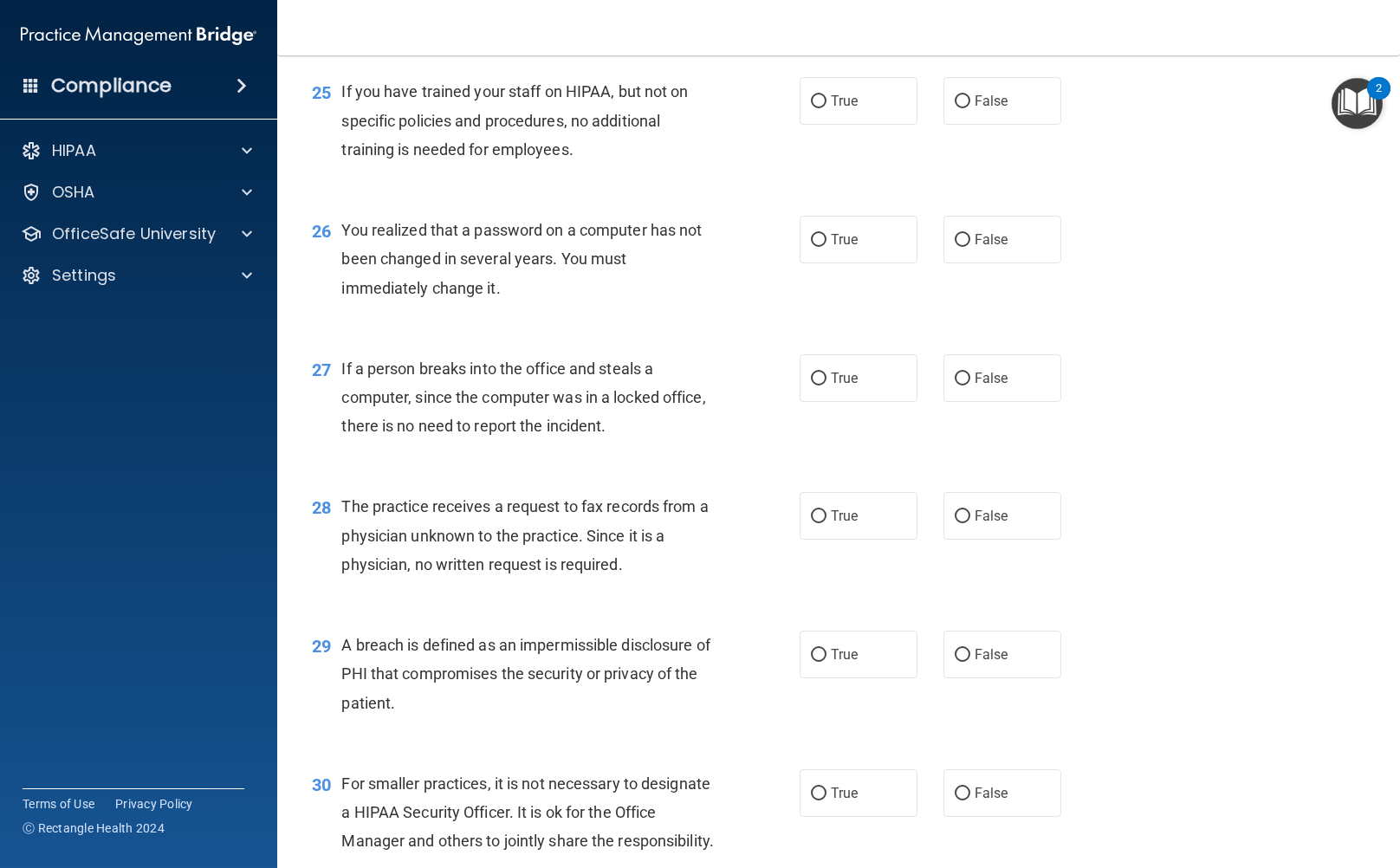
scroll to position [3712, 0]
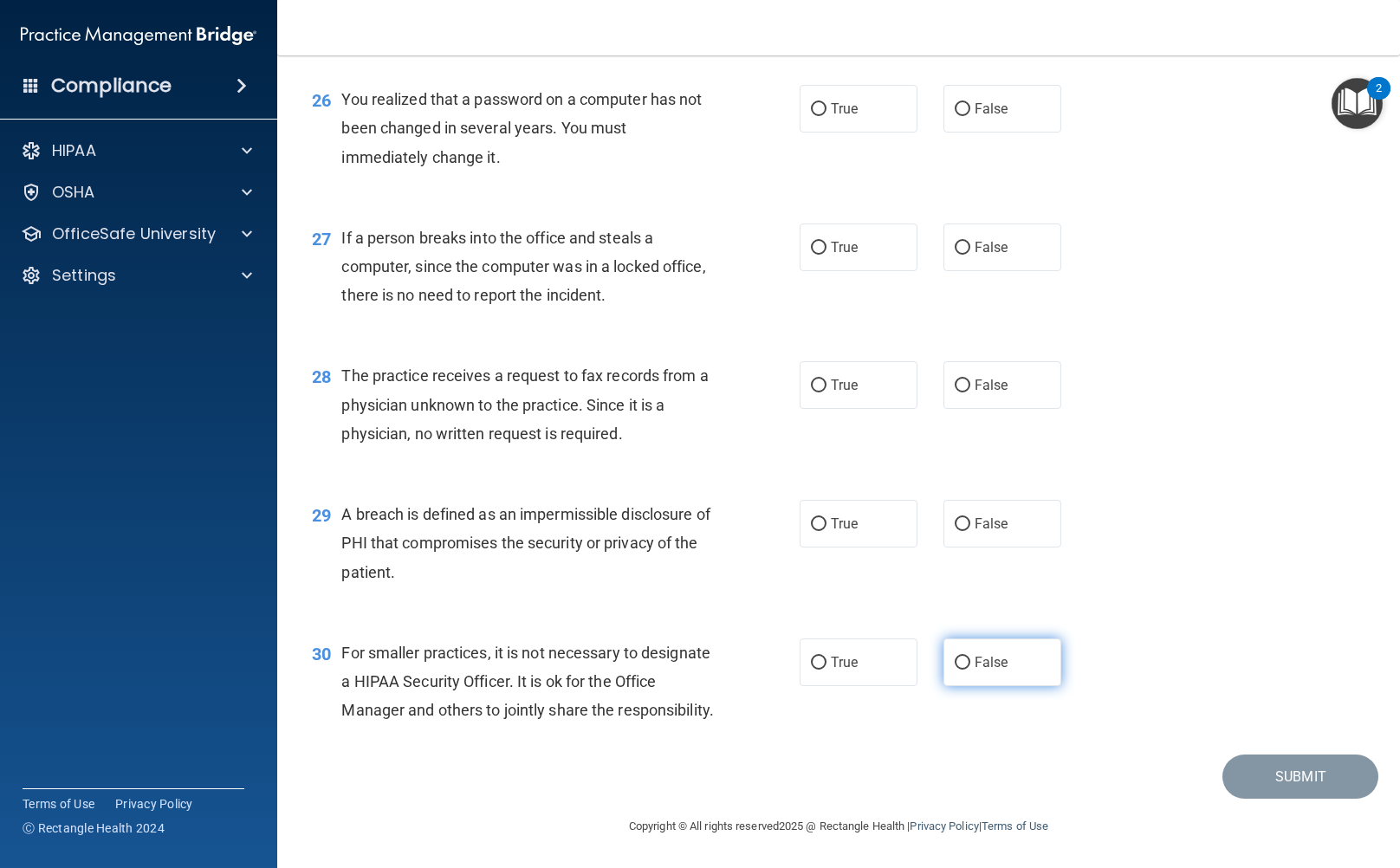
click at [956, 657] on input "False" at bounding box center [963, 664] width 15 height 13
radio input "true"
click at [823, 510] on label "True" at bounding box center [859, 524] width 118 height 48
click at [823, 518] on input "True" at bounding box center [818, 525] width 15 height 13
radio input "true"
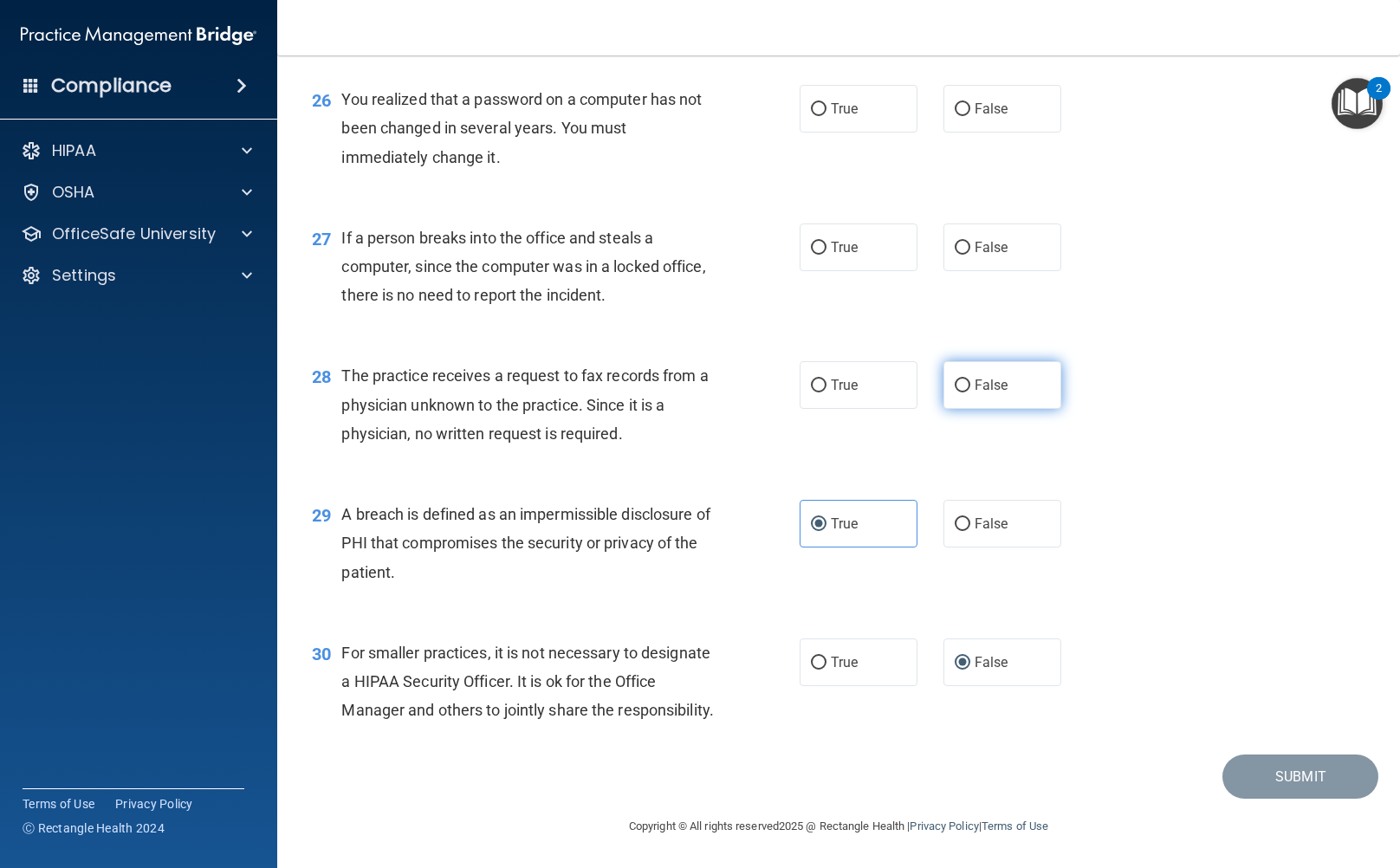
click at [1022, 361] on label "False" at bounding box center [1002, 385] width 118 height 48
click at [971, 379] on input "False" at bounding box center [963, 386] width 15 height 13
radio input "true"
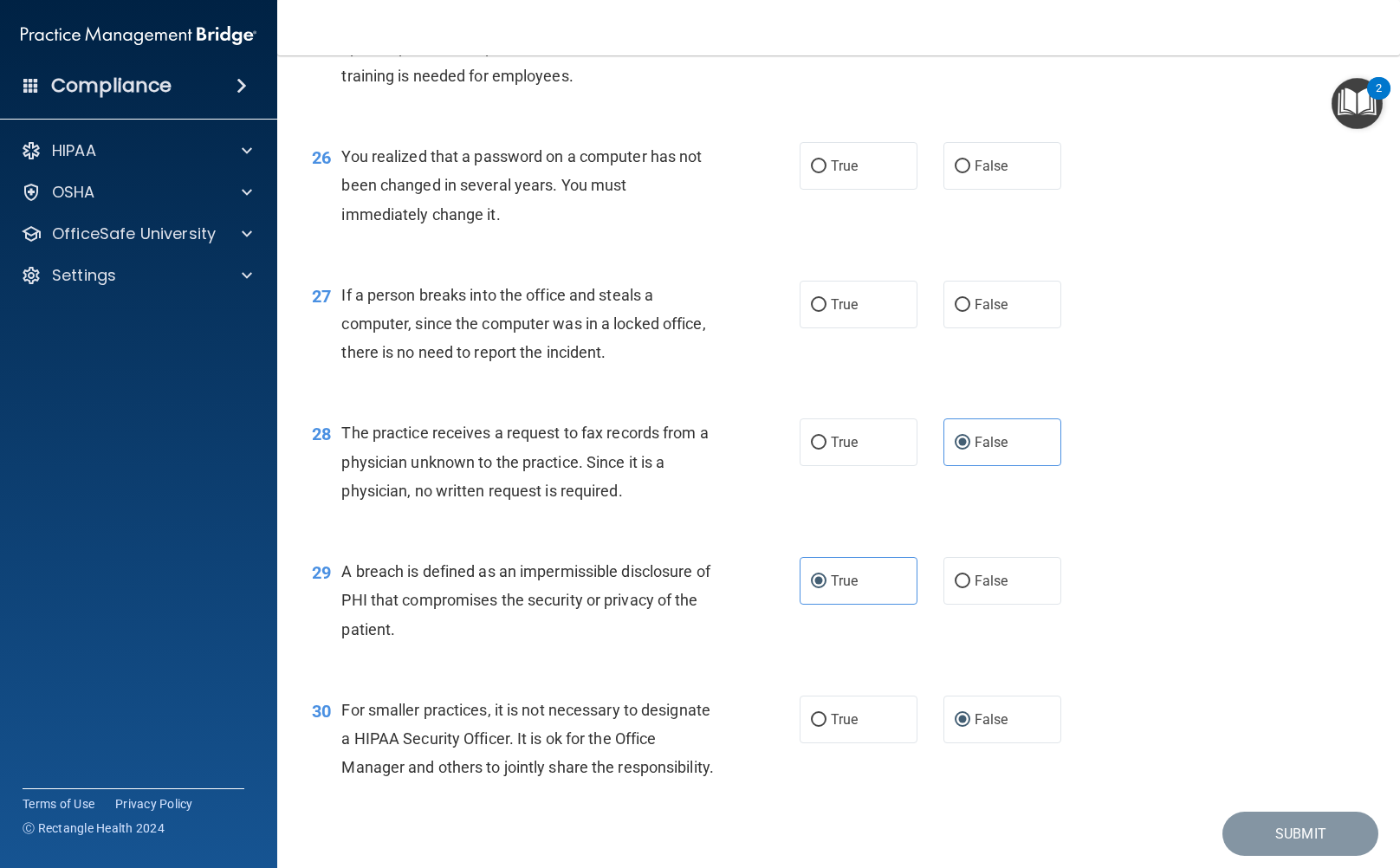
scroll to position [3625, 0]
click at [1009, 306] on label "False" at bounding box center [1002, 306] width 118 height 48
click at [971, 306] on input "False" at bounding box center [963, 307] width 15 height 13
radio input "true"
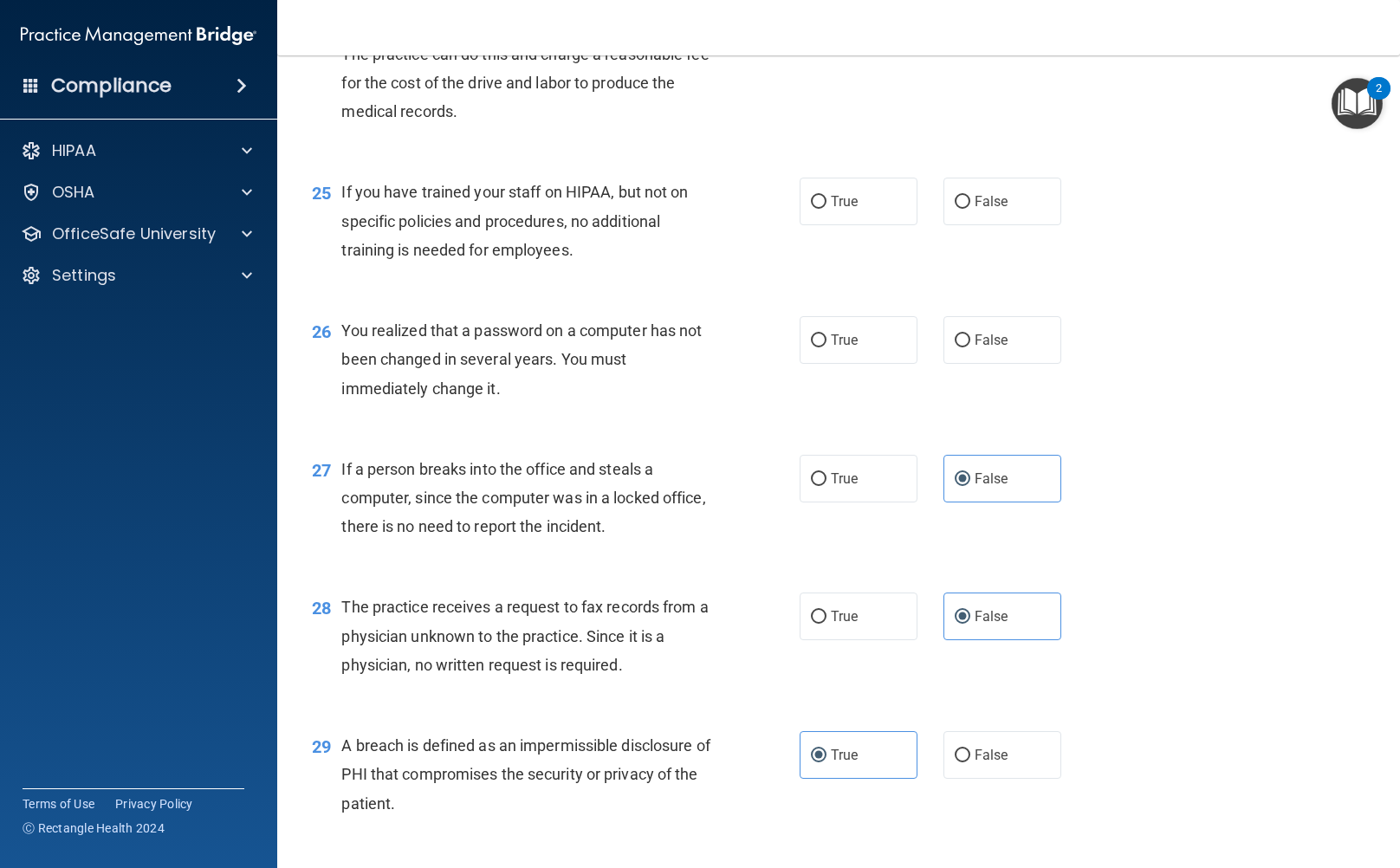
scroll to position [3366, 0]
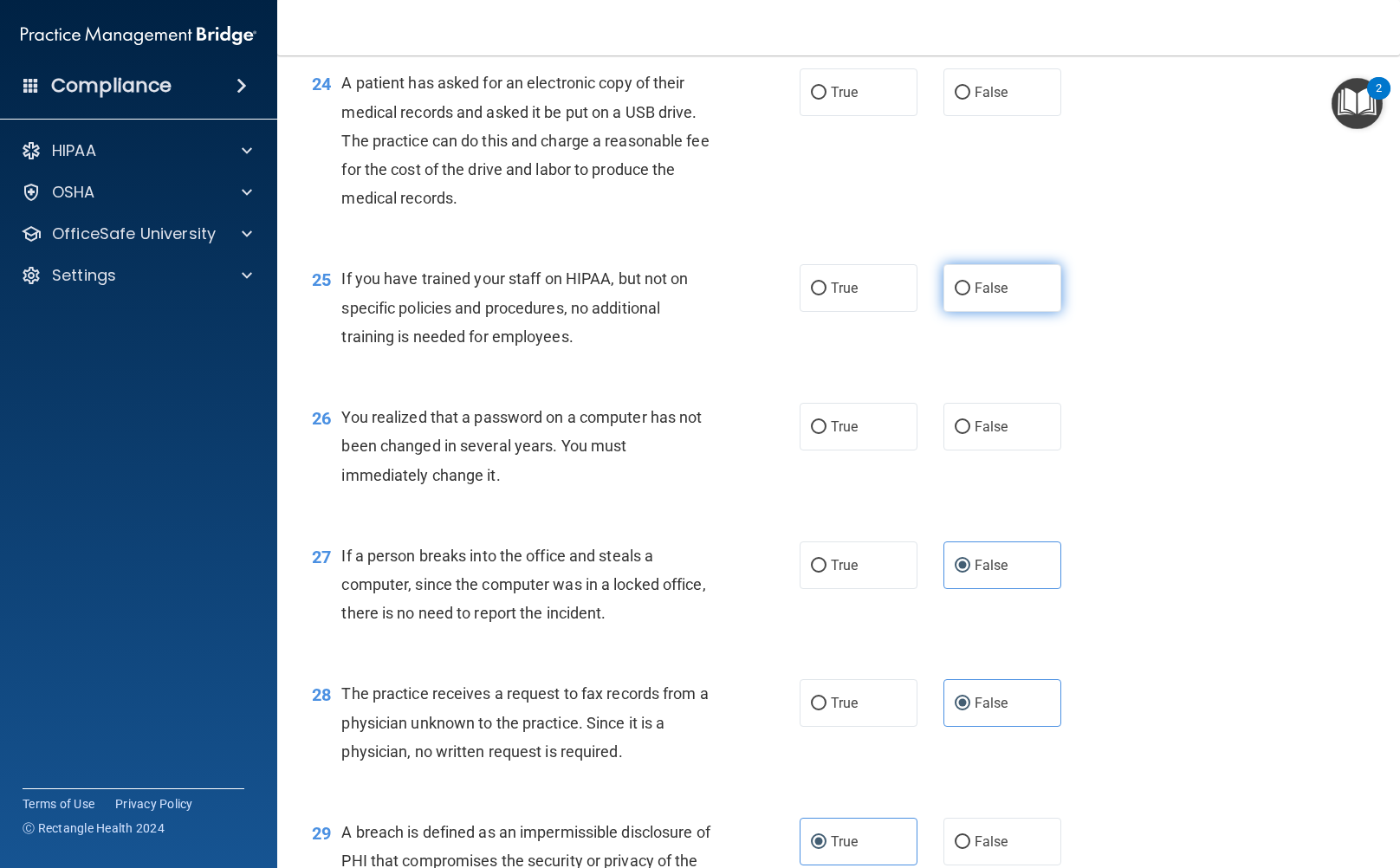
click at [983, 293] on span "False" at bounding box center [991, 287] width 34 height 16
click at [971, 293] on input "False" at bounding box center [963, 289] width 15 height 13
radio input "true"
click at [845, 422] on span "True" at bounding box center [844, 426] width 27 height 16
click at [827, 422] on input "True" at bounding box center [818, 428] width 15 height 13
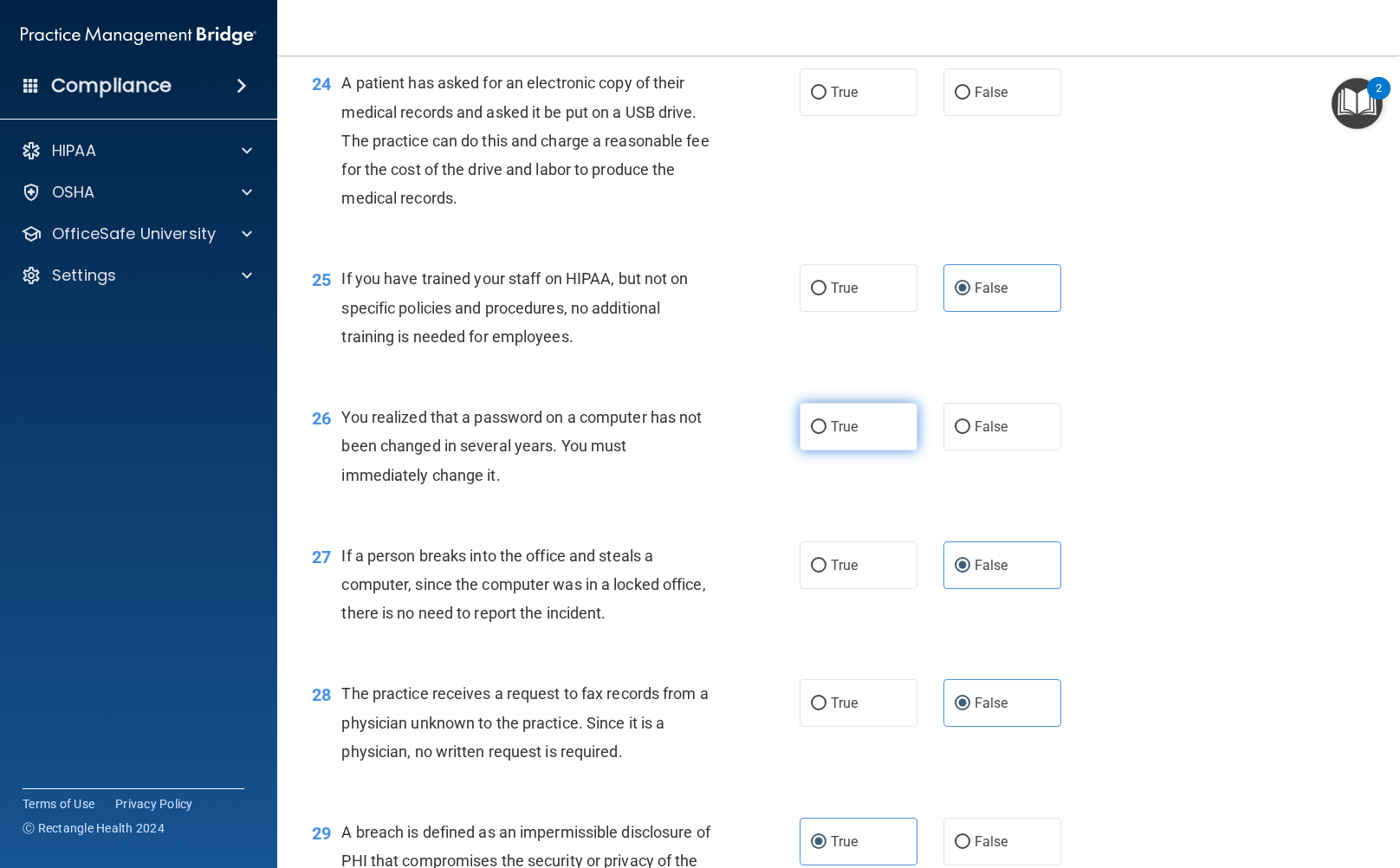
radio input "true"
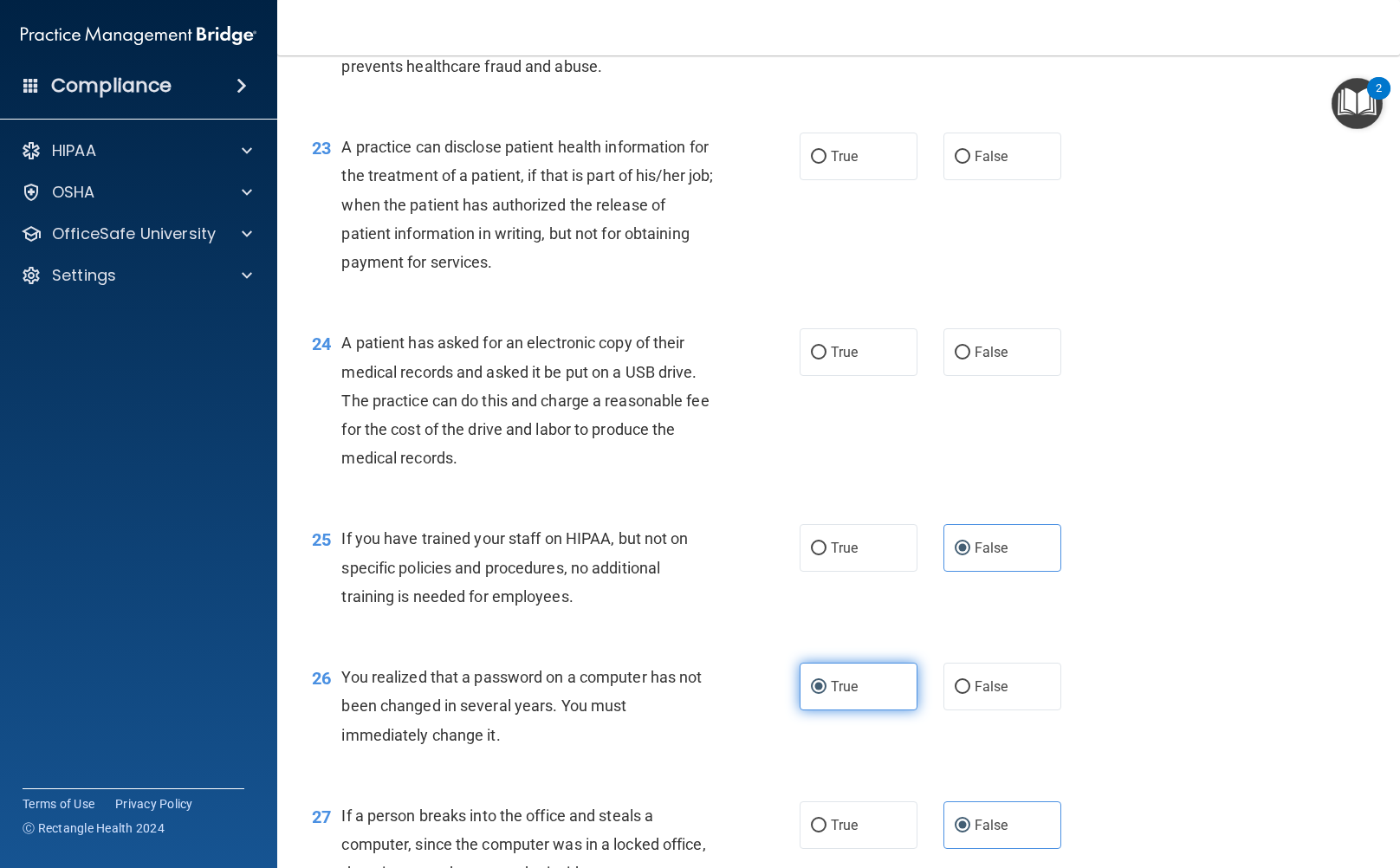
scroll to position [3019, 0]
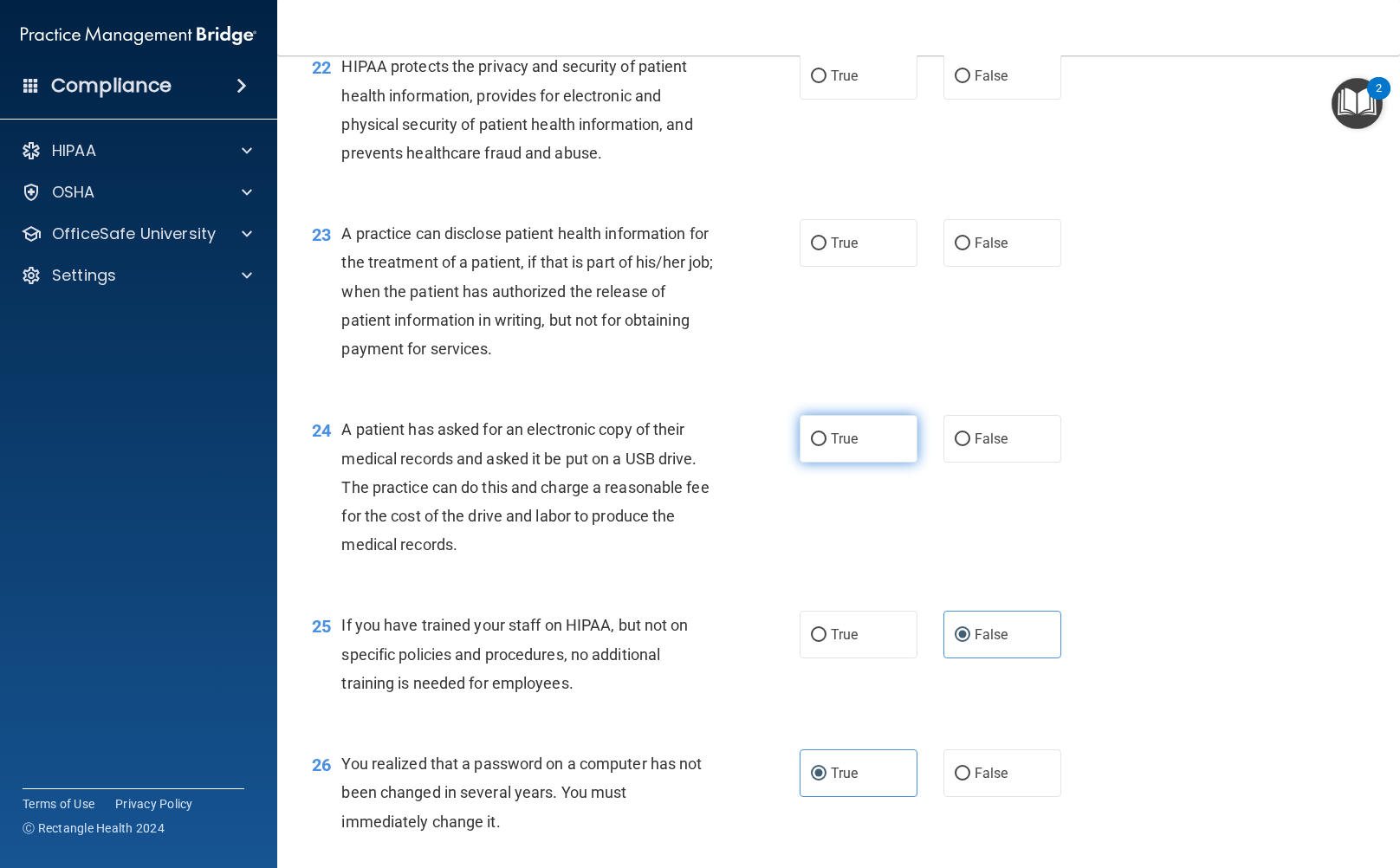
click at [812, 443] on input "True" at bounding box center [818, 440] width 15 height 13
radio input "true"
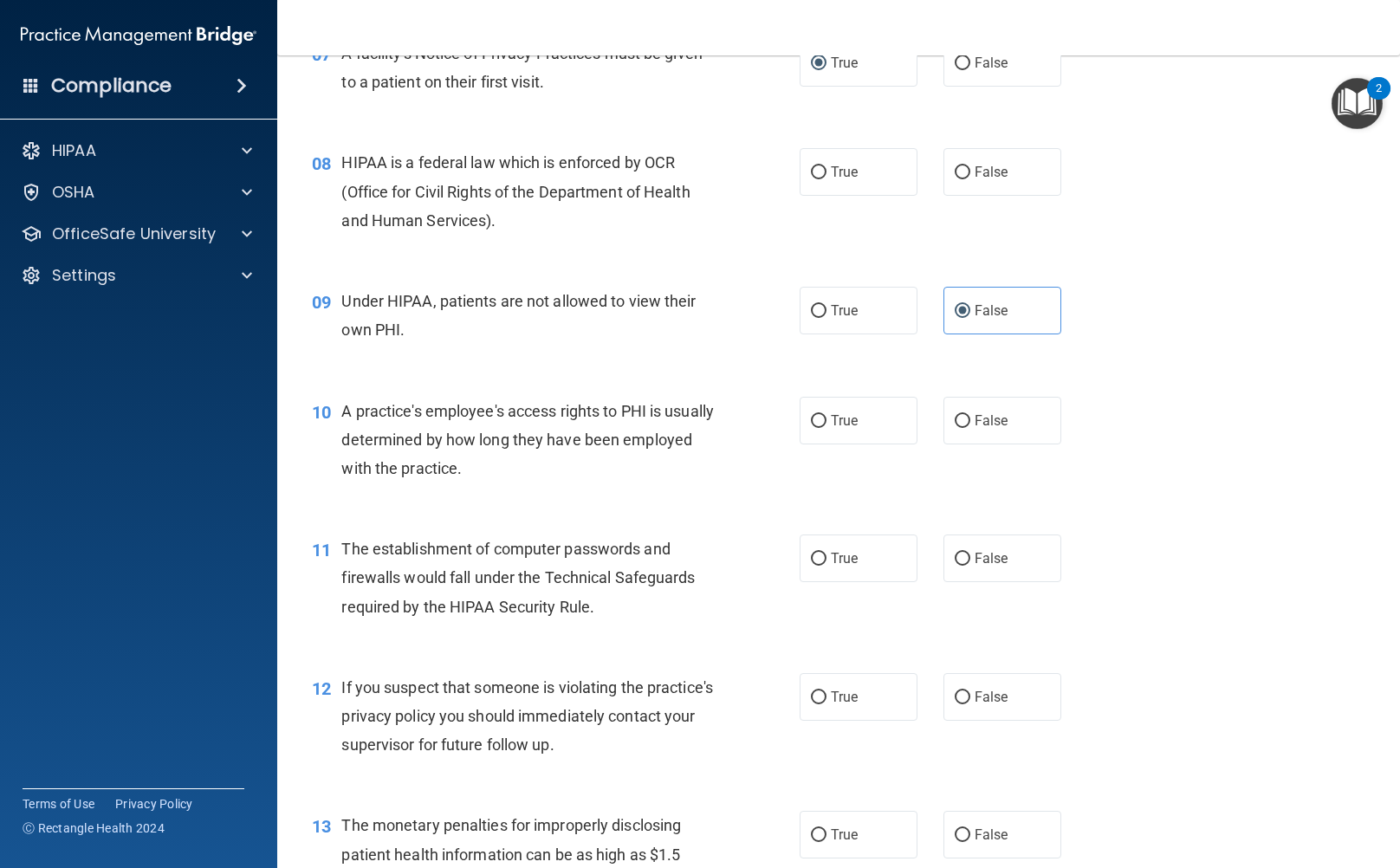
scroll to position [765, 0]
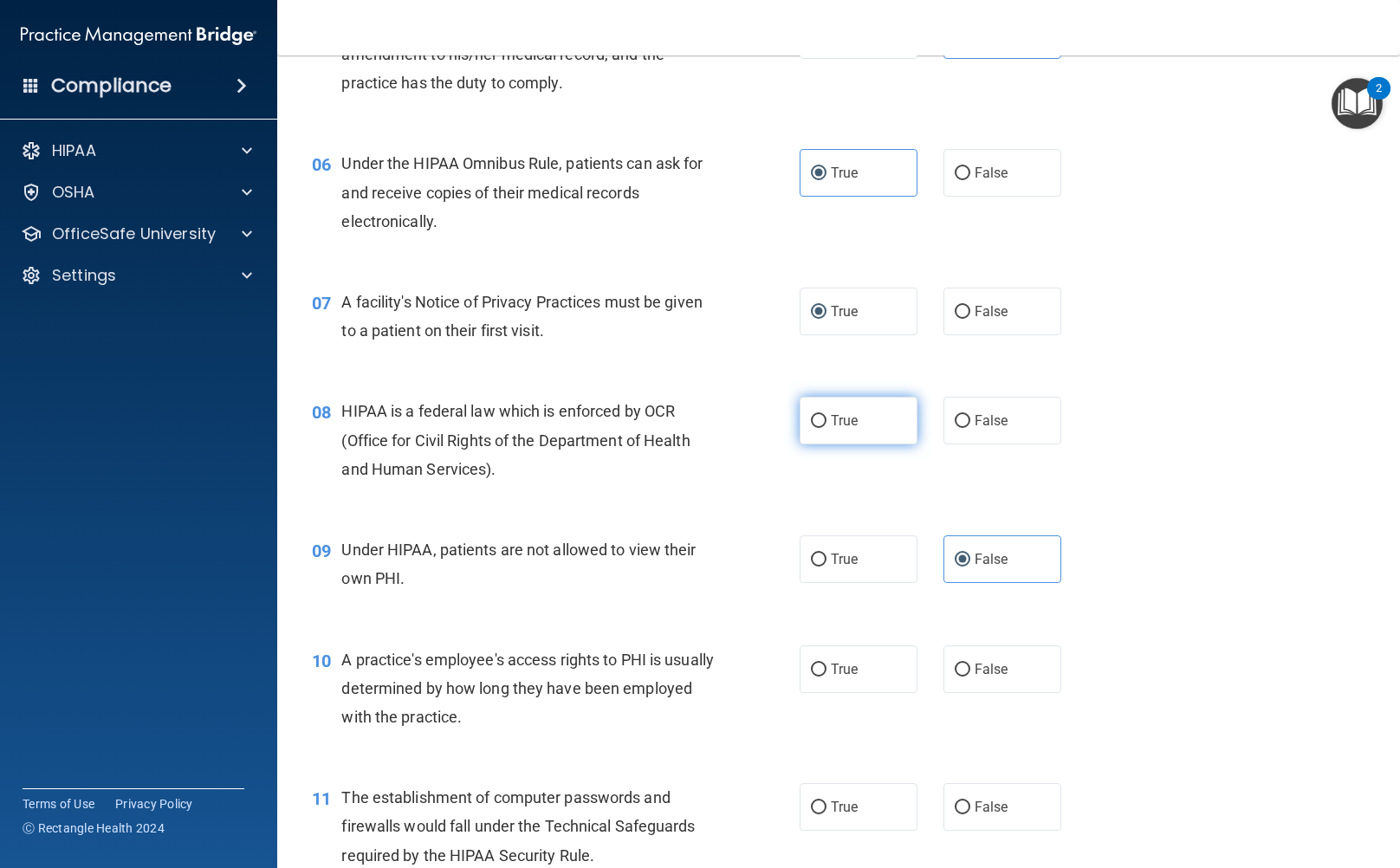
click at [825, 429] on label "True" at bounding box center [859, 421] width 118 height 48
click at [825, 428] on input "True" at bounding box center [818, 422] width 15 height 13
radio input "true"
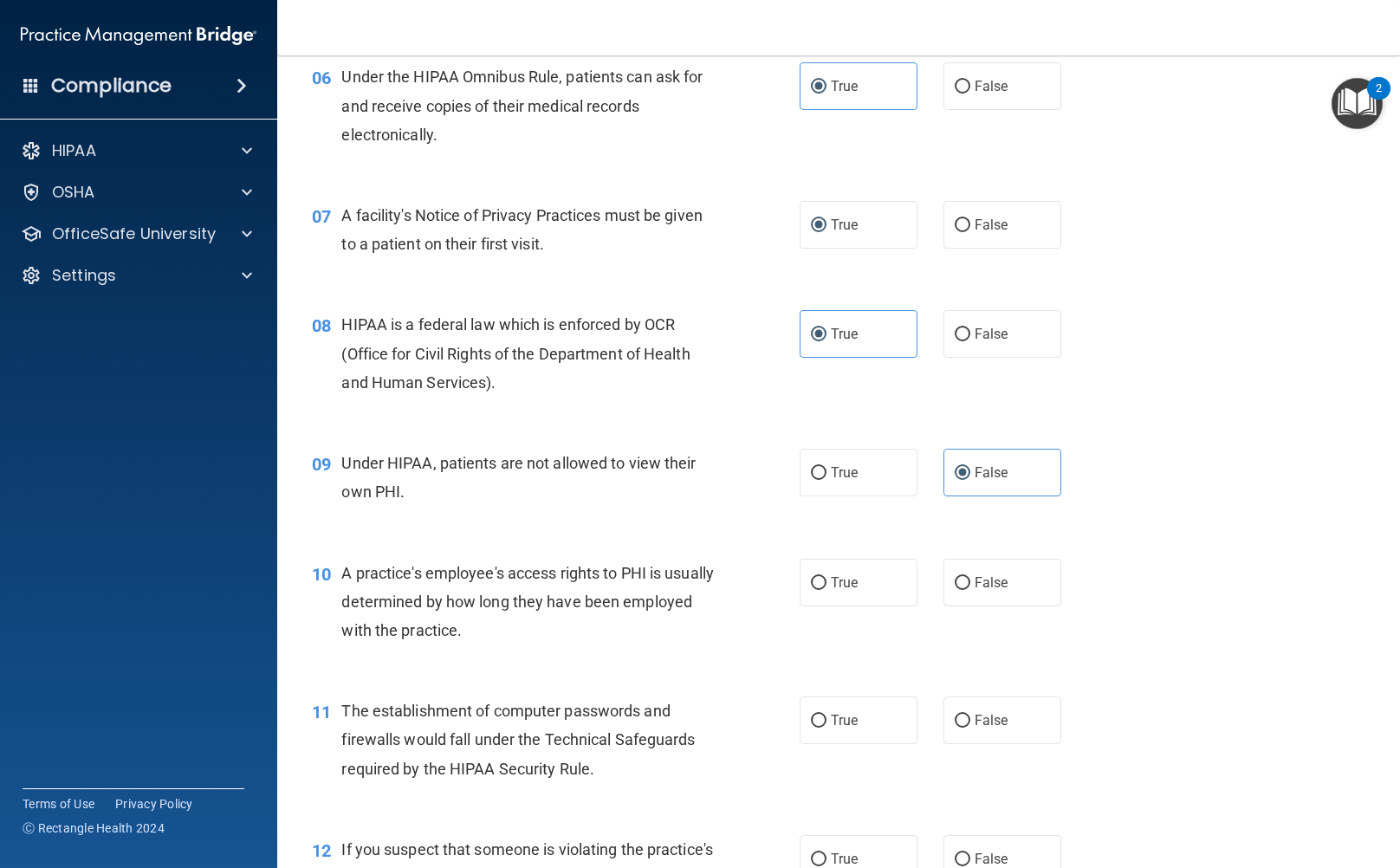
scroll to position [939, 0]
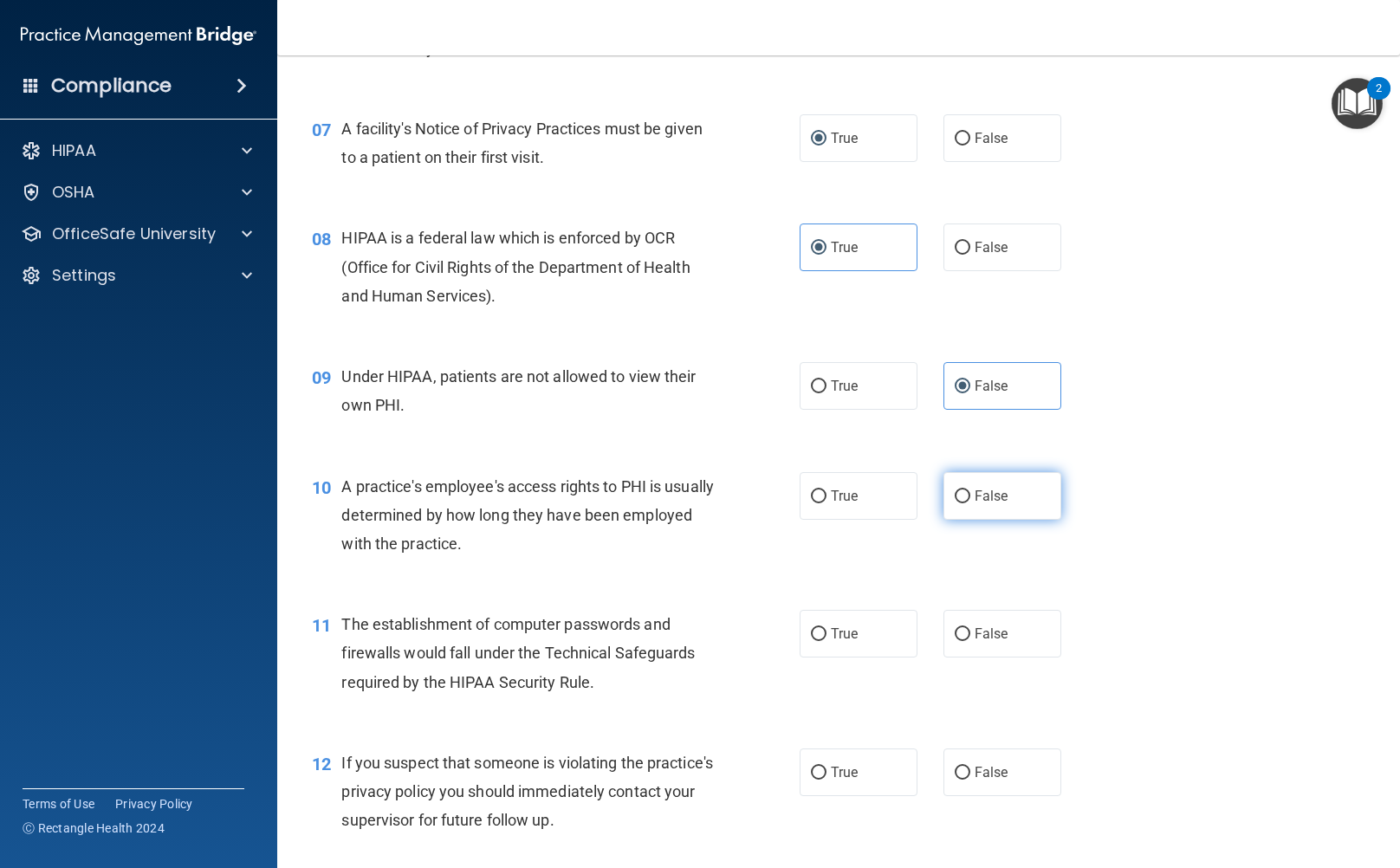
click at [1001, 493] on label "False" at bounding box center [1002, 496] width 118 height 48
click at [971, 493] on input "False" at bounding box center [963, 497] width 15 height 13
radio input "true"
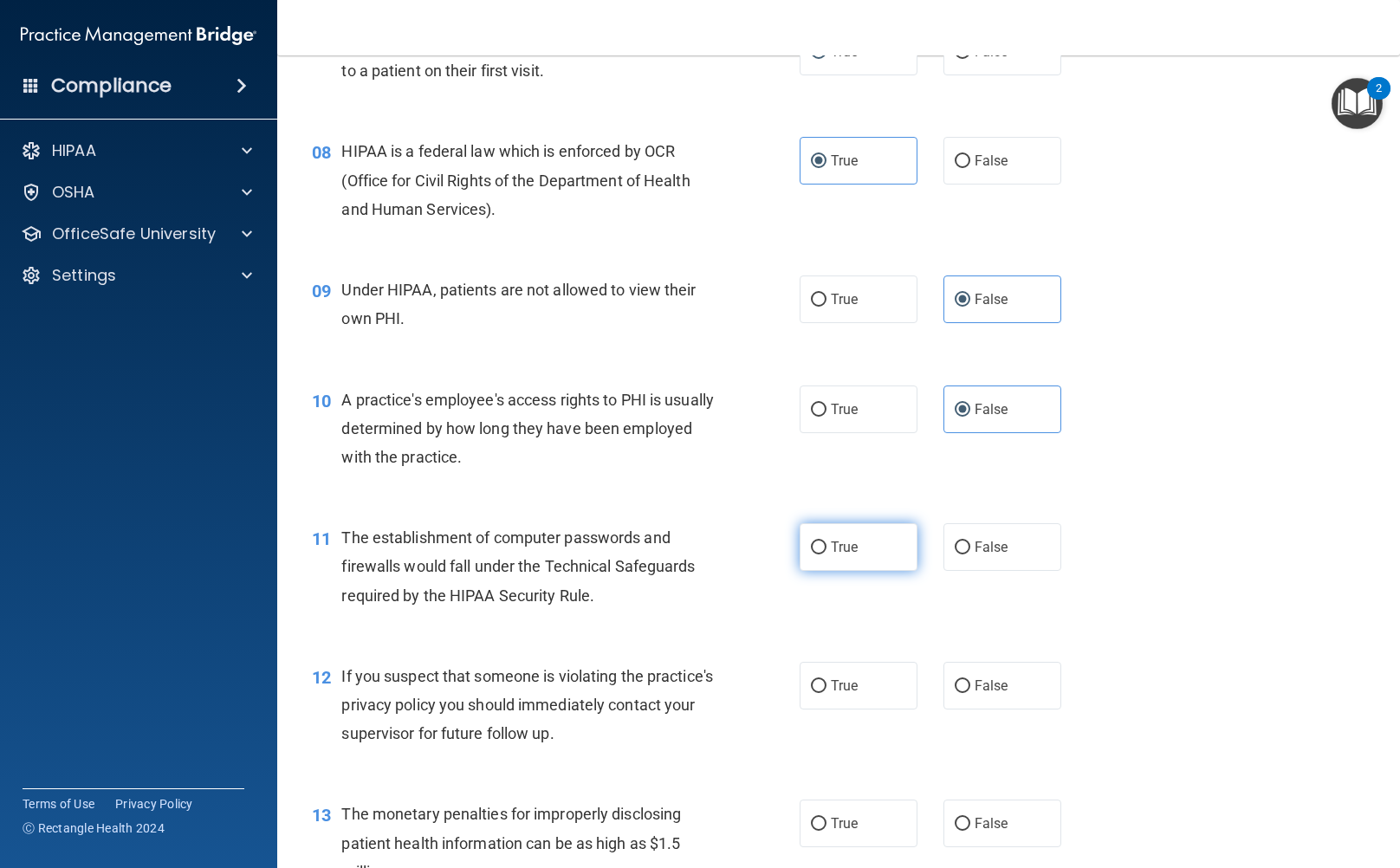
click at [838, 554] on span "True" at bounding box center [844, 547] width 27 height 16
click at [827, 554] on input "True" at bounding box center [818, 548] width 15 height 13
radio input "true"
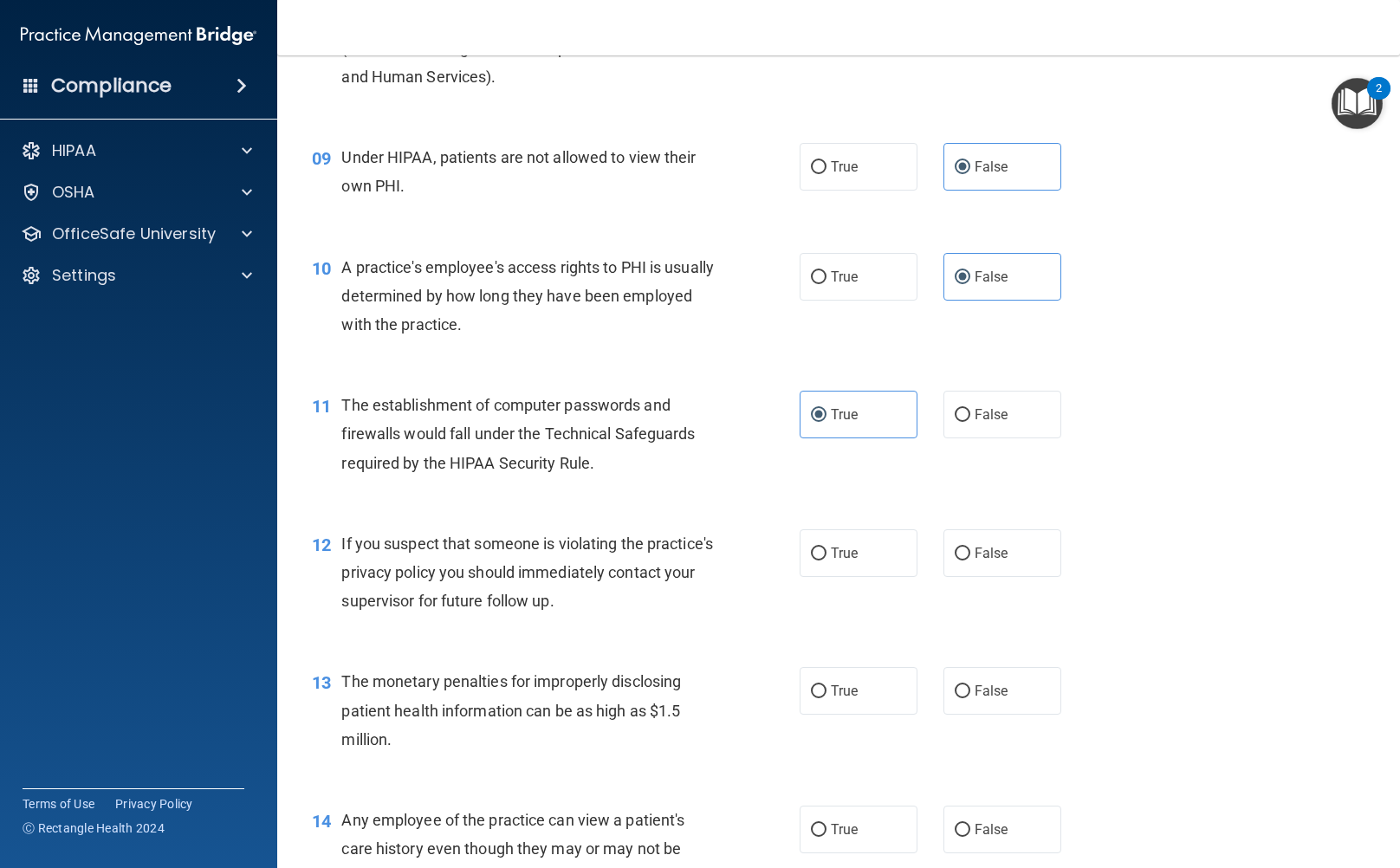
scroll to position [1199, 0]
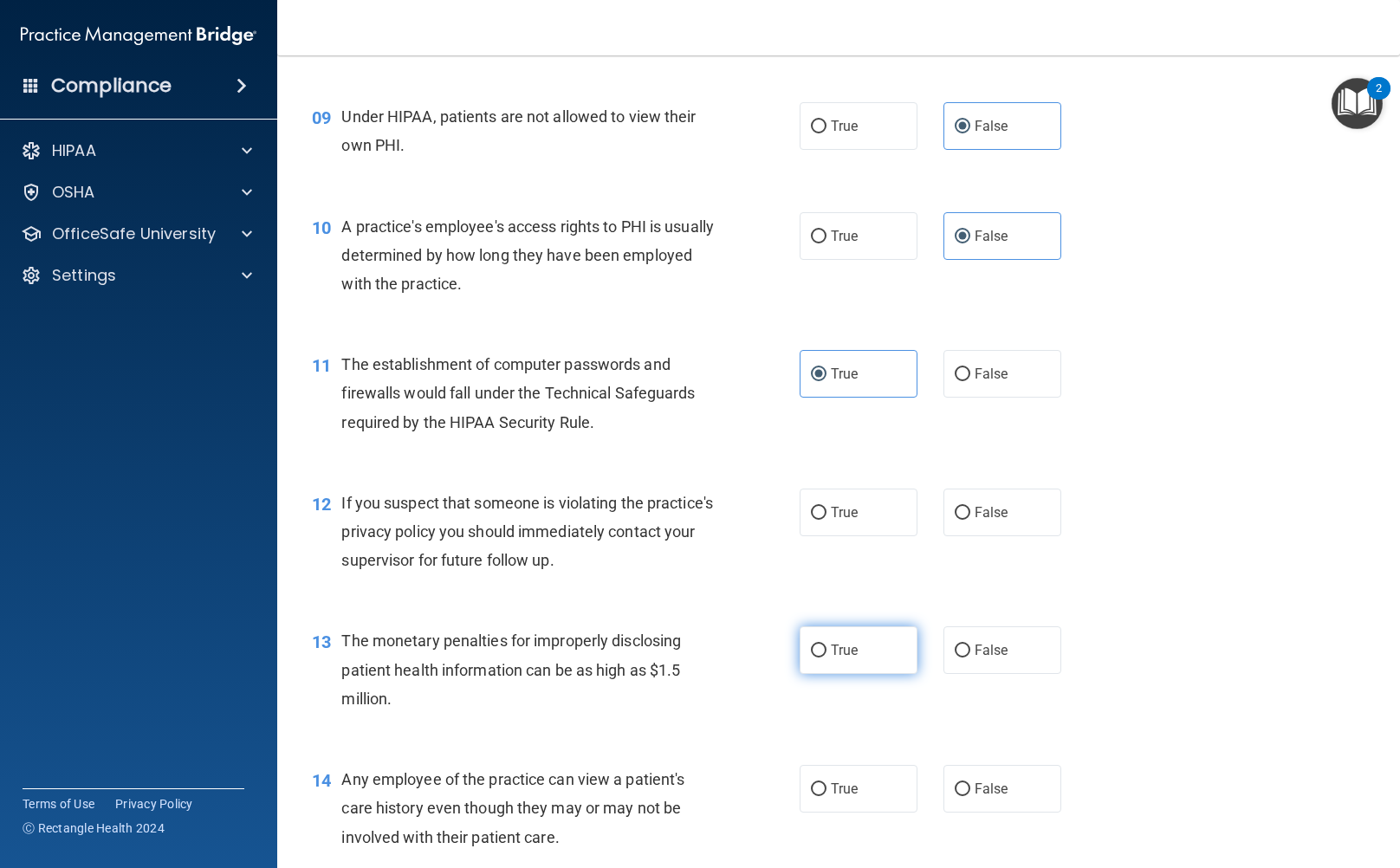
click at [819, 643] on label "True" at bounding box center [859, 651] width 118 height 48
click at [819, 645] on input "True" at bounding box center [818, 651] width 15 height 13
radio input "true"
click at [820, 516] on label "True" at bounding box center [859, 513] width 118 height 48
click at [820, 516] on input "True" at bounding box center [818, 514] width 15 height 13
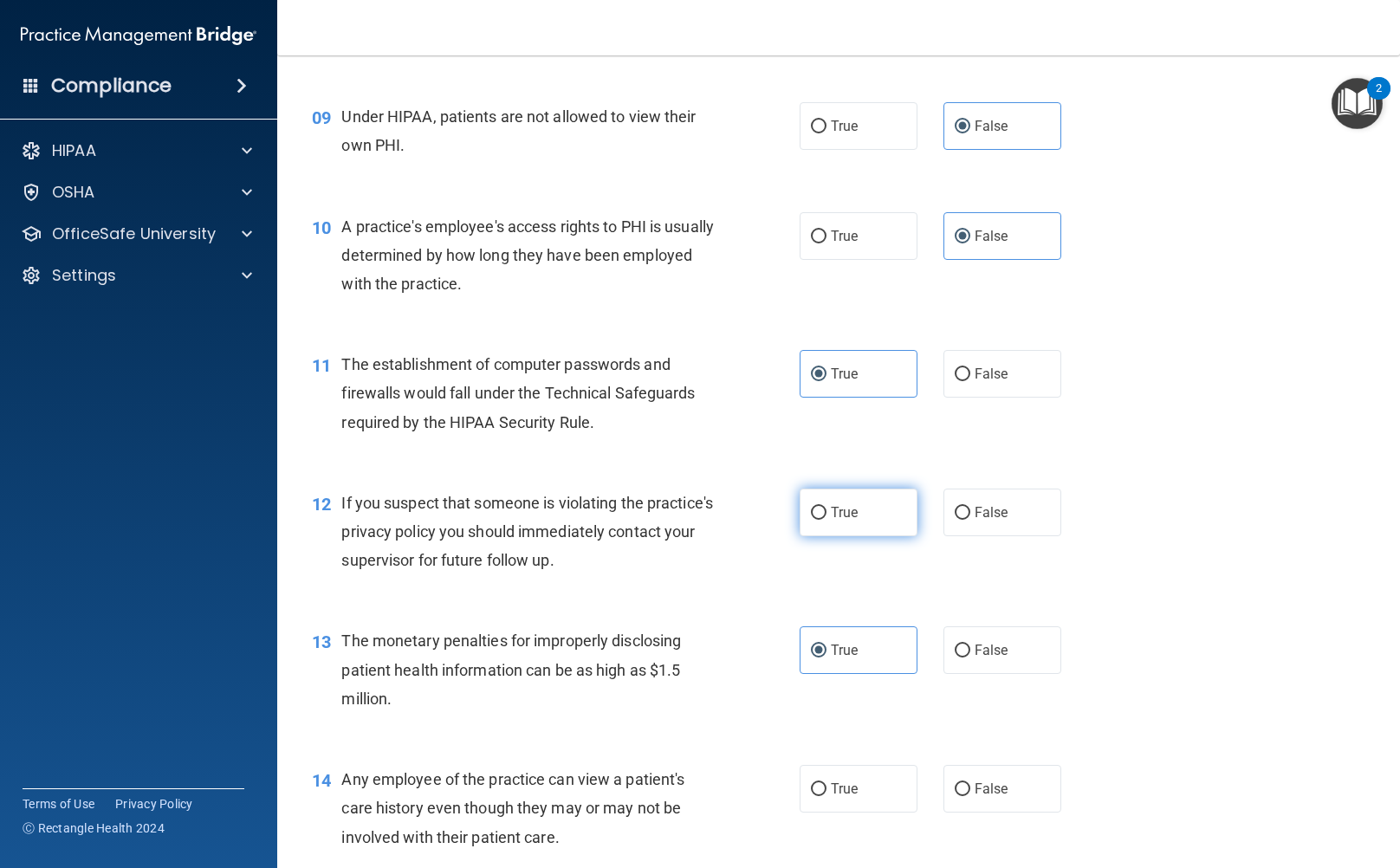
radio input "true"
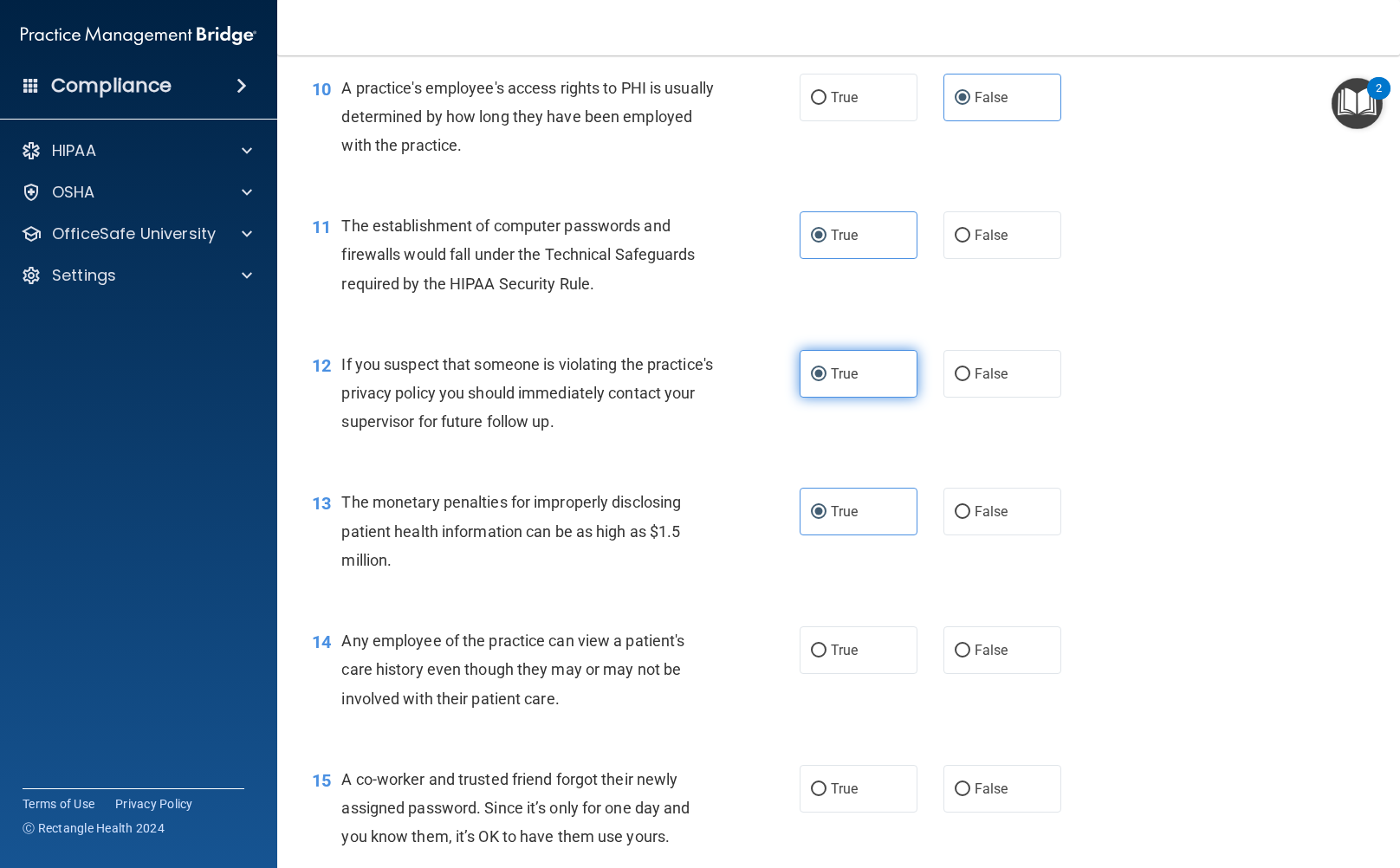
scroll to position [1459, 0]
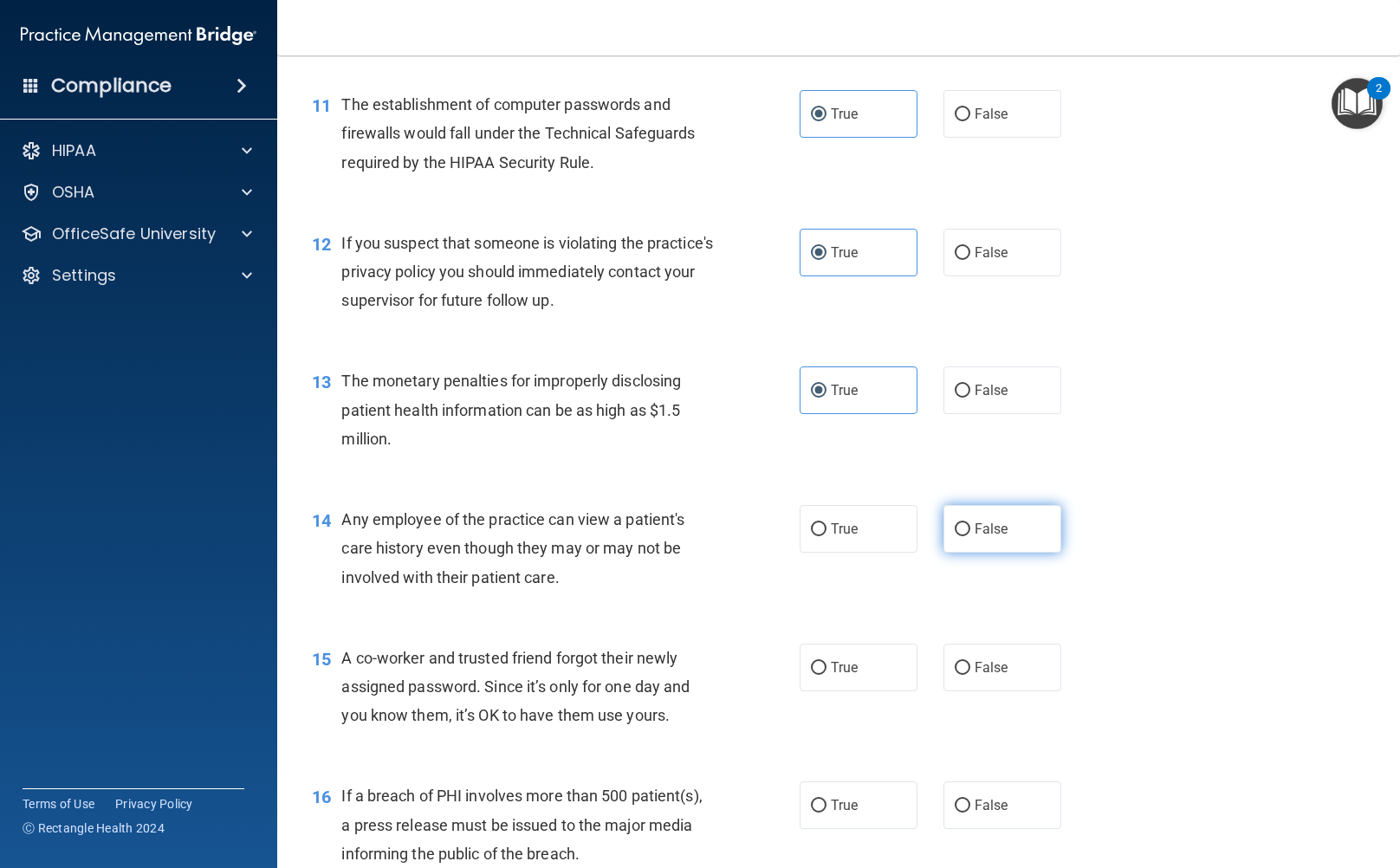
click at [1021, 533] on label "False" at bounding box center [1002, 529] width 118 height 48
click at [971, 533] on input "False" at bounding box center [963, 530] width 15 height 13
radio input "true"
click at [948, 676] on label "False" at bounding box center [1002, 668] width 118 height 48
click at [955, 675] on input "False" at bounding box center [963, 669] width 15 height 13
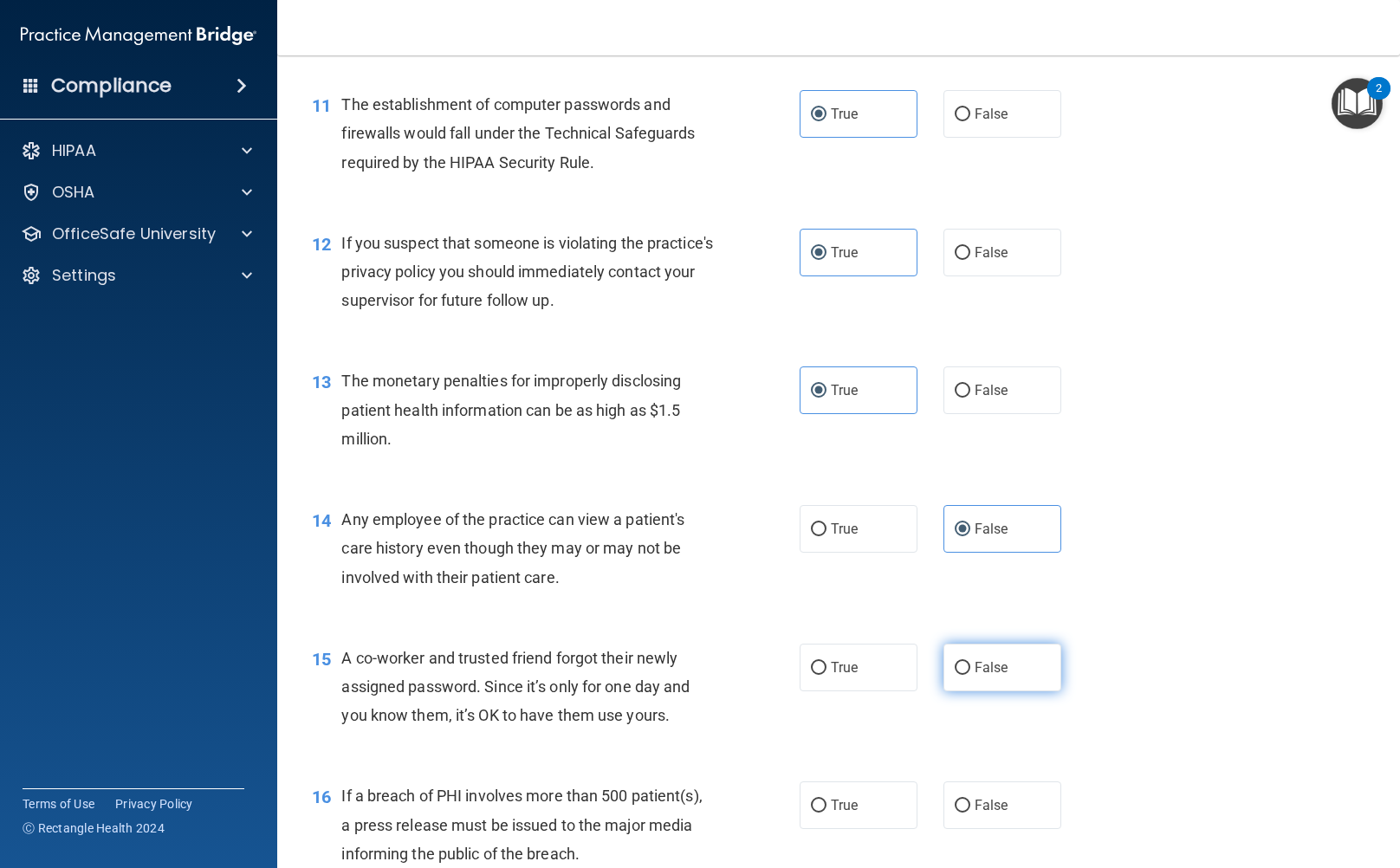
radio input "true"
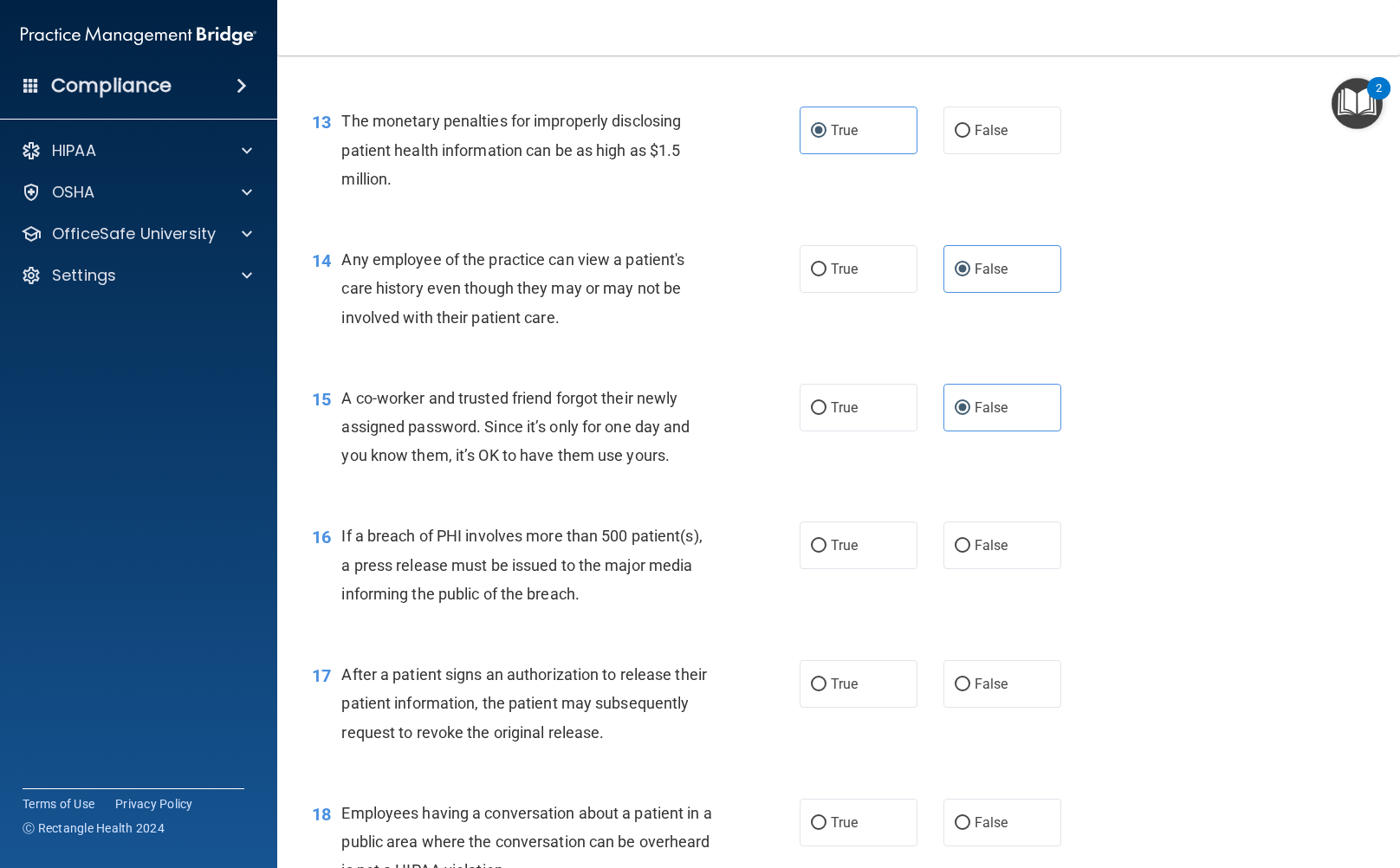
scroll to position [1719, 0]
click at [883, 537] on label "True" at bounding box center [859, 545] width 118 height 48
click at [827, 539] on input "True" at bounding box center [818, 546] width 15 height 13
radio input "true"
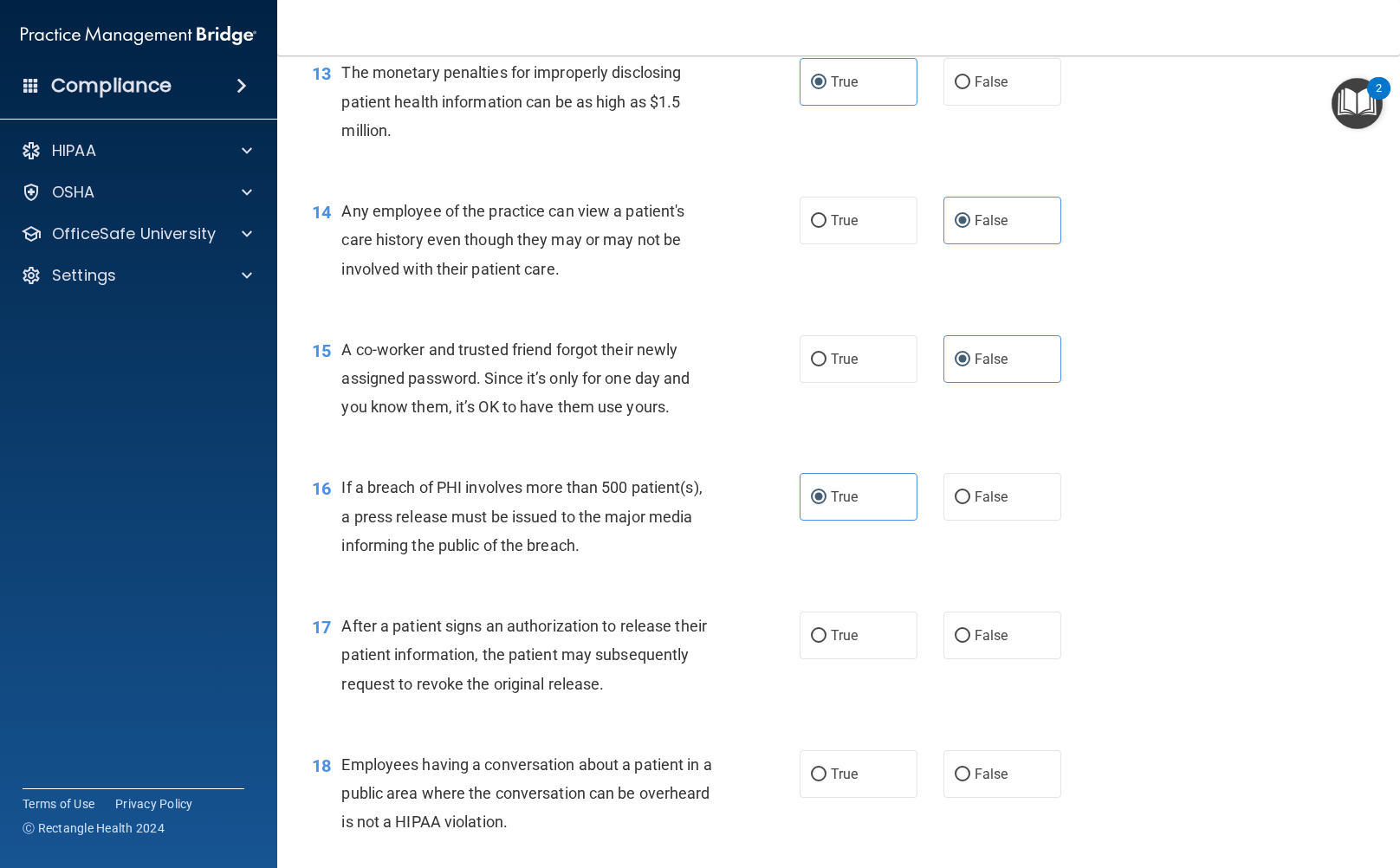
scroll to position [1806, 0]
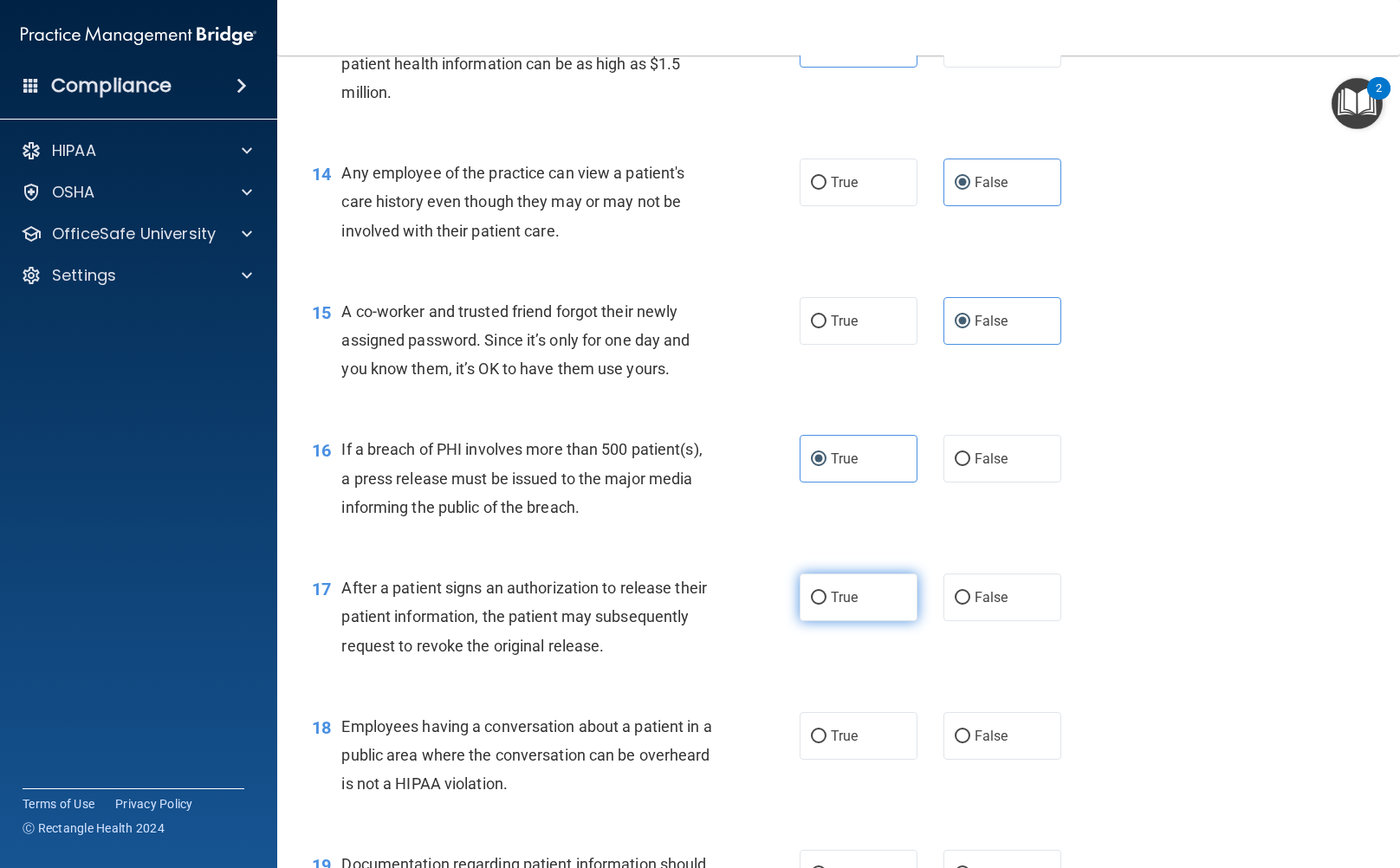
click at [857, 603] on label "True" at bounding box center [859, 598] width 118 height 48
click at [827, 603] on input "True" at bounding box center [818, 599] width 15 height 13
radio input "true"
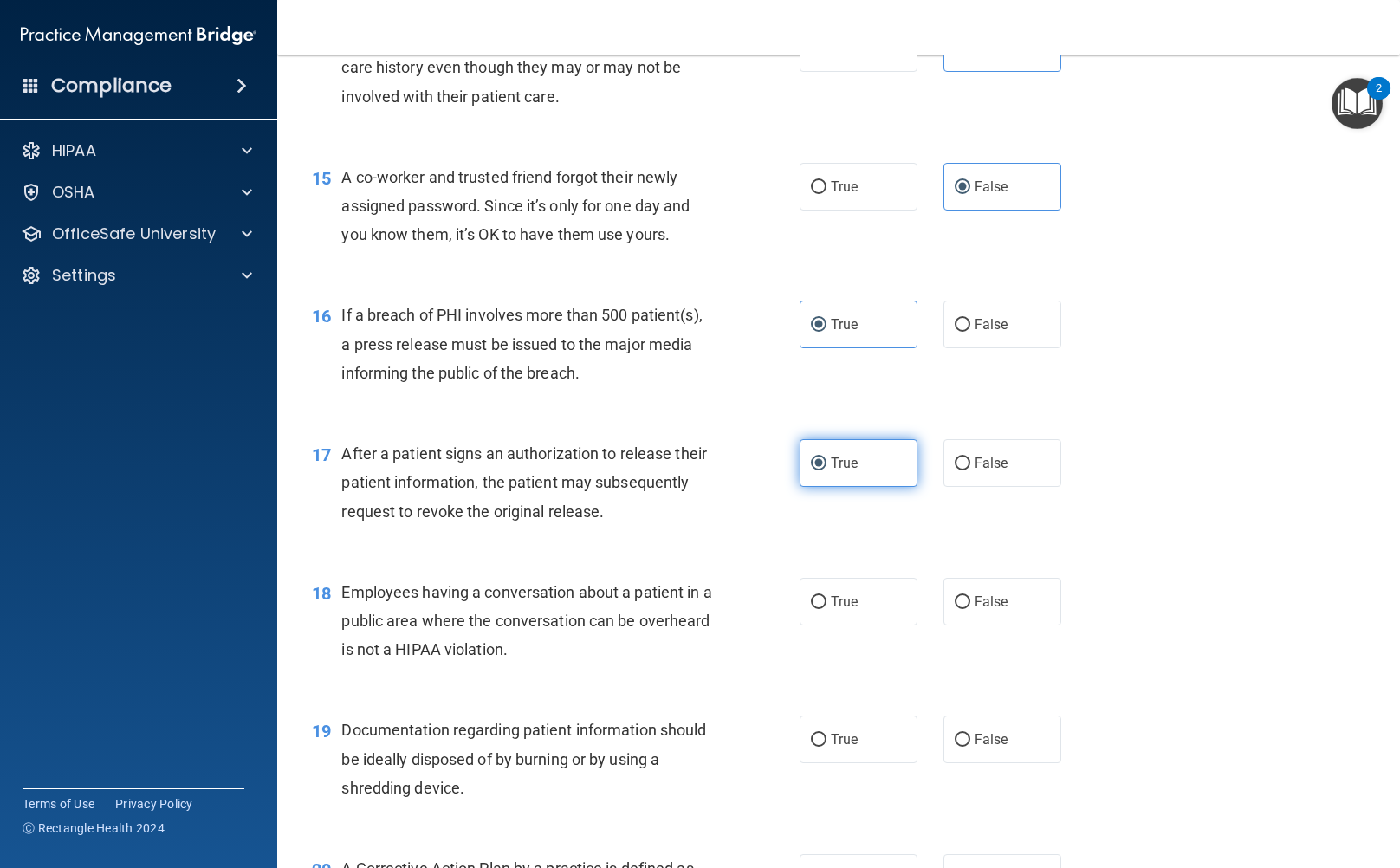
scroll to position [1979, 0]
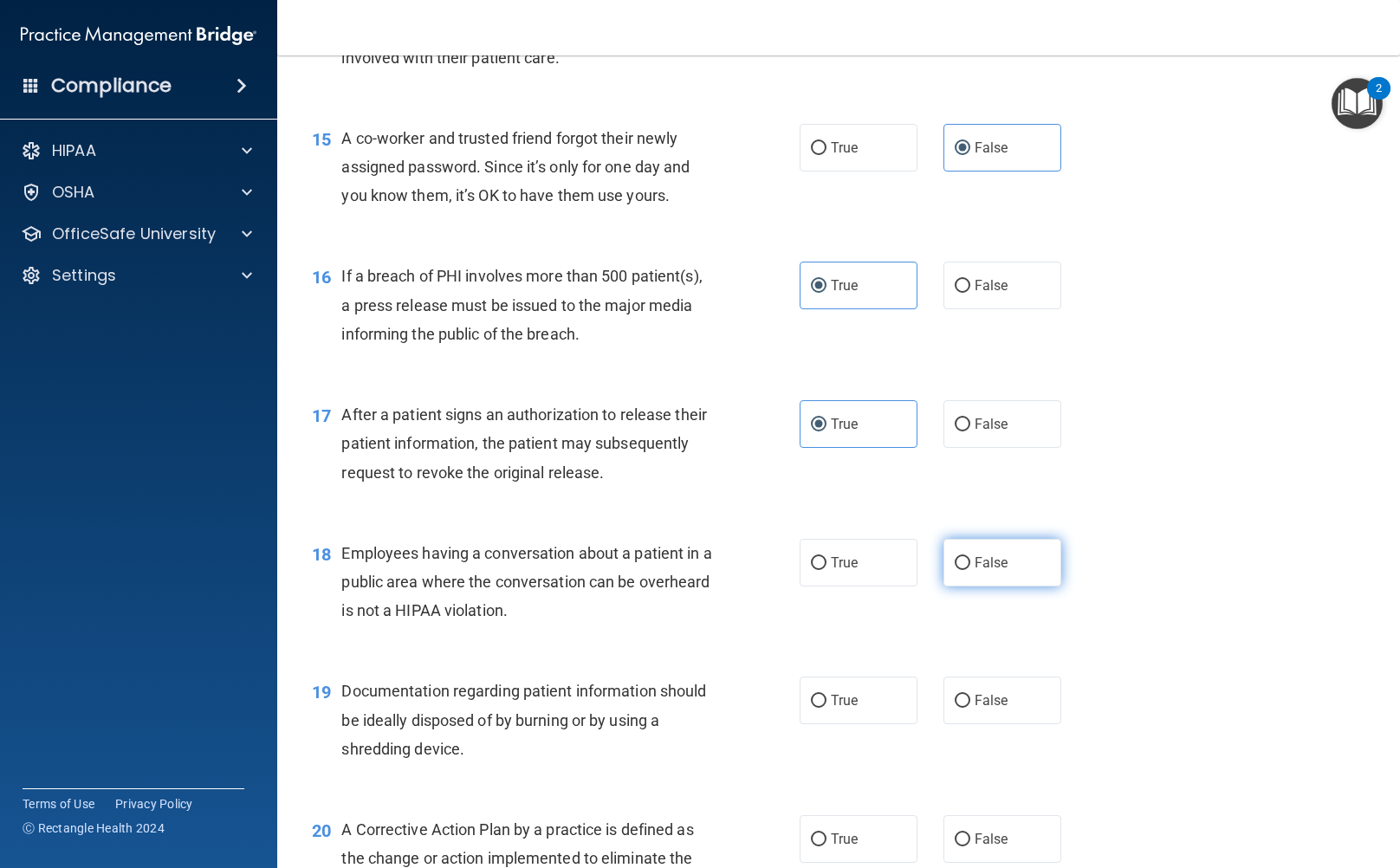
click at [981, 555] on span "False" at bounding box center [991, 562] width 34 height 16
click at [971, 558] on input "False" at bounding box center [963, 564] width 15 height 13
radio input "true"
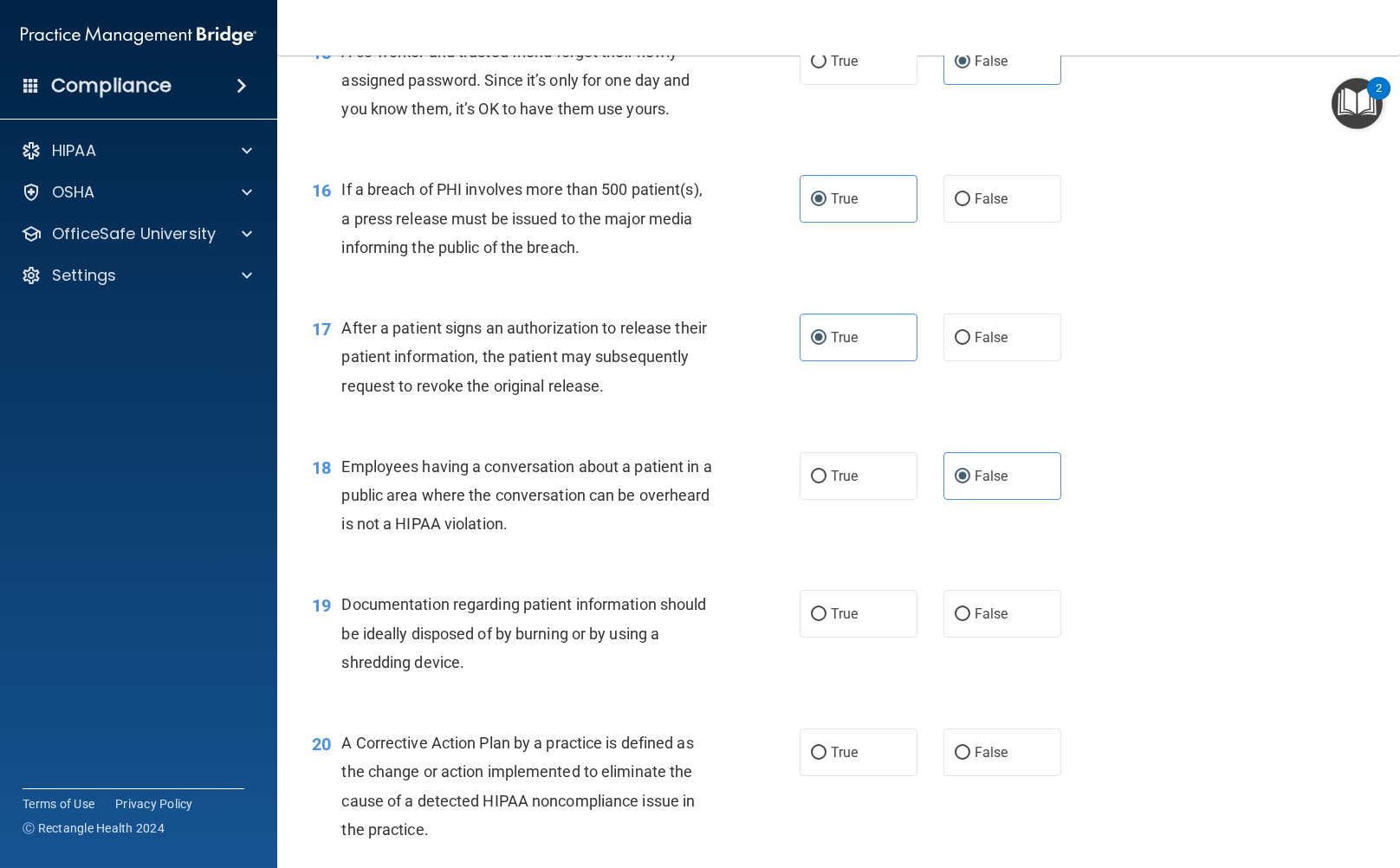
scroll to position [2152, 0]
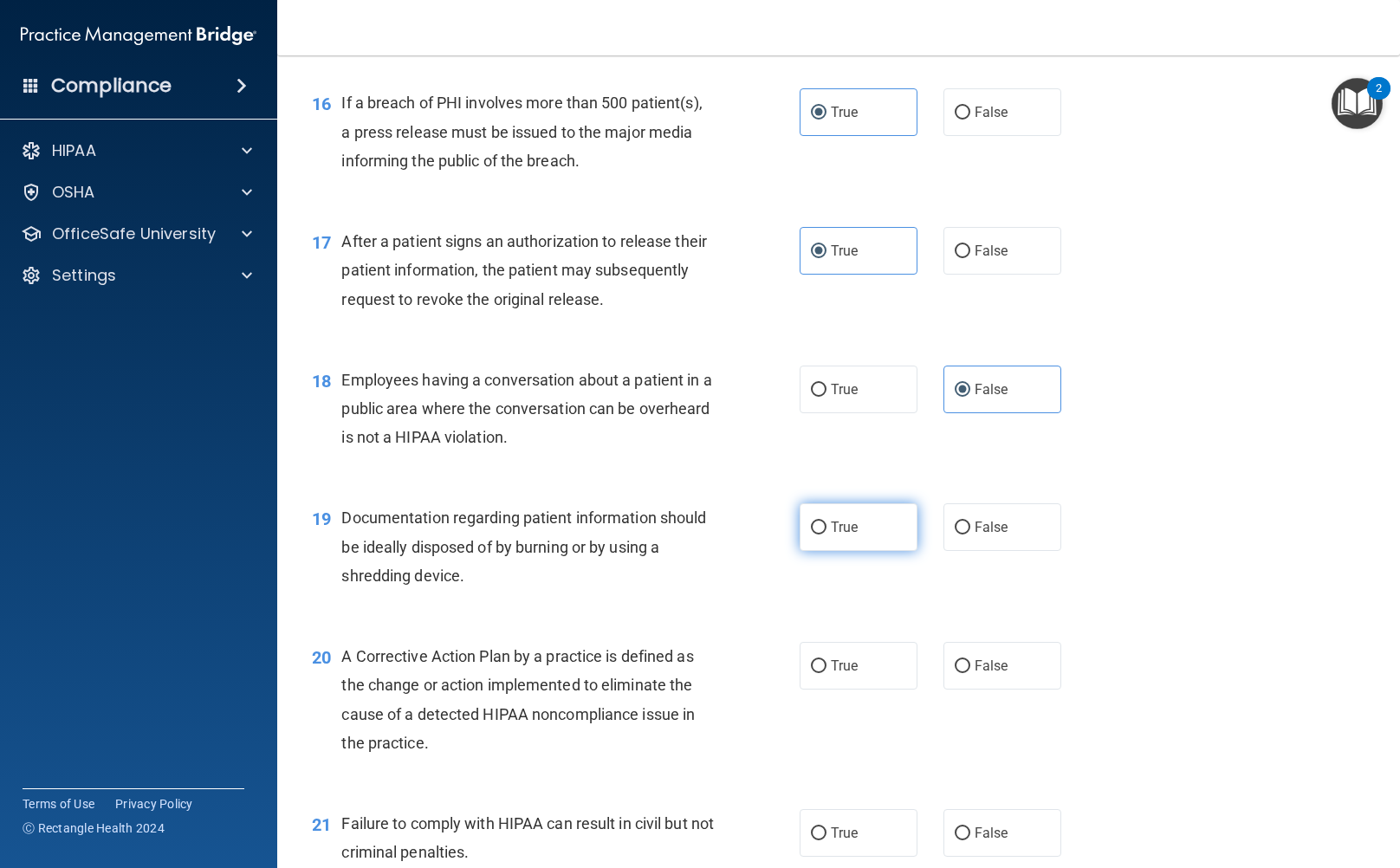
click at [864, 536] on label "True" at bounding box center [859, 527] width 118 height 48
click at [827, 535] on input "True" at bounding box center [818, 528] width 15 height 13
radio input "true"
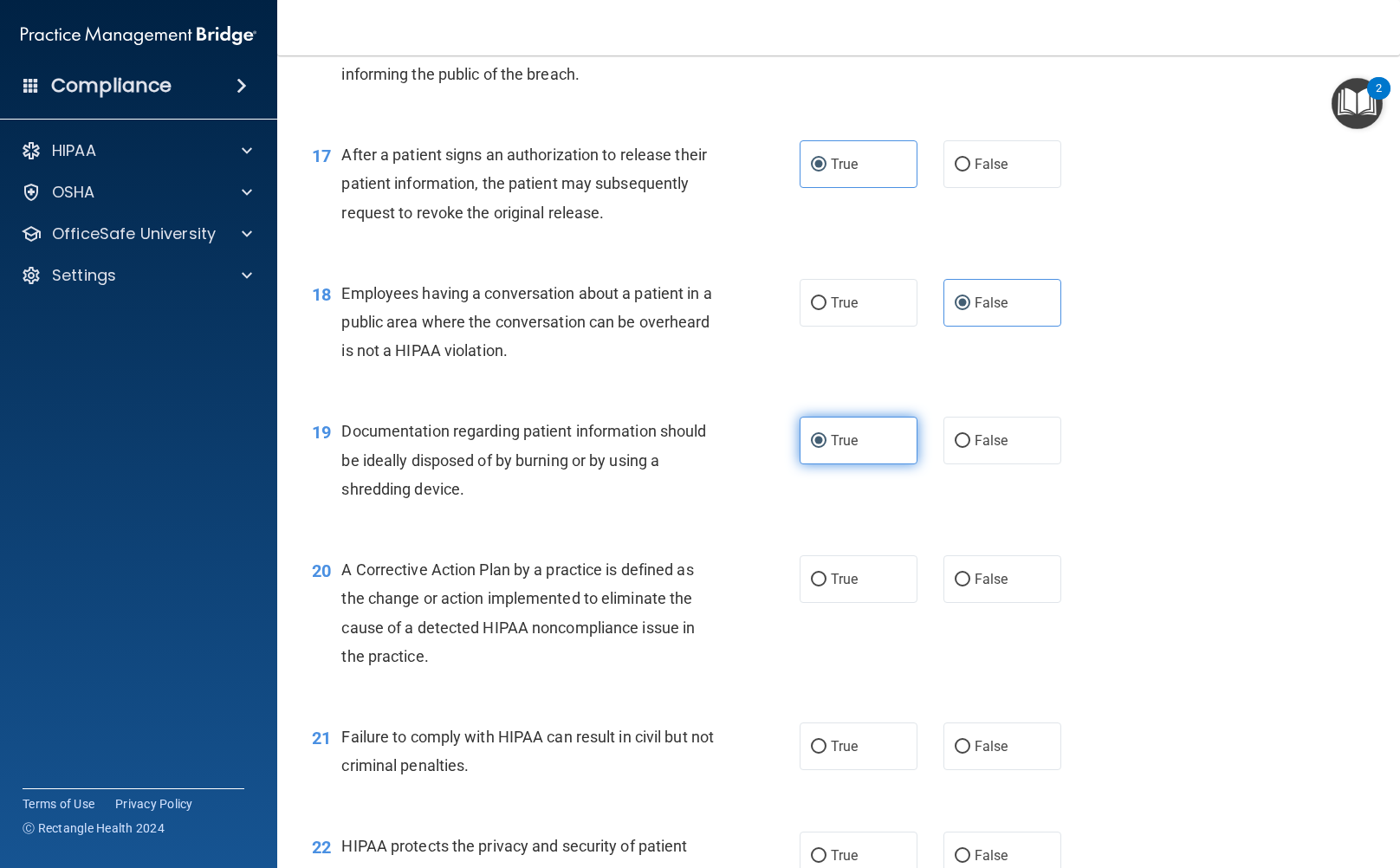
scroll to position [2325, 0]
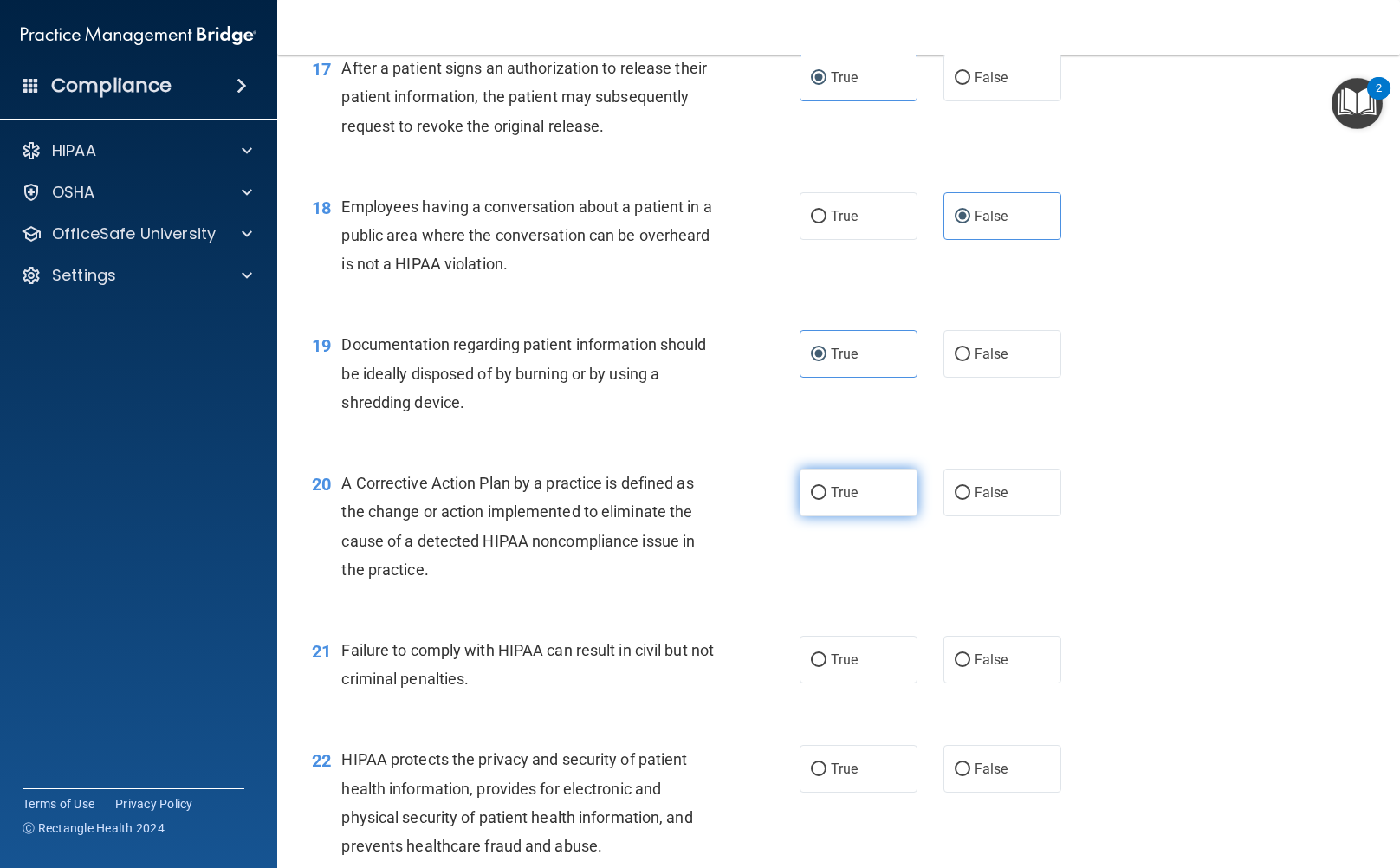
click at [853, 491] on label "True" at bounding box center [859, 492] width 118 height 48
click at [827, 491] on input "True" at bounding box center [818, 493] width 15 height 13
radio input "true"
click at [995, 669] on label "False" at bounding box center [1002, 660] width 118 height 48
click at [971, 667] on input "False" at bounding box center [963, 661] width 15 height 13
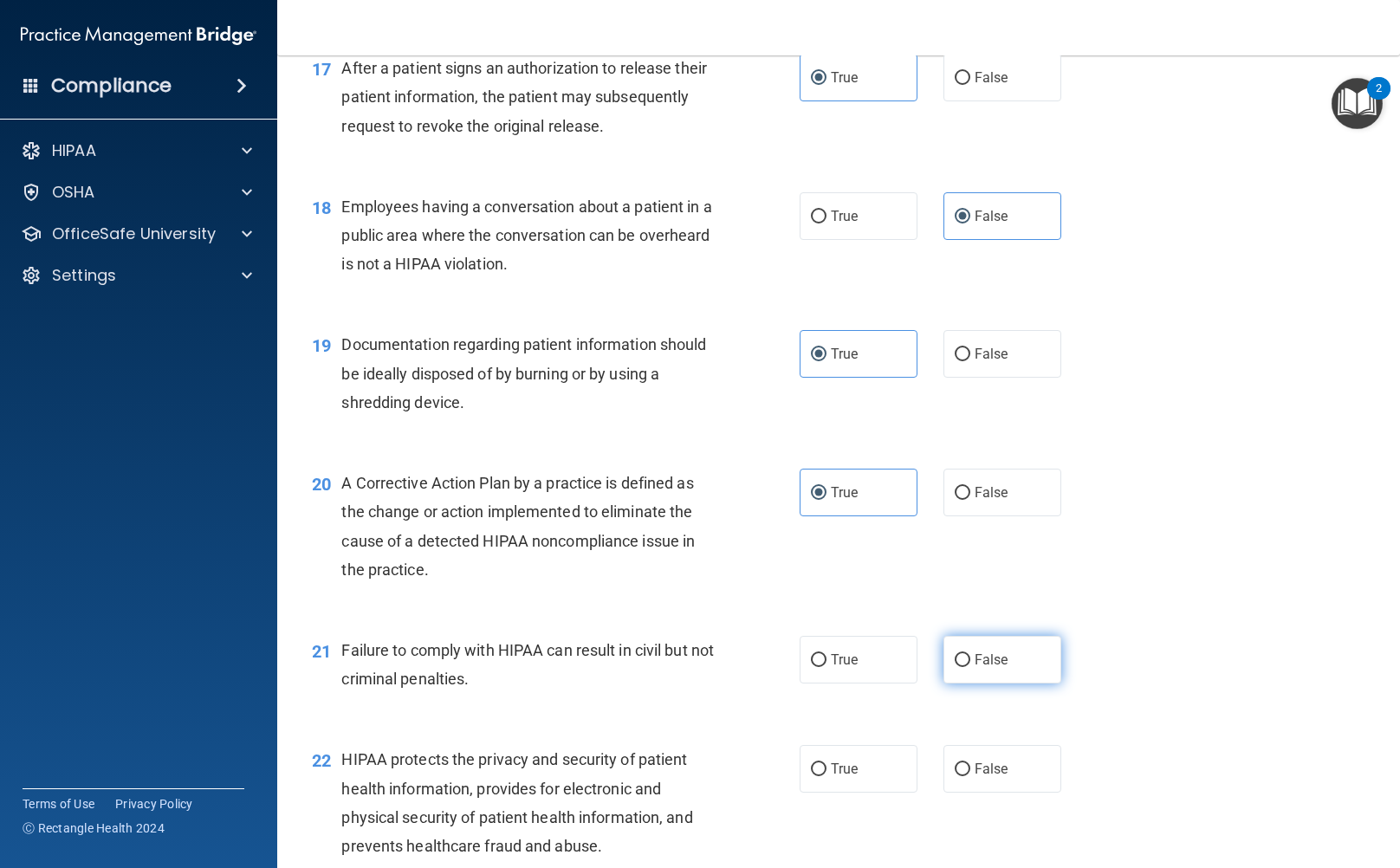
radio input "true"
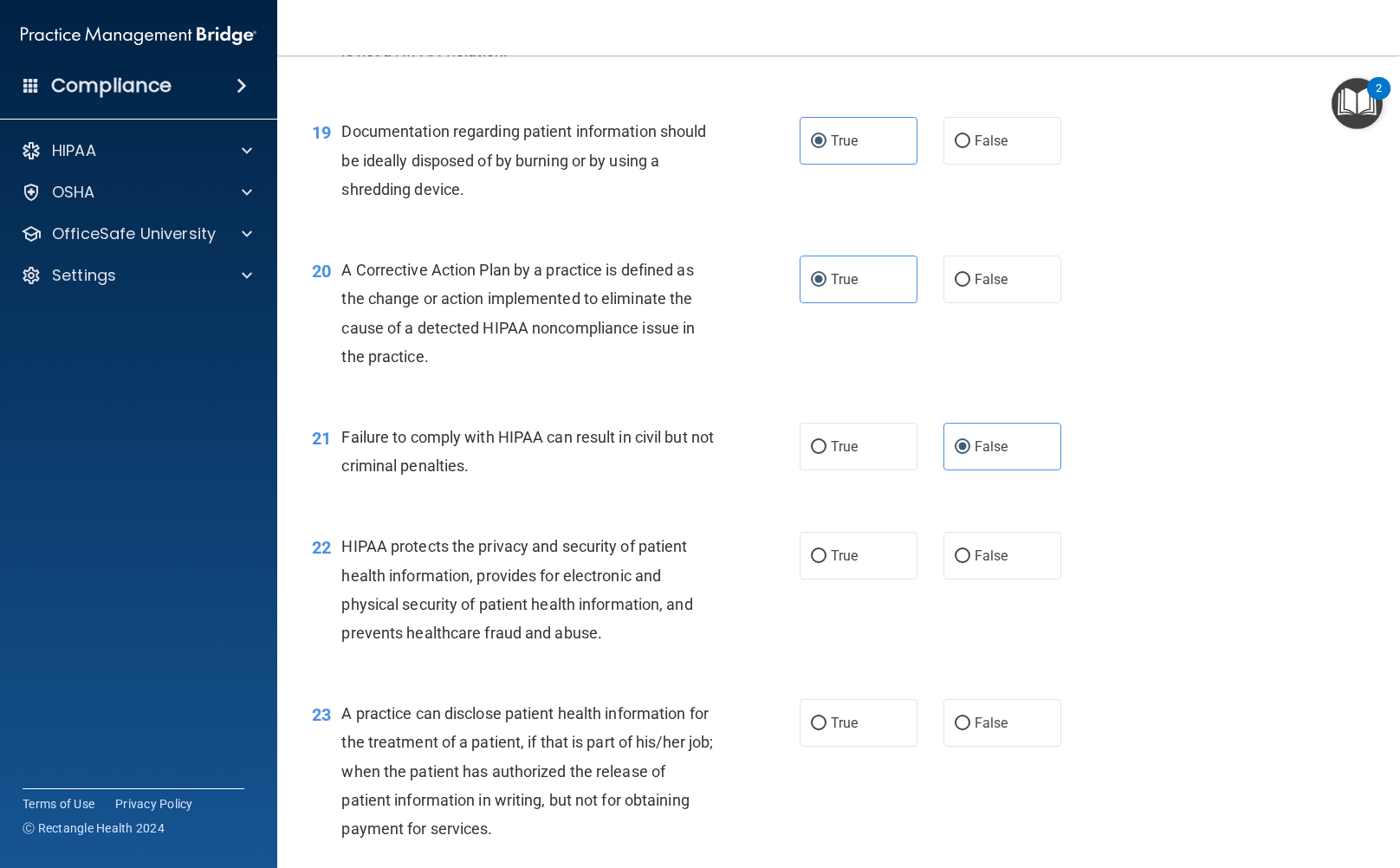
scroll to position [2586, 0]
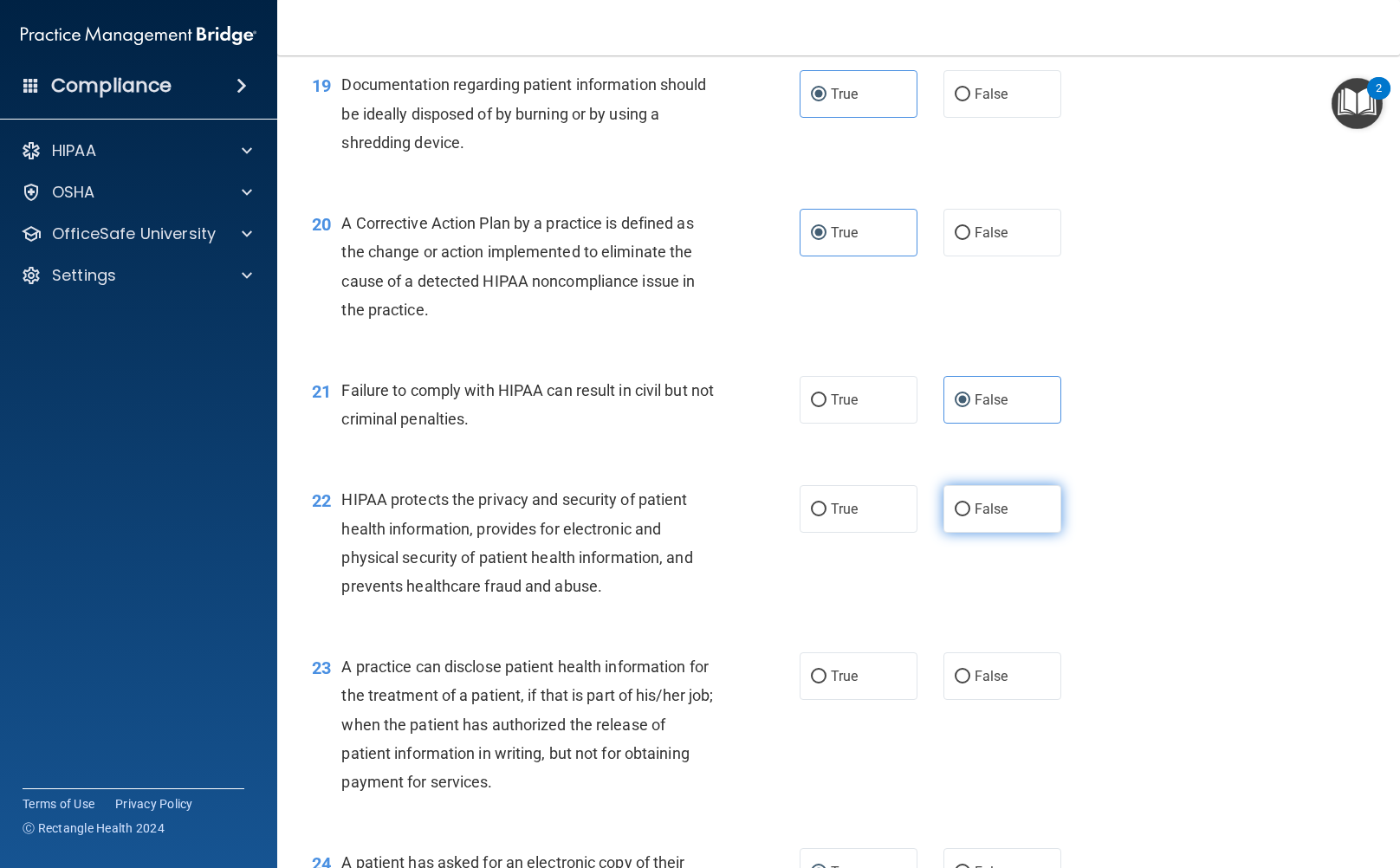
click at [982, 509] on span "False" at bounding box center [991, 509] width 34 height 16
click at [971, 509] on input "False" at bounding box center [963, 510] width 15 height 13
radio input "true"
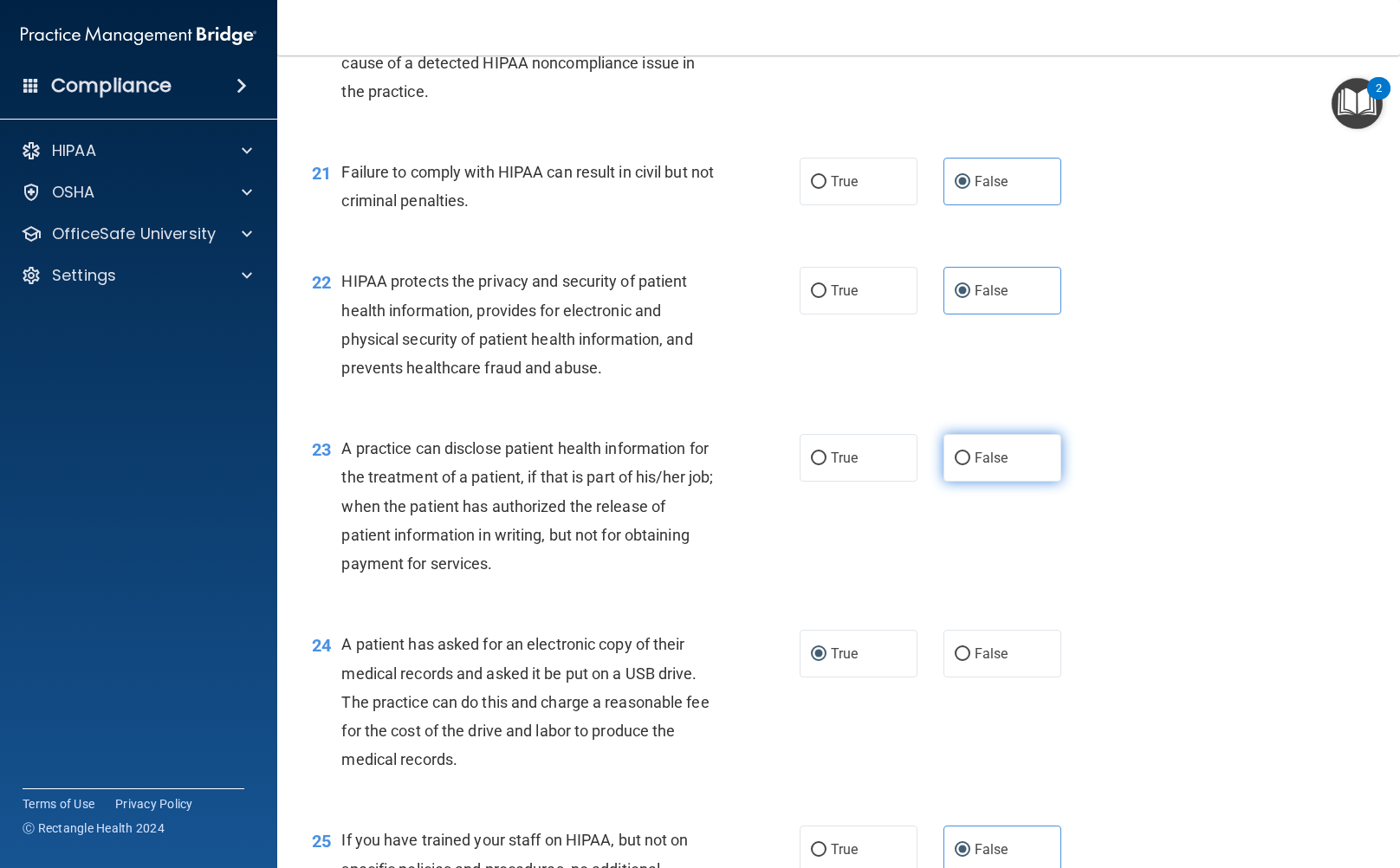
scroll to position [2845, 0]
